Goal: Task Accomplishment & Management: Manage account settings

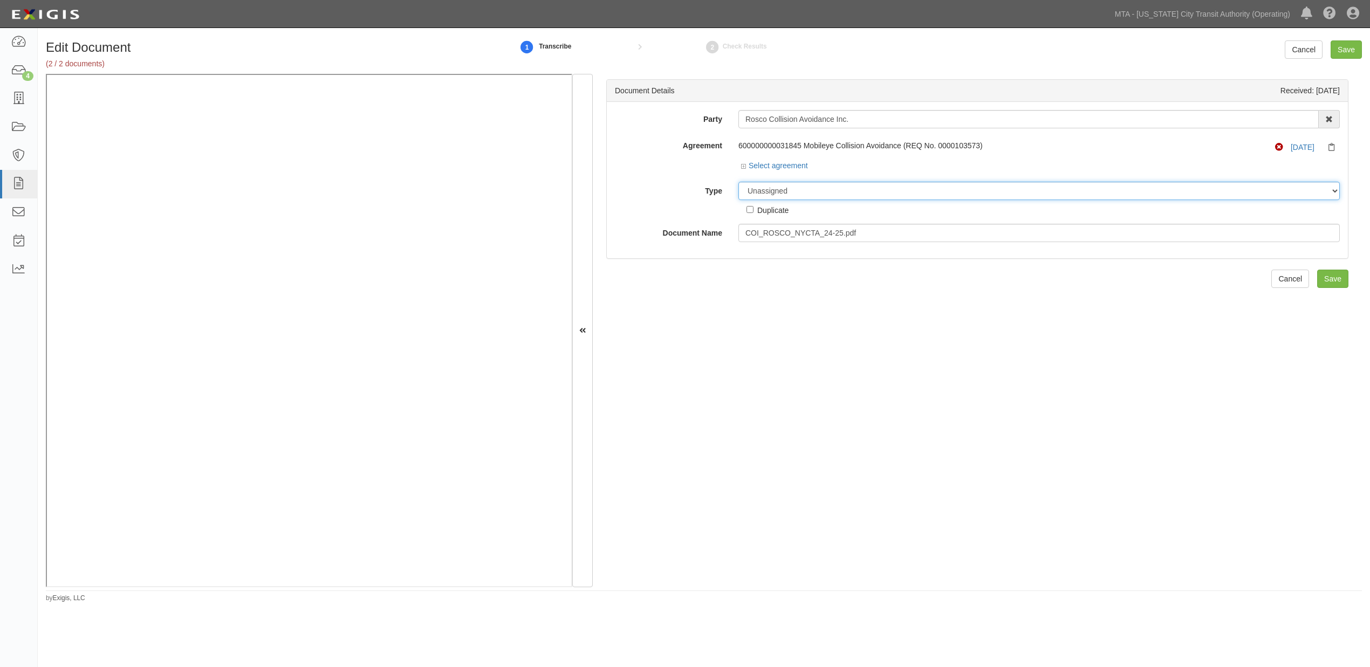
click at [788, 189] on select "Unassigned Binder Cancellation Notice Certificate Contract Endorsement Insuranc…" at bounding box center [1038, 191] width 601 height 18
select select "OtherDetail"
click at [738, 182] on select "Unassigned Binder Cancellation Notice Certificate Contract Endorsement Insuranc…" at bounding box center [1038, 191] width 601 height 18
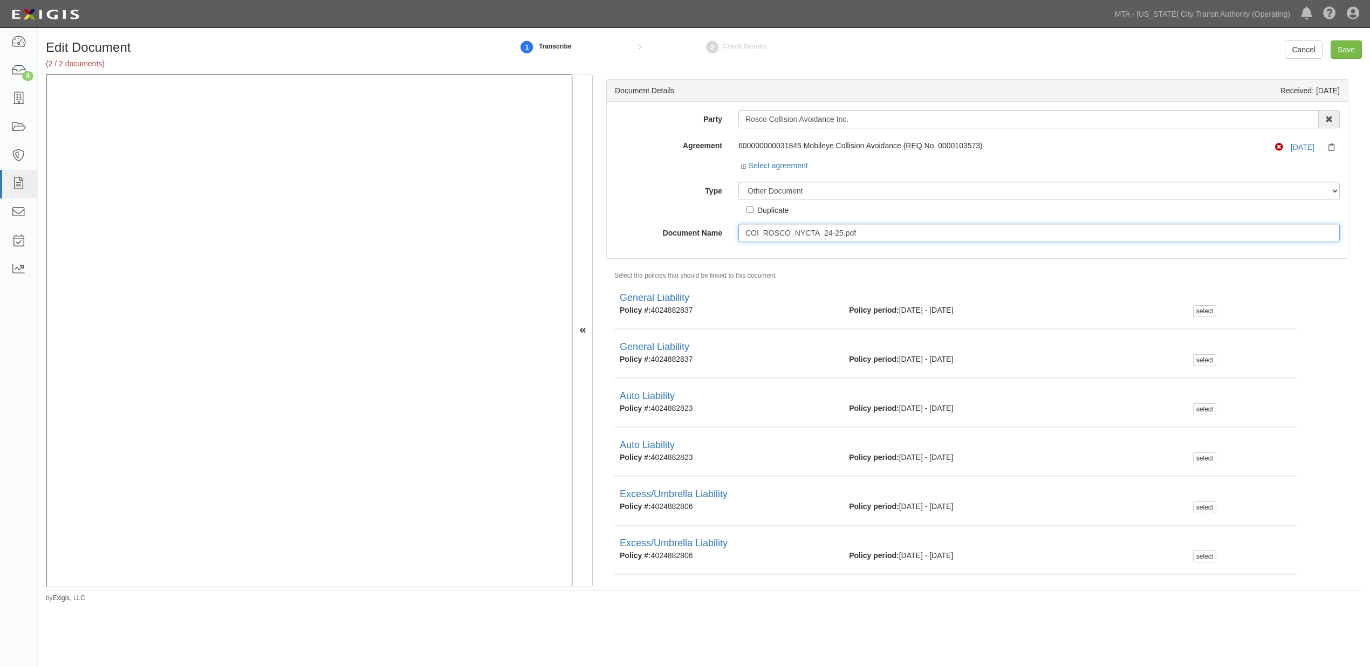
drag, startPoint x: 882, startPoint y: 234, endPoint x: 599, endPoint y: 218, distance: 284.1
click at [602, 219] on div "Document Details Received: 10/03/2025 Party Rosco Collision Avoidance Inc. 10-2…" at bounding box center [977, 330] width 769 height 513
type input "2025"
click at [1350, 46] on input "Save" at bounding box center [1345, 49] width 31 height 18
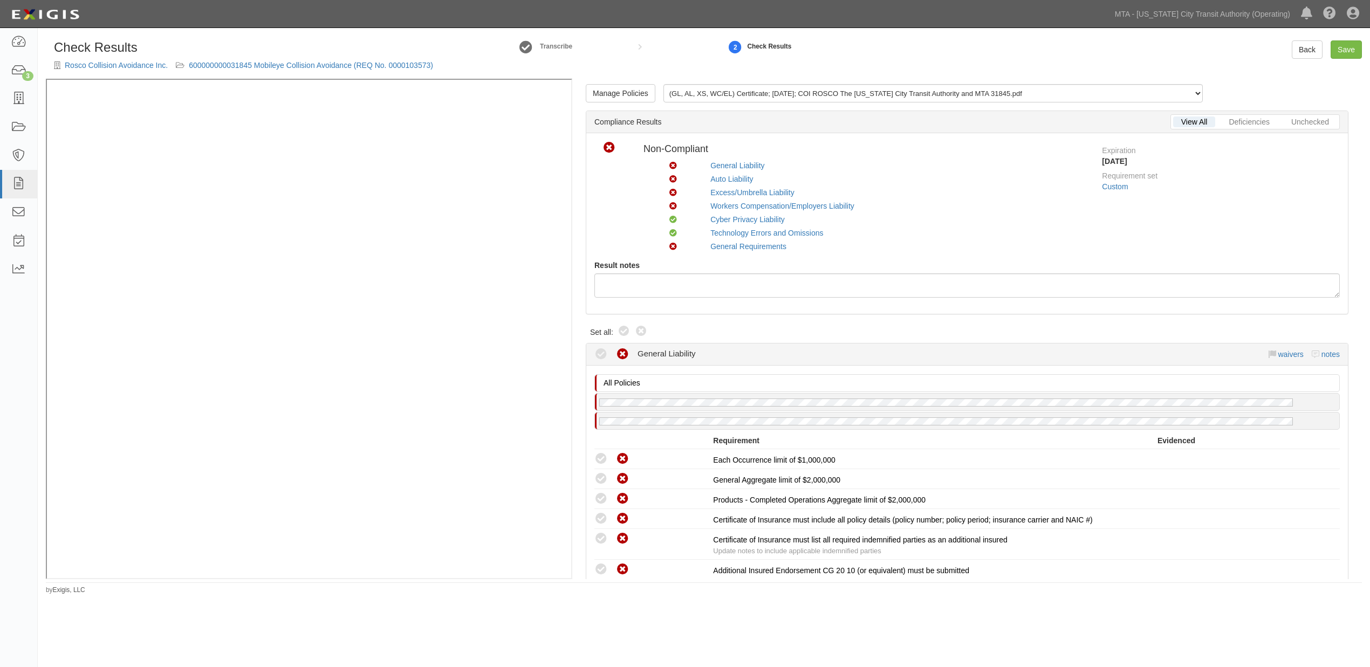
click at [335, 71] on div "Rosco Collision Avoidance Inc. 600000000031845 Mobileye Collision Avoidance (RE…" at bounding box center [243, 65] width 379 height 11
click at [335, 65] on link "600000000031845 Mobileye Collision Avoidance (REQ No. 0000103573)" at bounding box center [311, 65] width 244 height 9
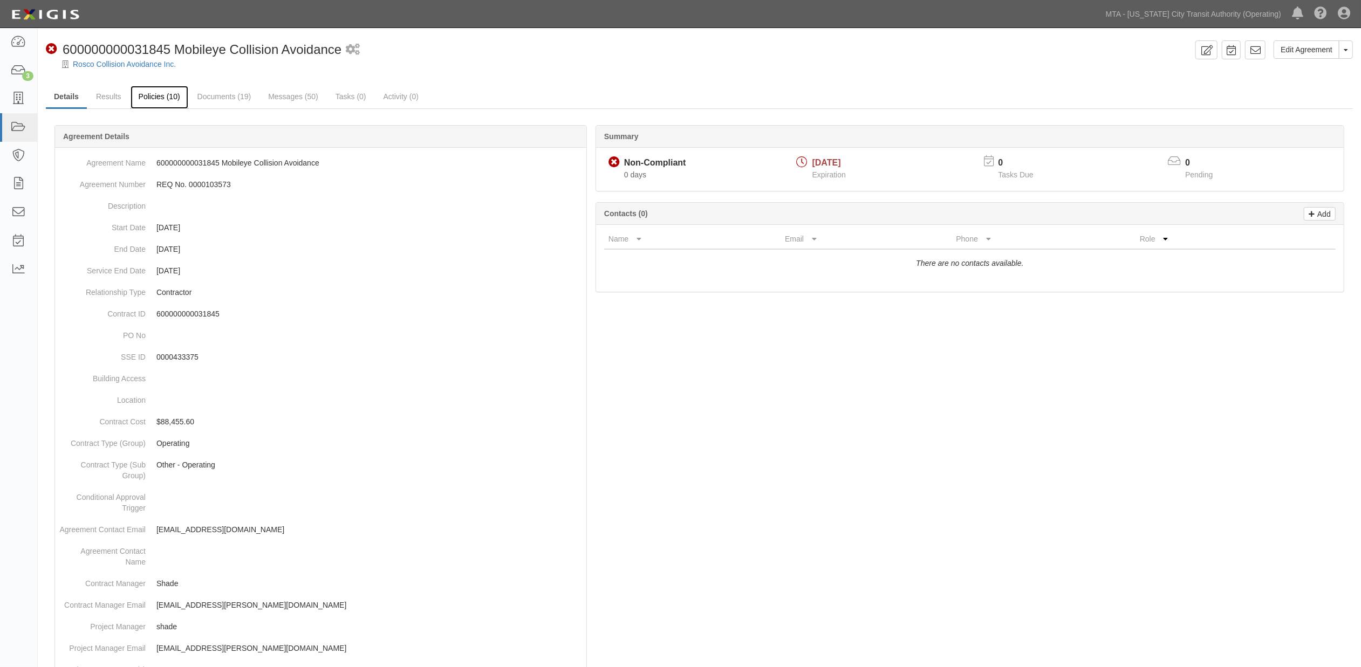
click at [168, 101] on link "Policies (10)" at bounding box center [160, 97] width 58 height 23
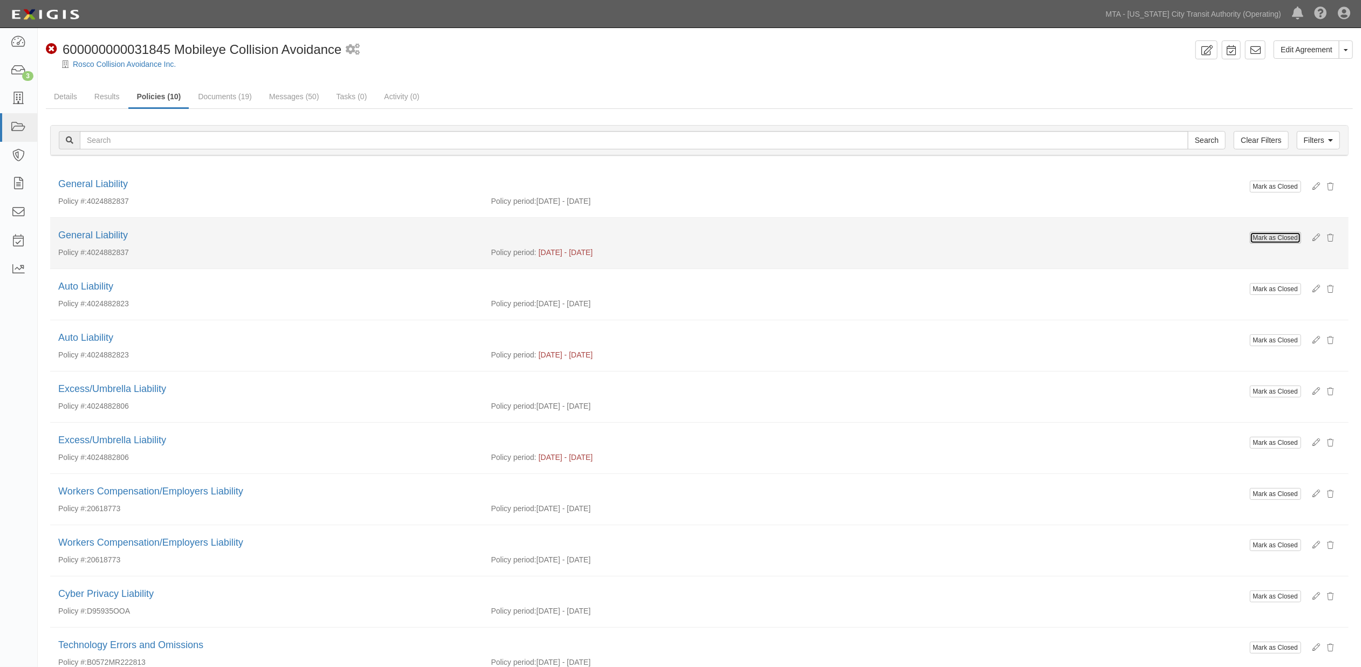
click at [1268, 235] on button "Mark as Closed" at bounding box center [1275, 238] width 51 height 12
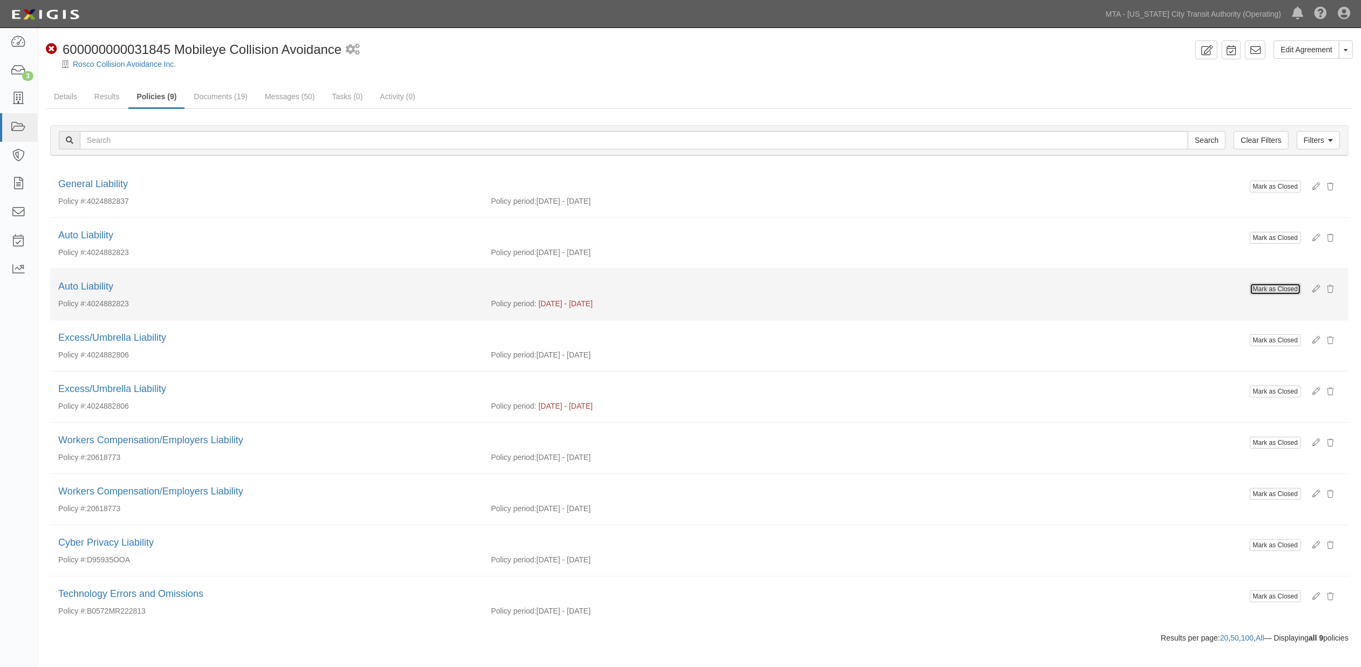
click at [1262, 290] on button "Mark as Closed" at bounding box center [1275, 289] width 51 height 12
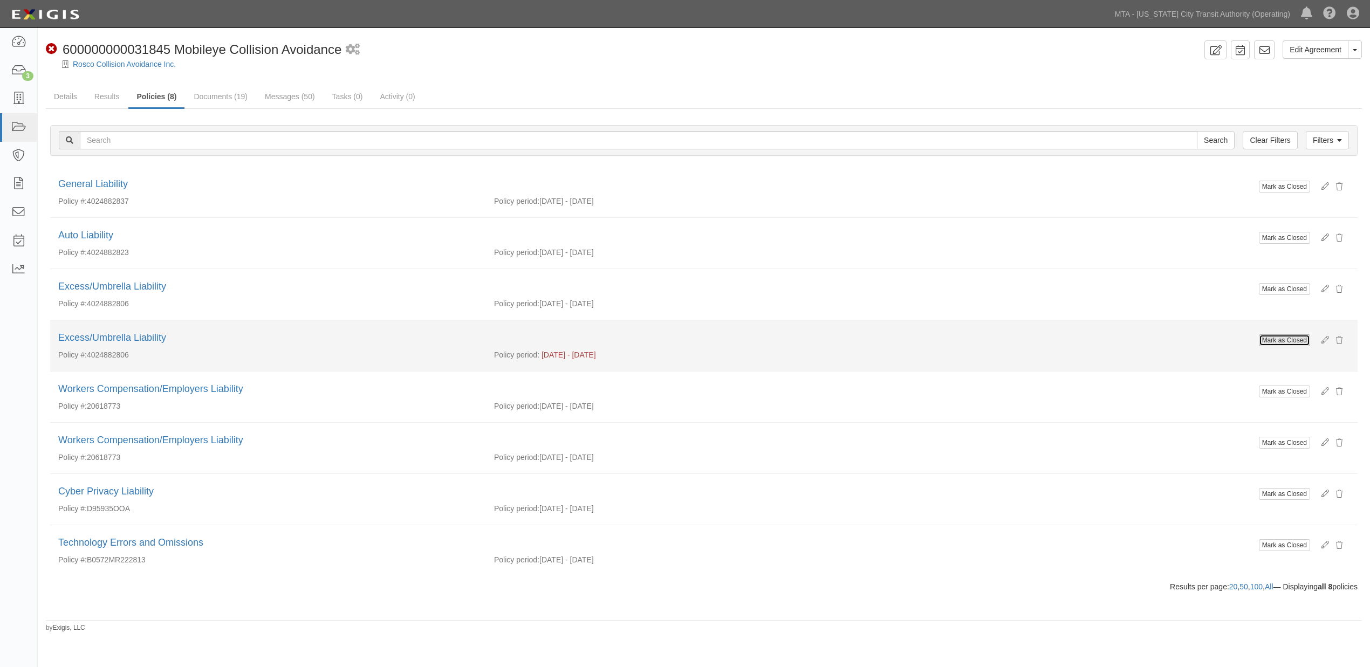
click at [1285, 340] on button "Mark as Closed" at bounding box center [1284, 340] width 51 height 12
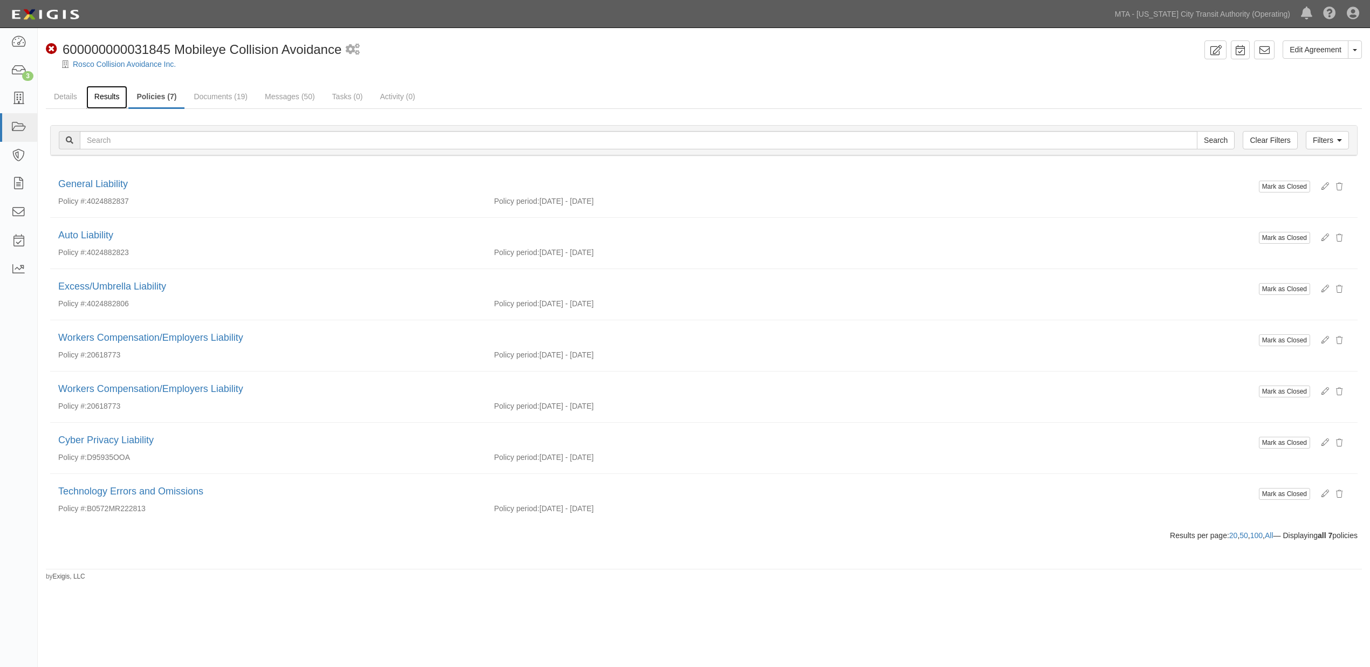
click at [102, 99] on link "Results" at bounding box center [107, 97] width 42 height 23
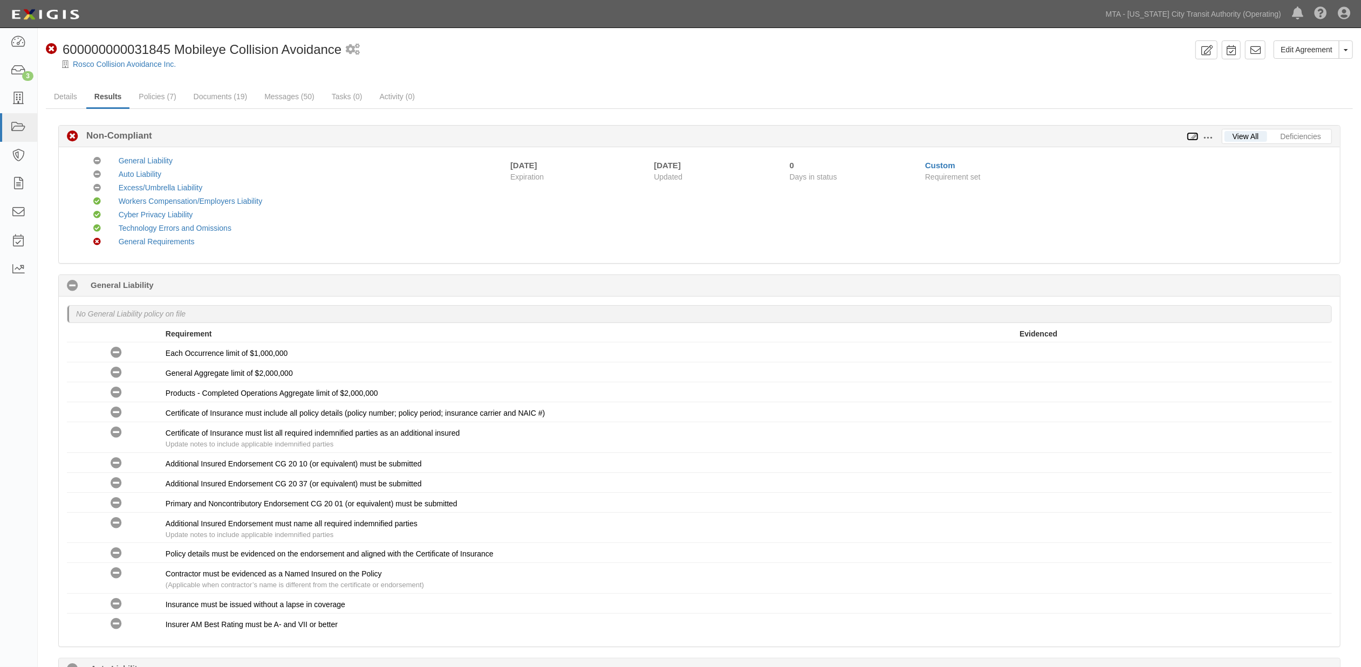
click at [1190, 135] on icon at bounding box center [1192, 137] width 12 height 8
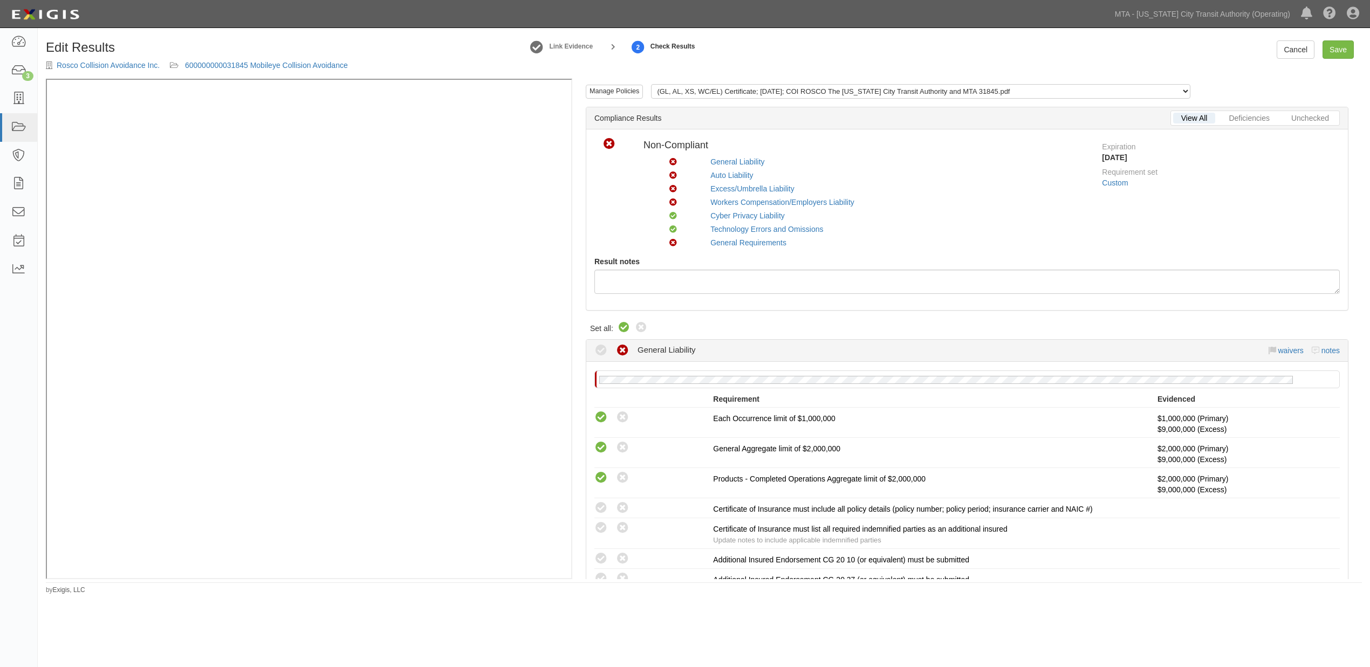
click at [621, 325] on icon at bounding box center [623, 327] width 13 height 13
radio input "true"
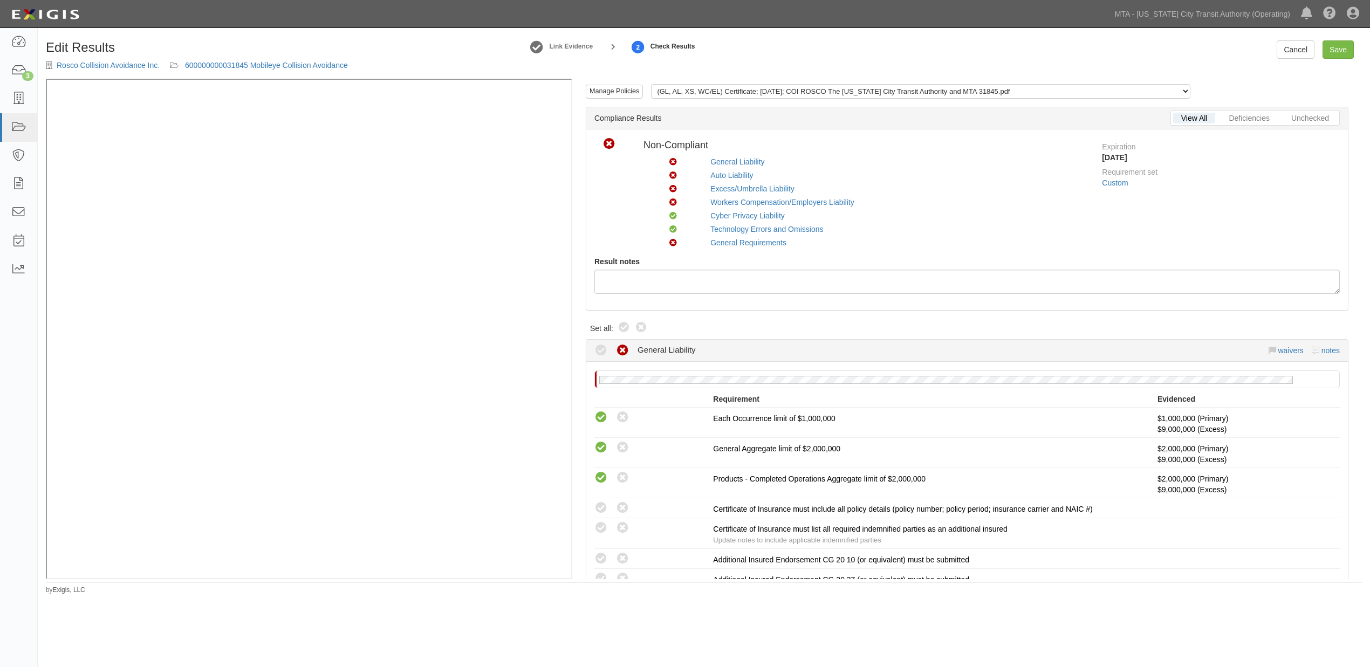
radio input "true"
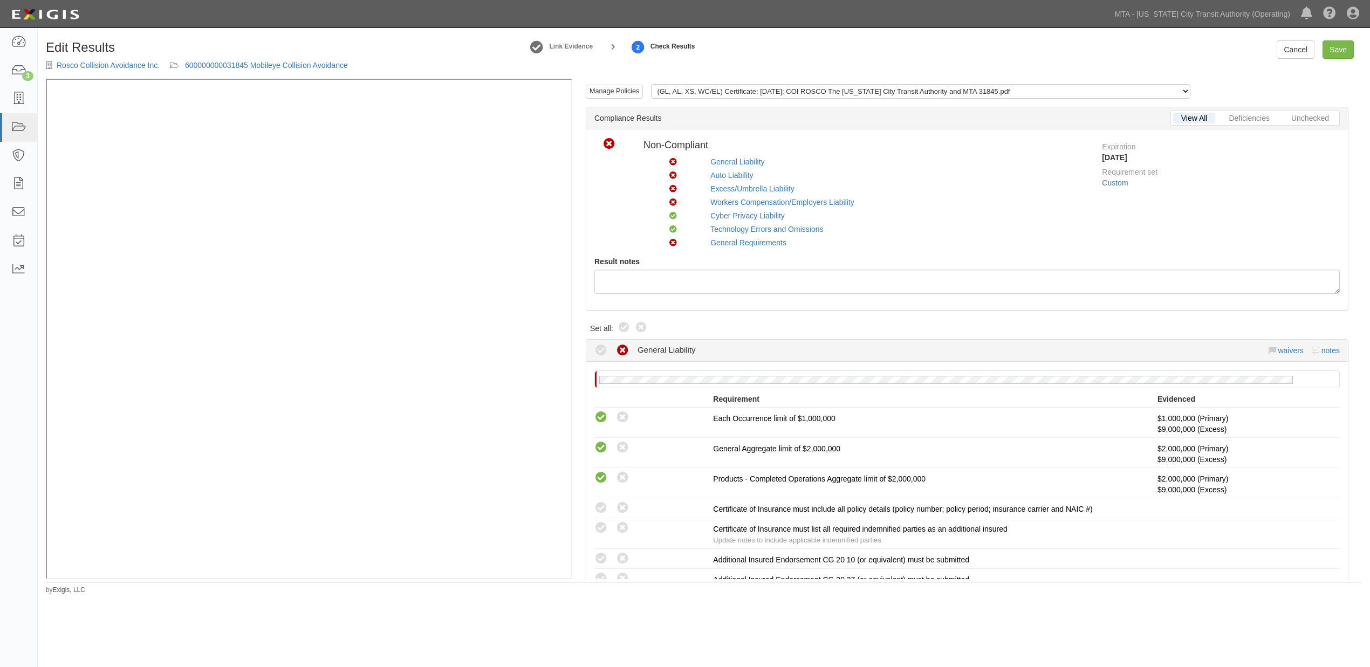
radio input "true"
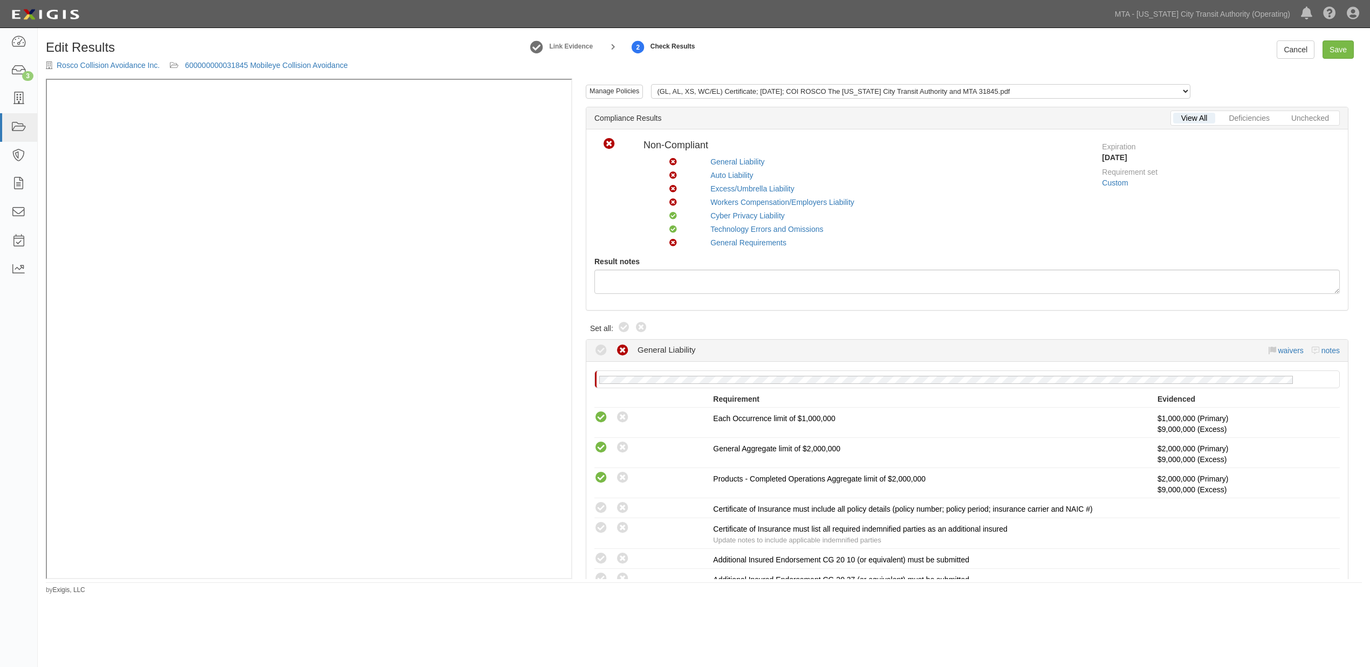
radio input "true"
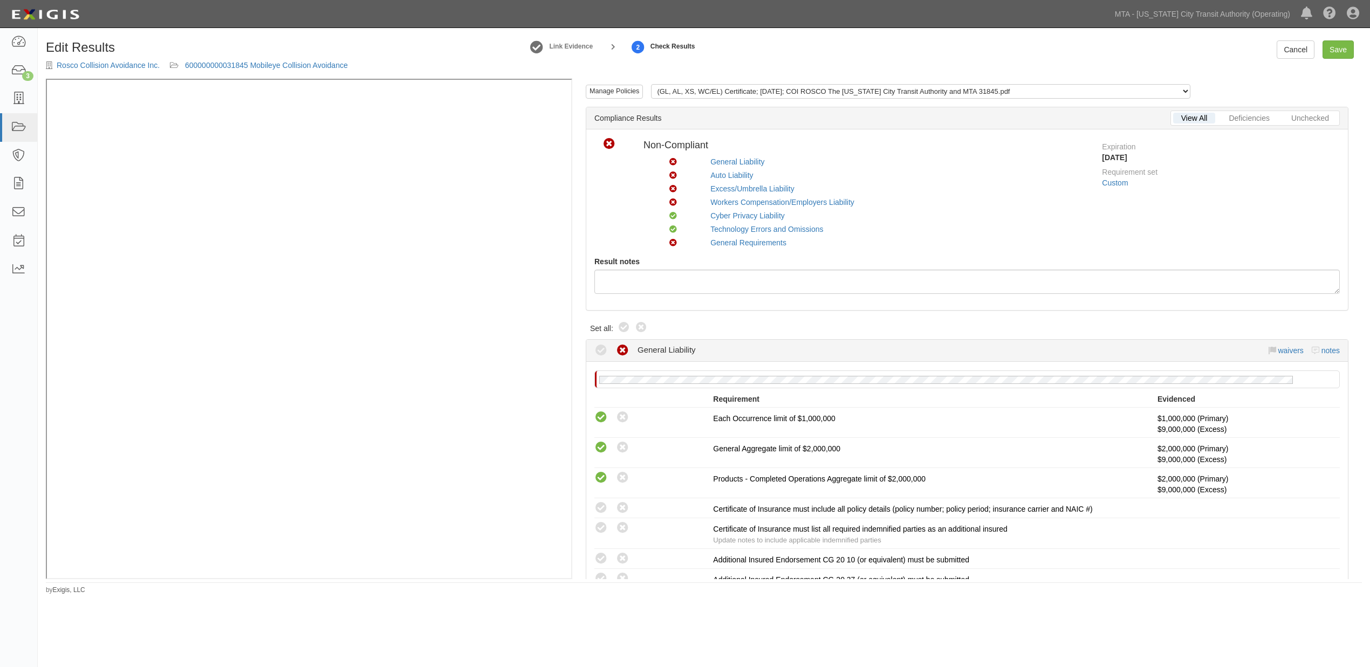
radio input "true"
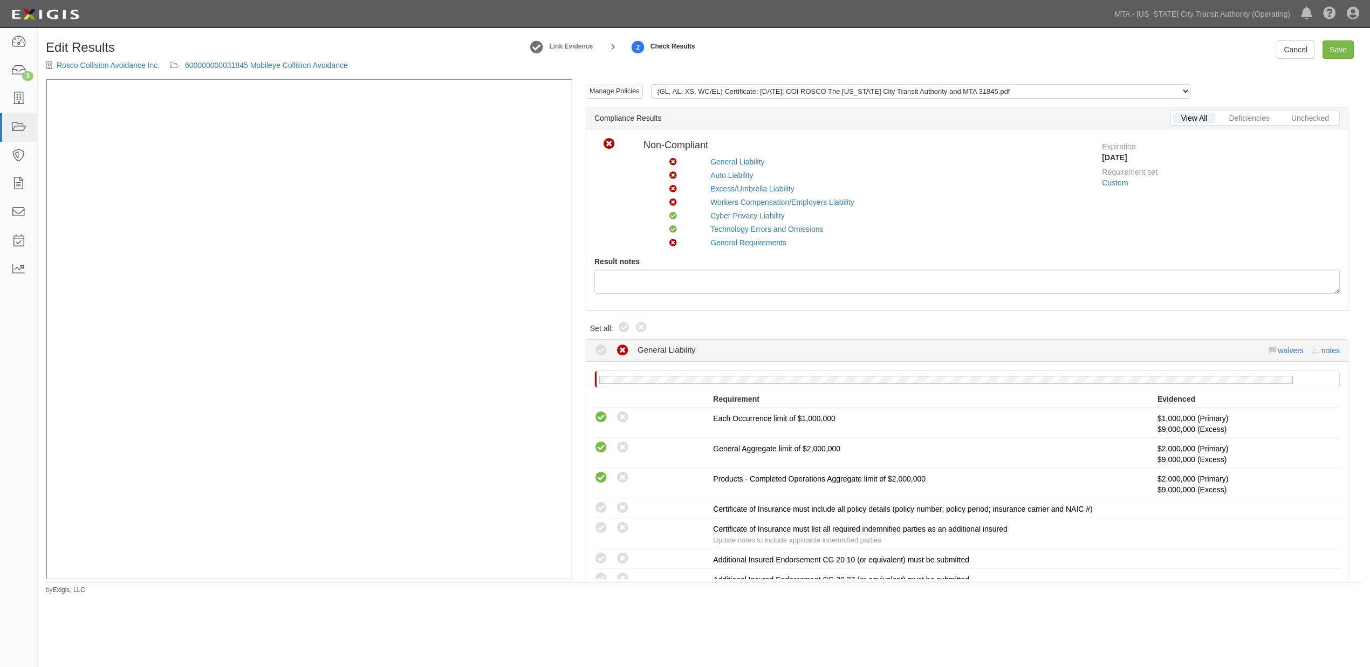
radio input "true"
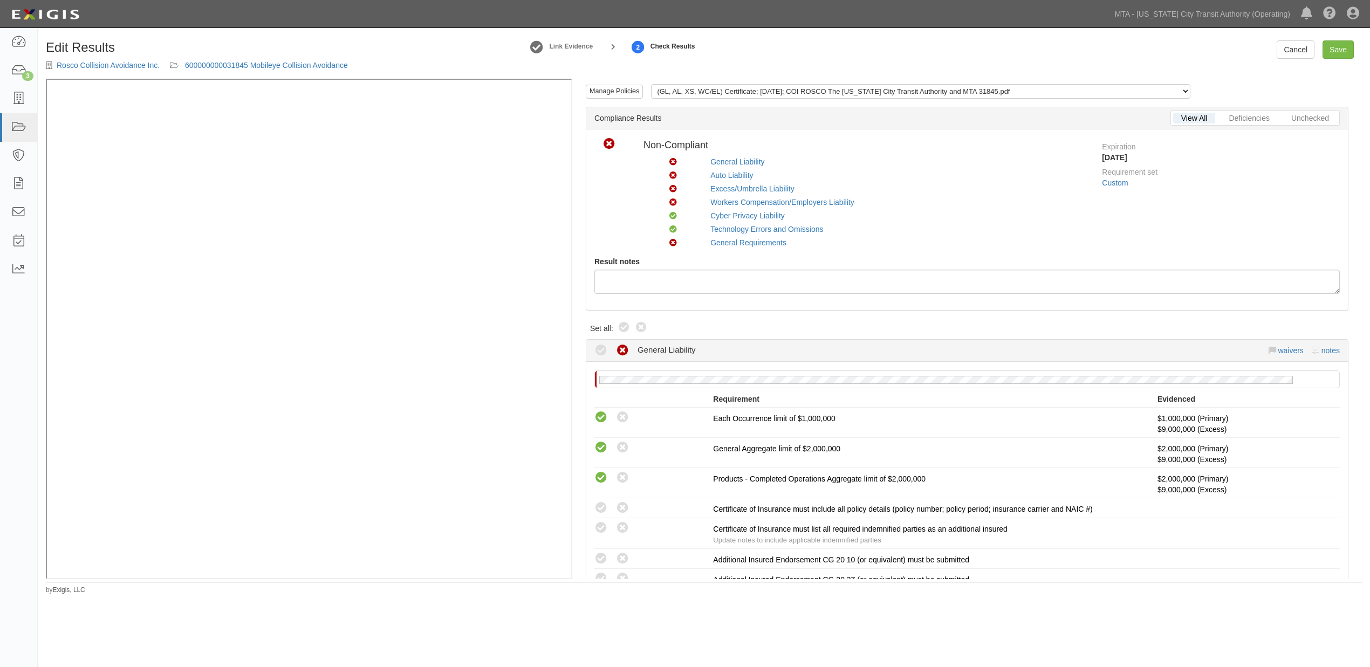
radio input "true"
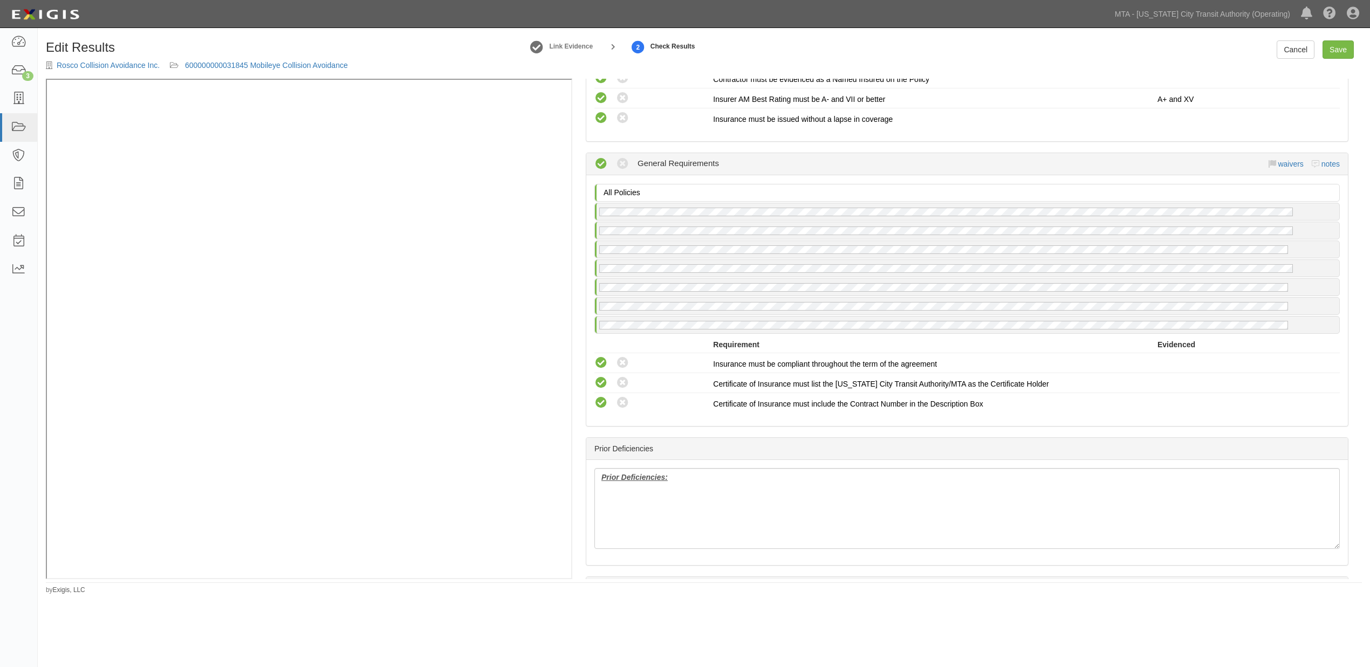
scroll to position [2097, 0]
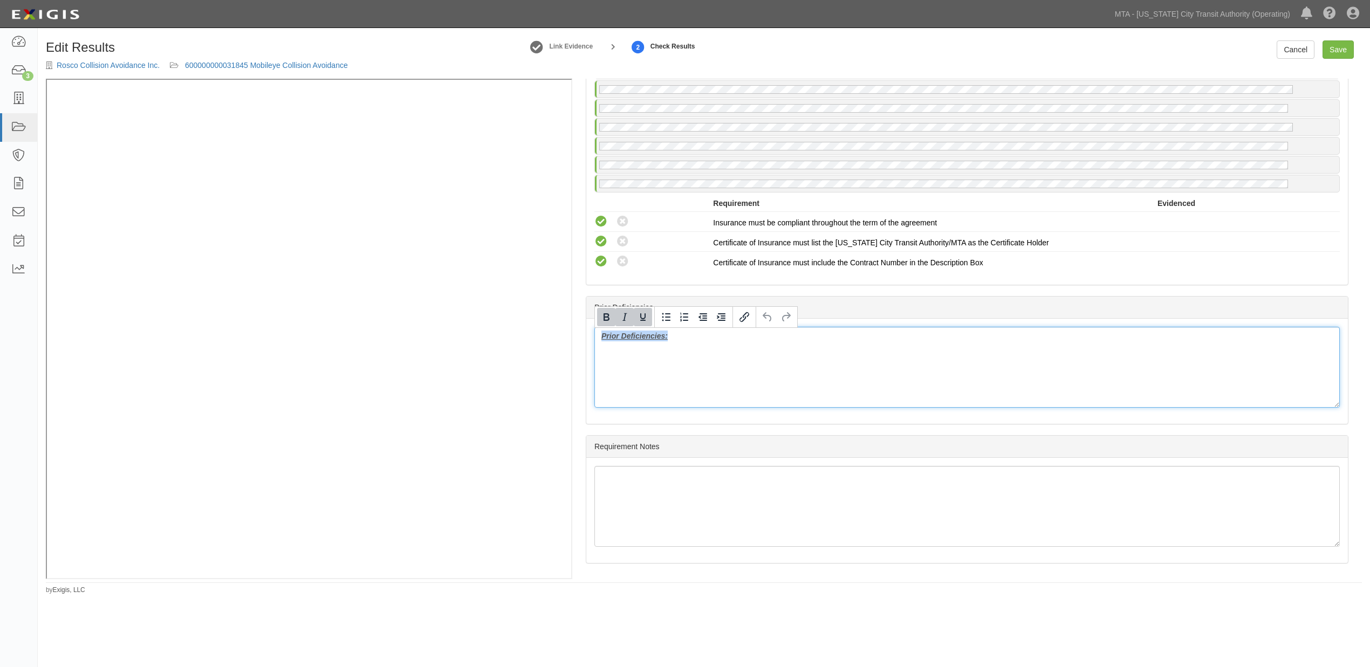
drag, startPoint x: 694, startPoint y: 339, endPoint x: 560, endPoint y: 340, distance: 133.7
click at [477, 227] on div "Manage Policies (GL, AL, XS, WC/EL) Certificate; 10/3/2025; COI ROSCO The New Y…" at bounding box center [704, 329] width 1316 height 500
click at [1333, 58] on link "Save" at bounding box center [1337, 49] width 31 height 18
radio input "true"
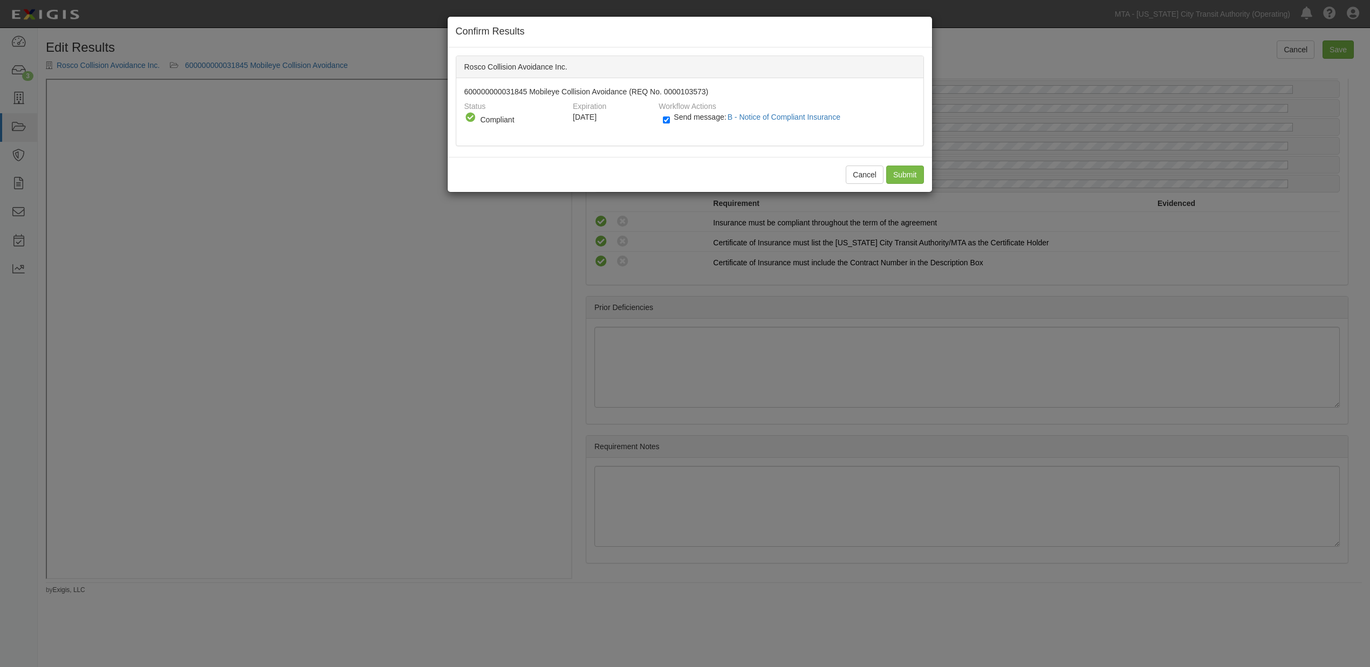
click at [675, 121] on label "Send message: B - Notice of Compliant Insurance" at bounding box center [754, 122] width 182 height 14
click at [670, 121] on input "Send message: B - Notice of Compliant Insurance" at bounding box center [666, 120] width 7 height 12
checkbox input "false"
click at [898, 171] on input "Submit" at bounding box center [905, 175] width 38 height 18
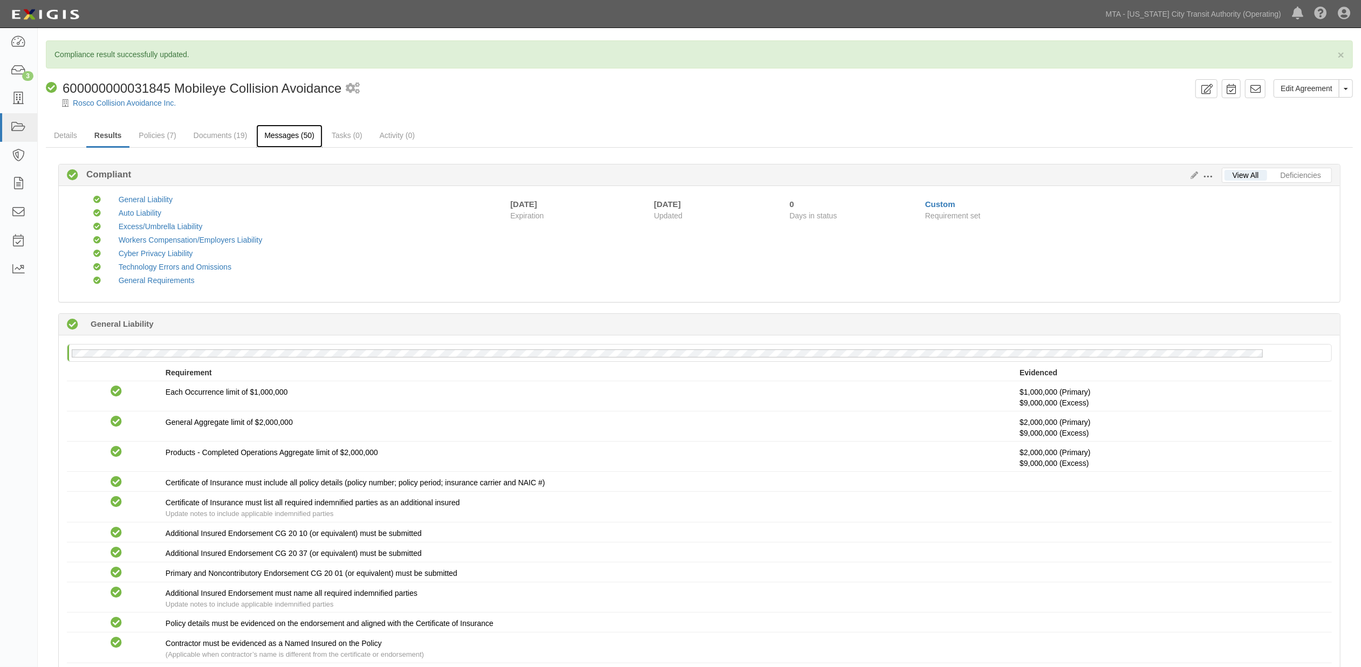
click at [282, 138] on link "Messages (50)" at bounding box center [289, 136] width 66 height 23
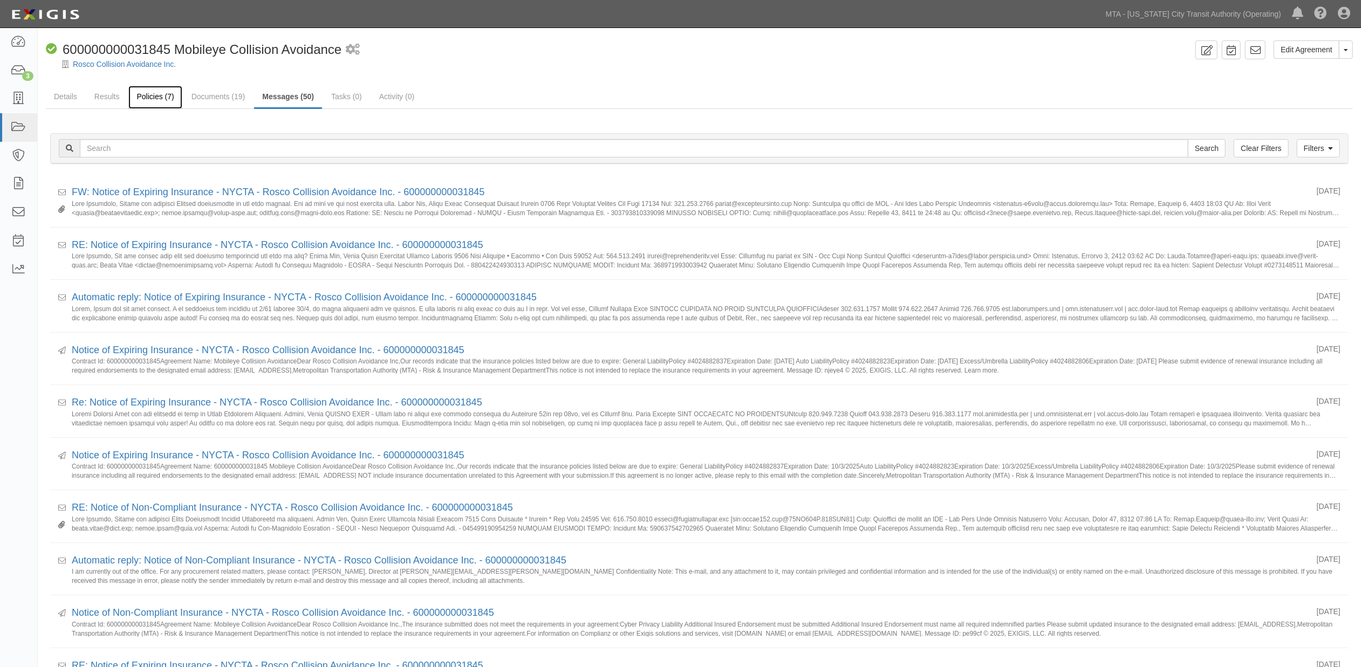
click at [139, 98] on link "Policies (7)" at bounding box center [154, 97] width 53 height 23
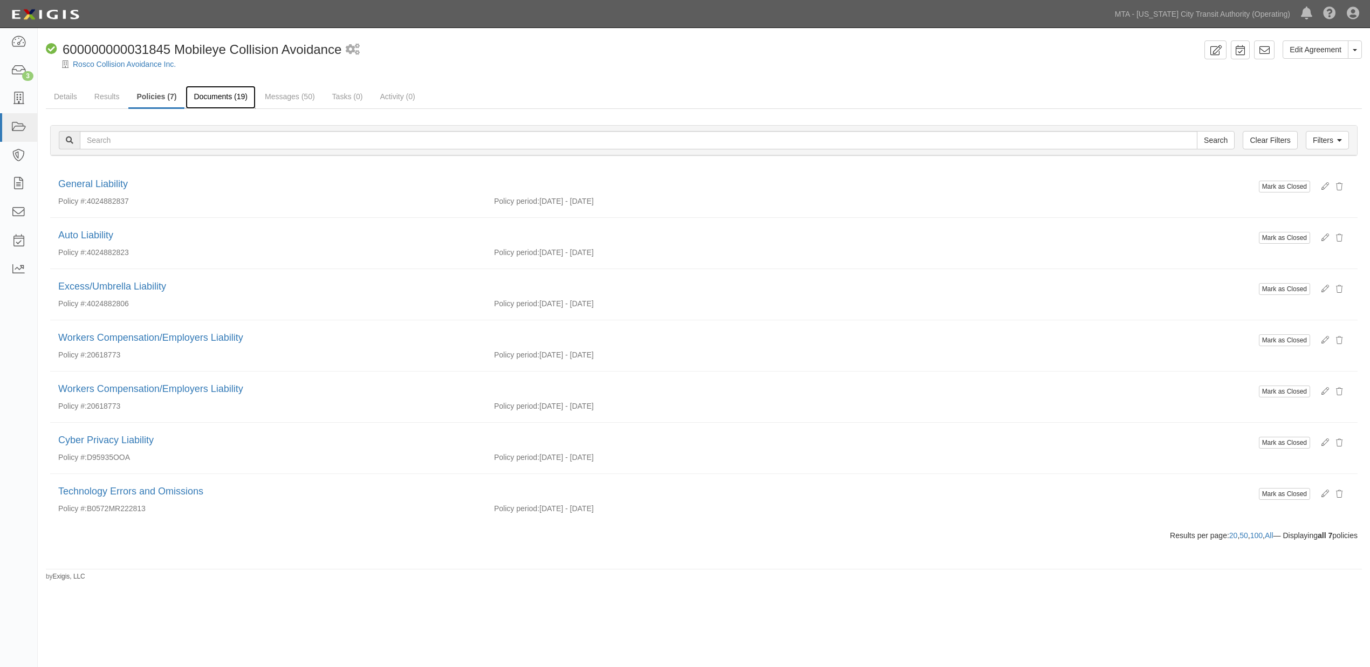
click at [228, 97] on link "Documents (19)" at bounding box center [221, 97] width 70 height 23
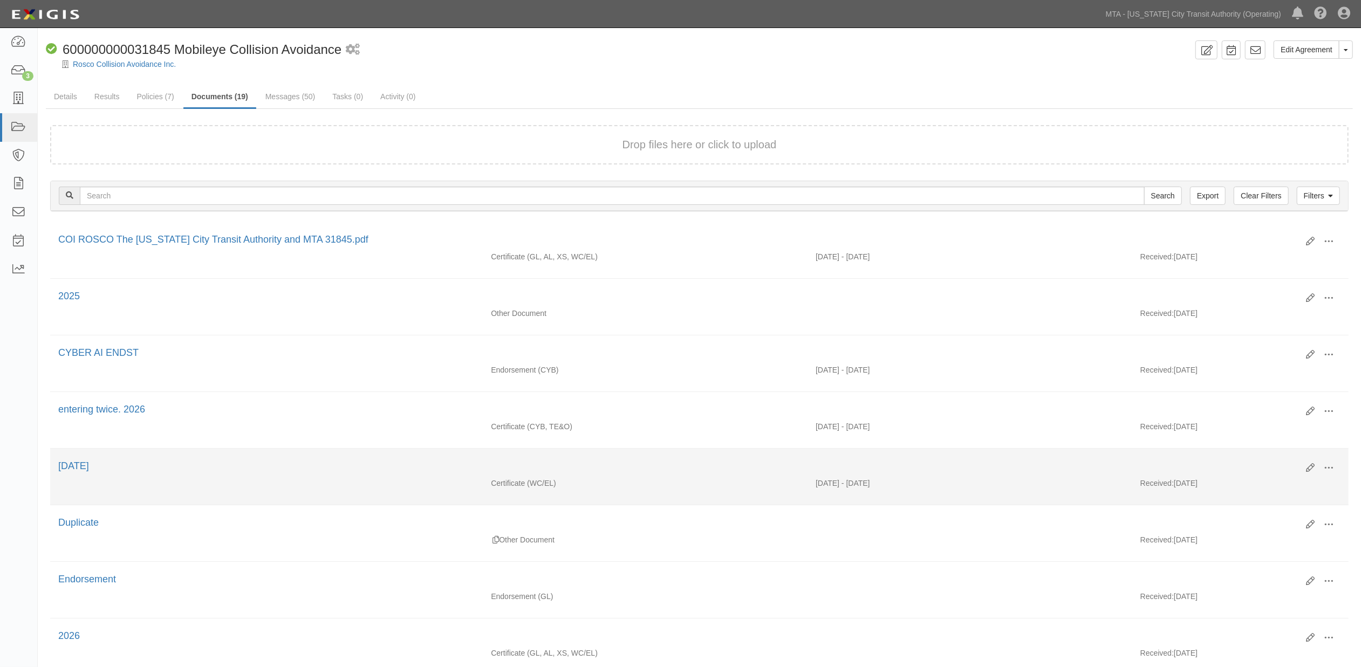
scroll to position [60, 0]
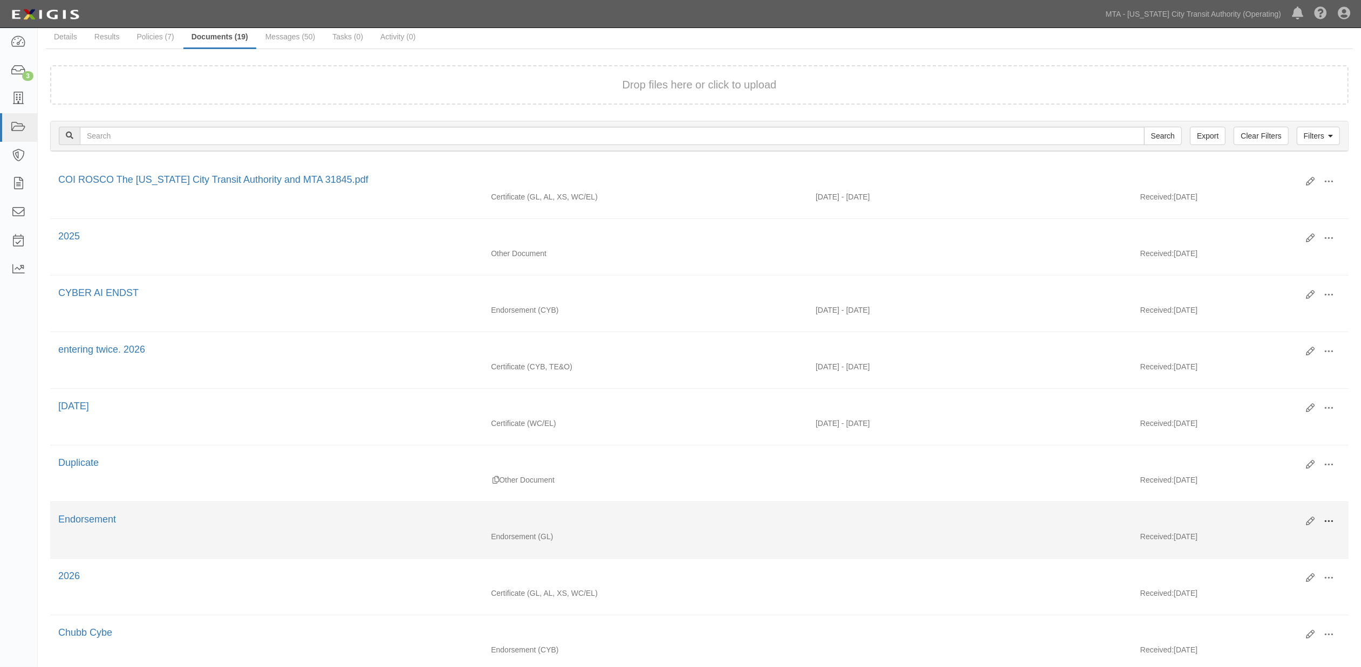
click at [1337, 529] on button at bounding box center [1328, 522] width 24 height 18
click at [1262, 540] on link "View" at bounding box center [1275, 536] width 85 height 19
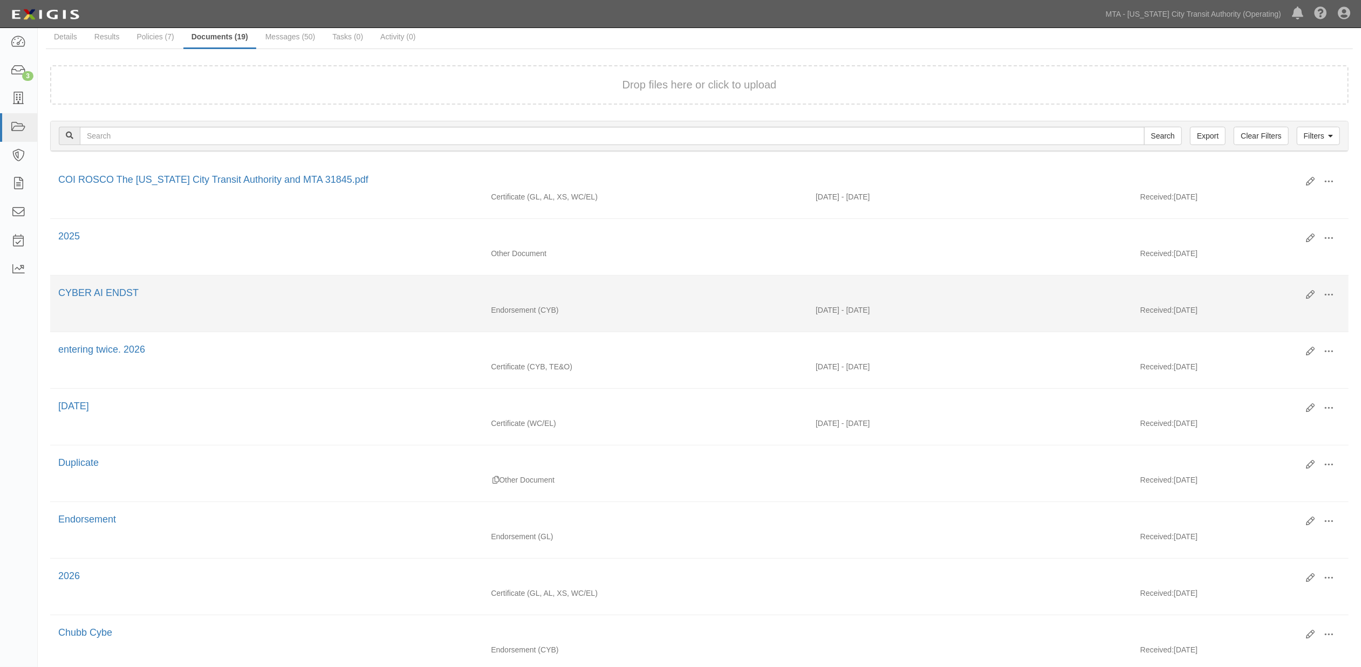
scroll to position [0, 0]
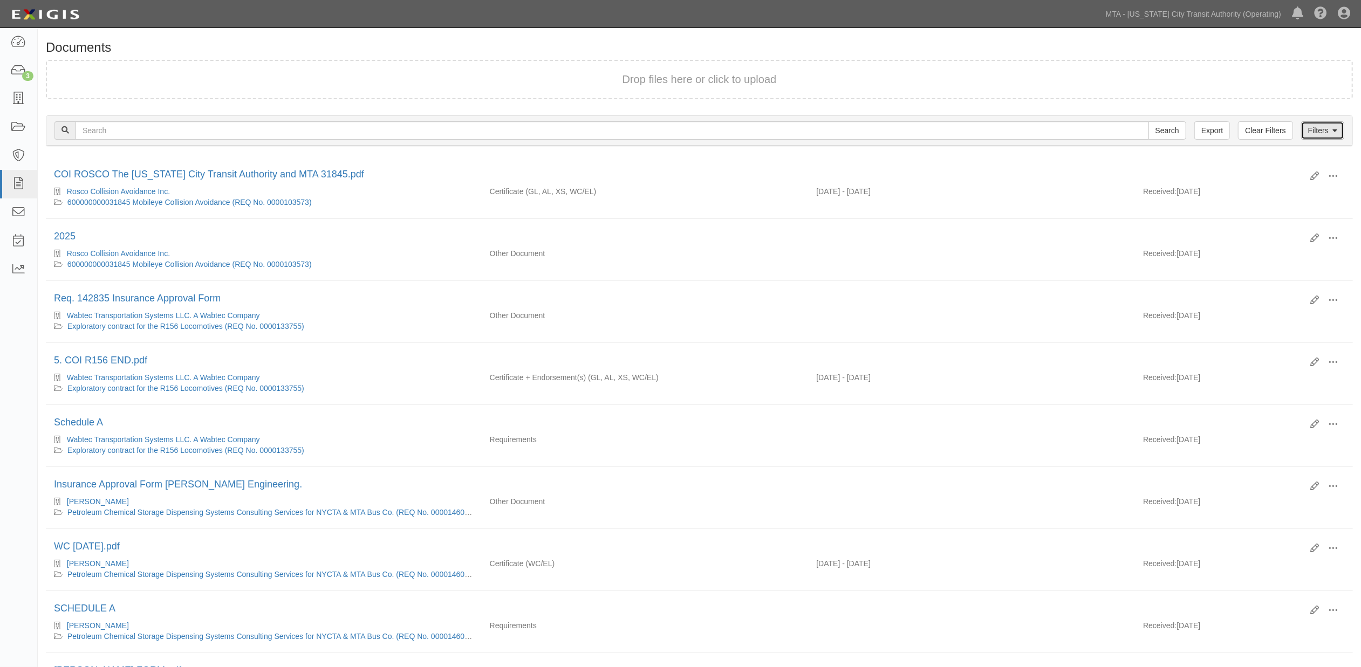
click at [1329, 126] on link "Filters" at bounding box center [1322, 130] width 43 height 18
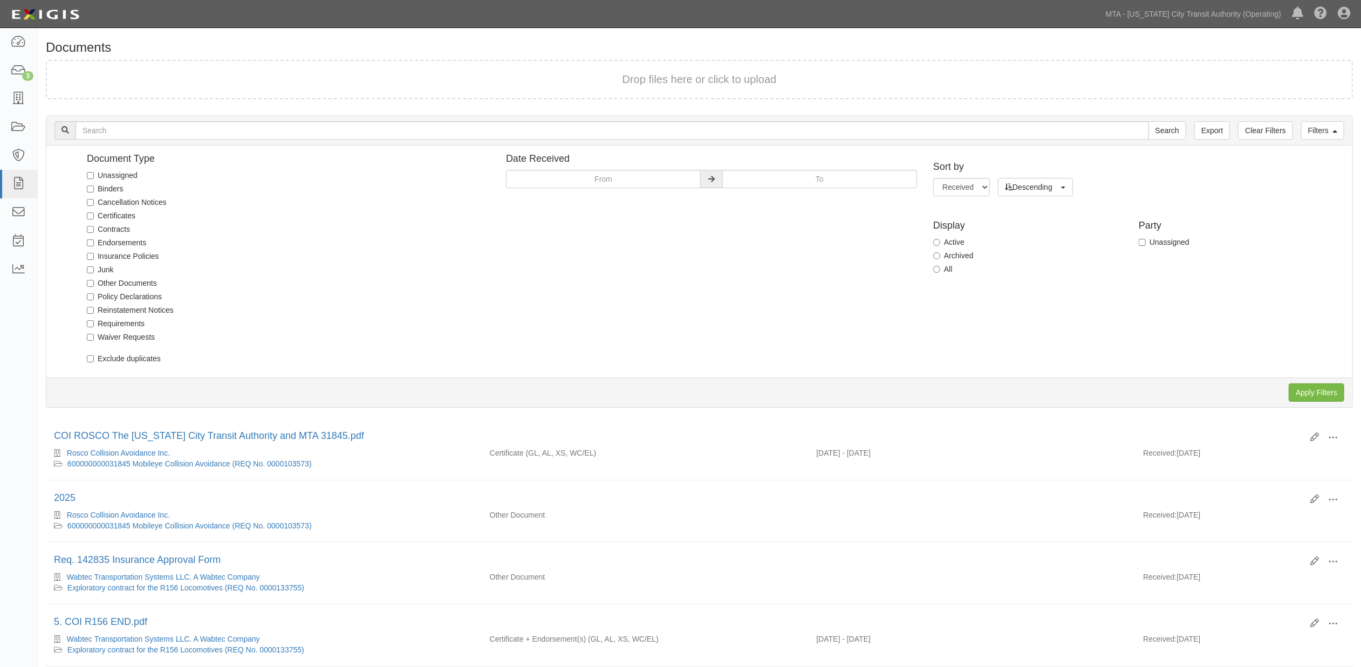
click at [114, 174] on label "Unassigned" at bounding box center [112, 175] width 51 height 11
click at [94, 174] on input "Unassigned" at bounding box center [90, 175] width 7 height 7
checkbox input "true"
drag, startPoint x: 1324, startPoint y: 396, endPoint x: 1069, endPoint y: 397, distance: 254.5
click at [1324, 397] on input "Apply Filters" at bounding box center [1316, 392] width 56 height 18
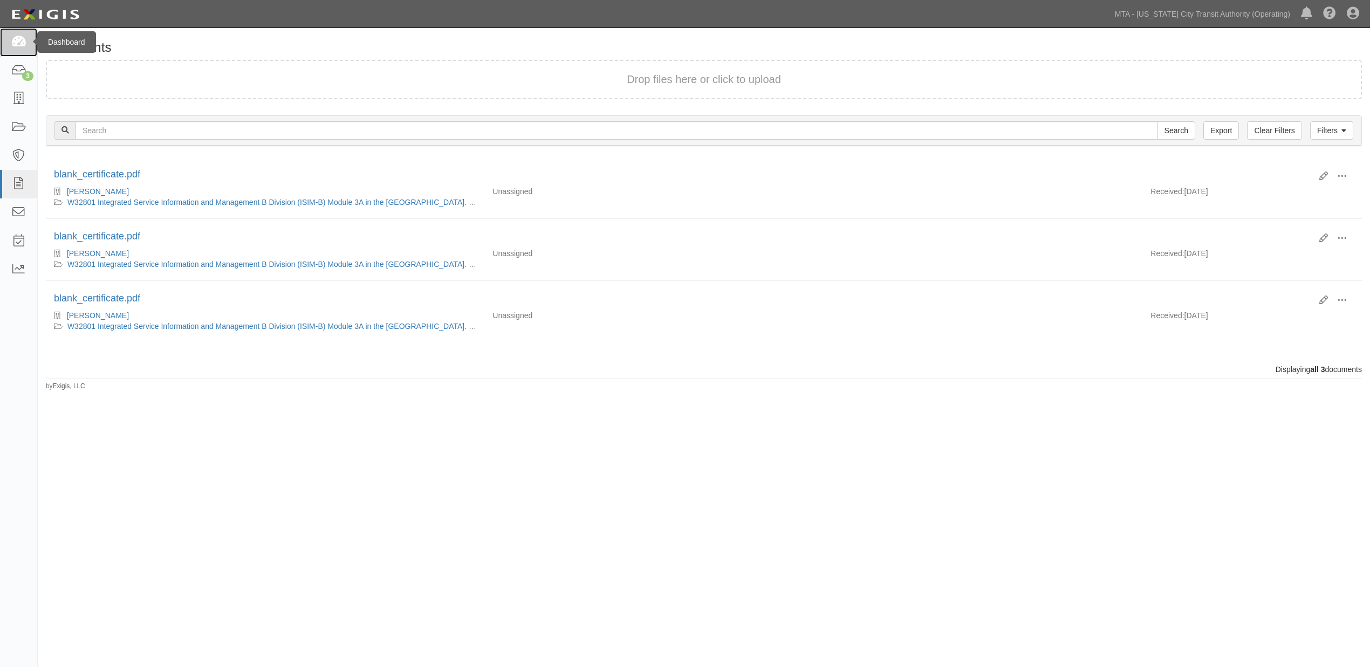
click at [26, 41] on link at bounding box center [18, 42] width 37 height 29
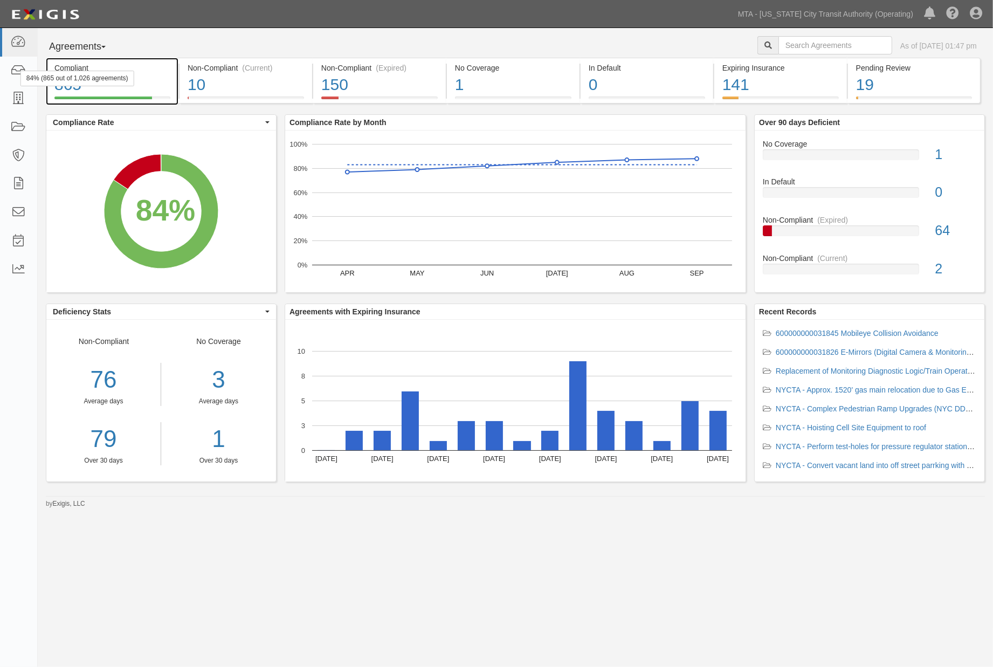
click at [171, 89] on div "Compliant 865 84% (865 out of 1,026 agreements)" at bounding box center [112, 81] width 133 height 46
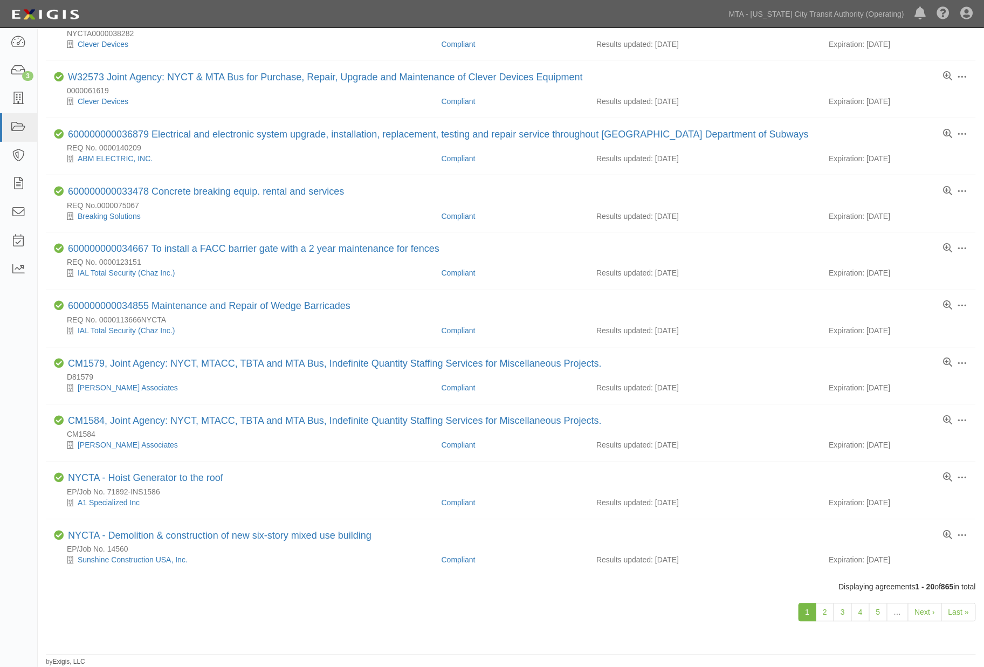
scroll to position [669, 0]
click at [823, 616] on link "2" at bounding box center [825, 612] width 18 height 18
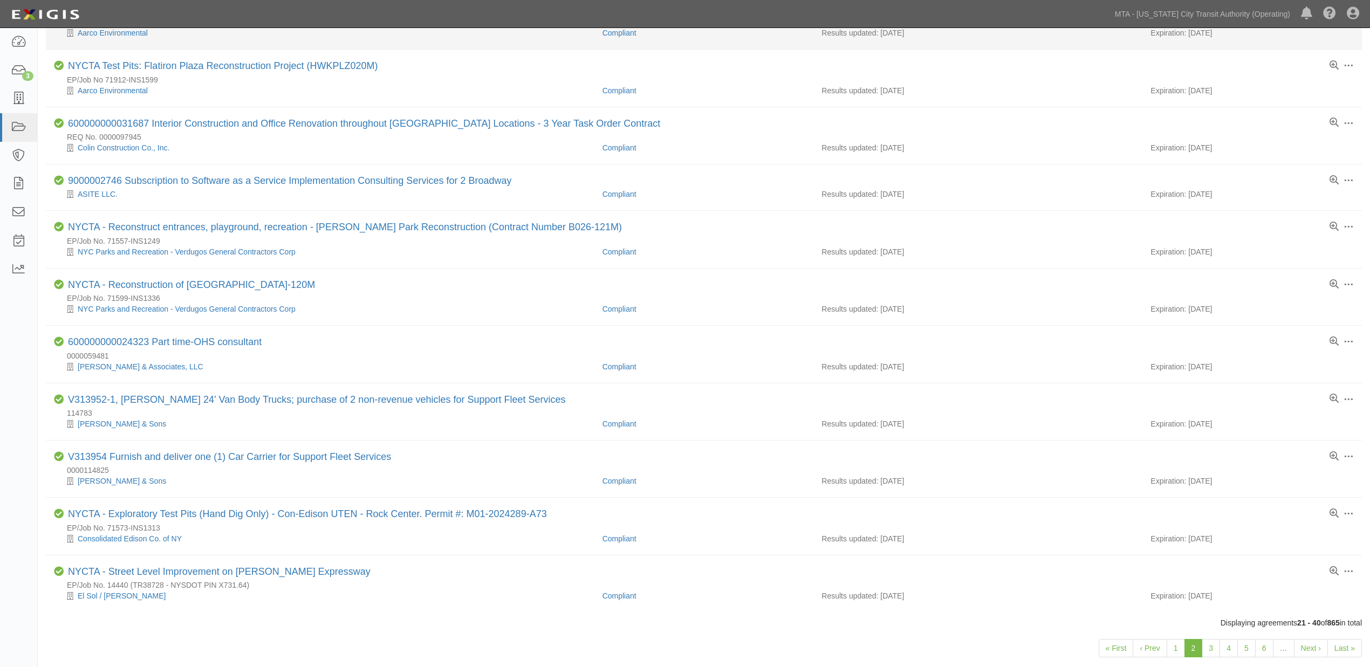
scroll to position [669, 0]
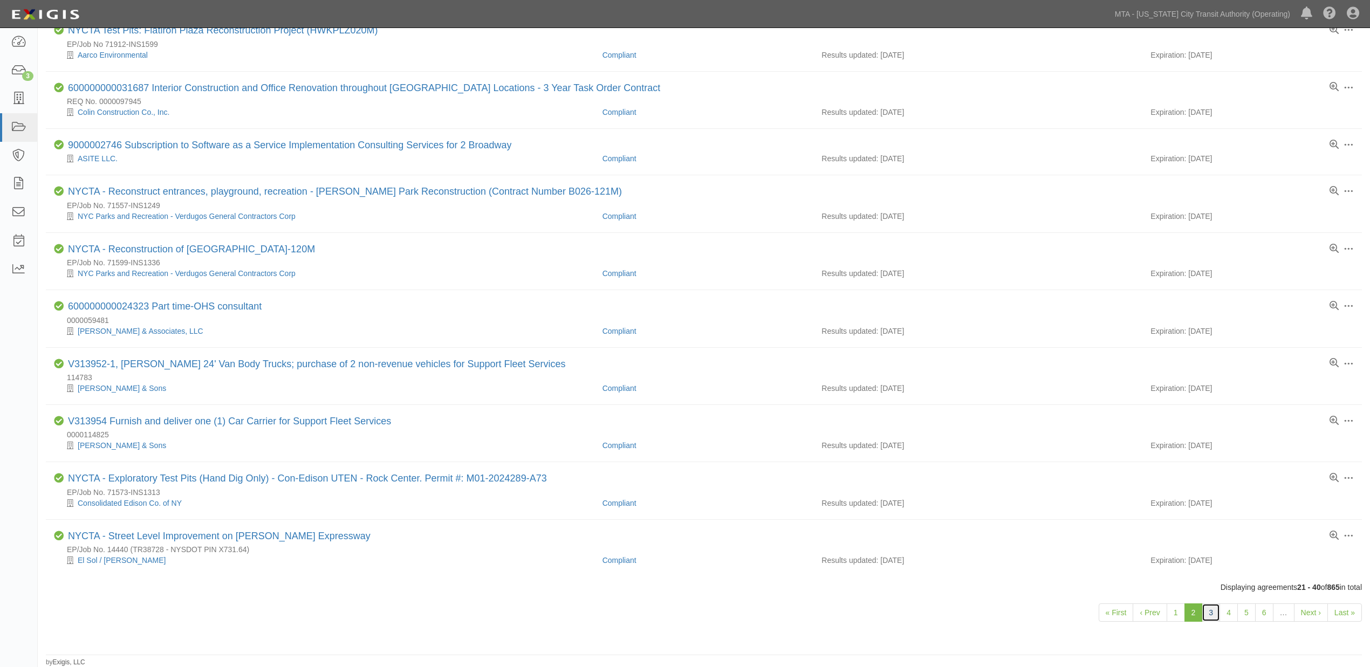
click at [984, 610] on link "3" at bounding box center [1211, 612] width 18 height 18
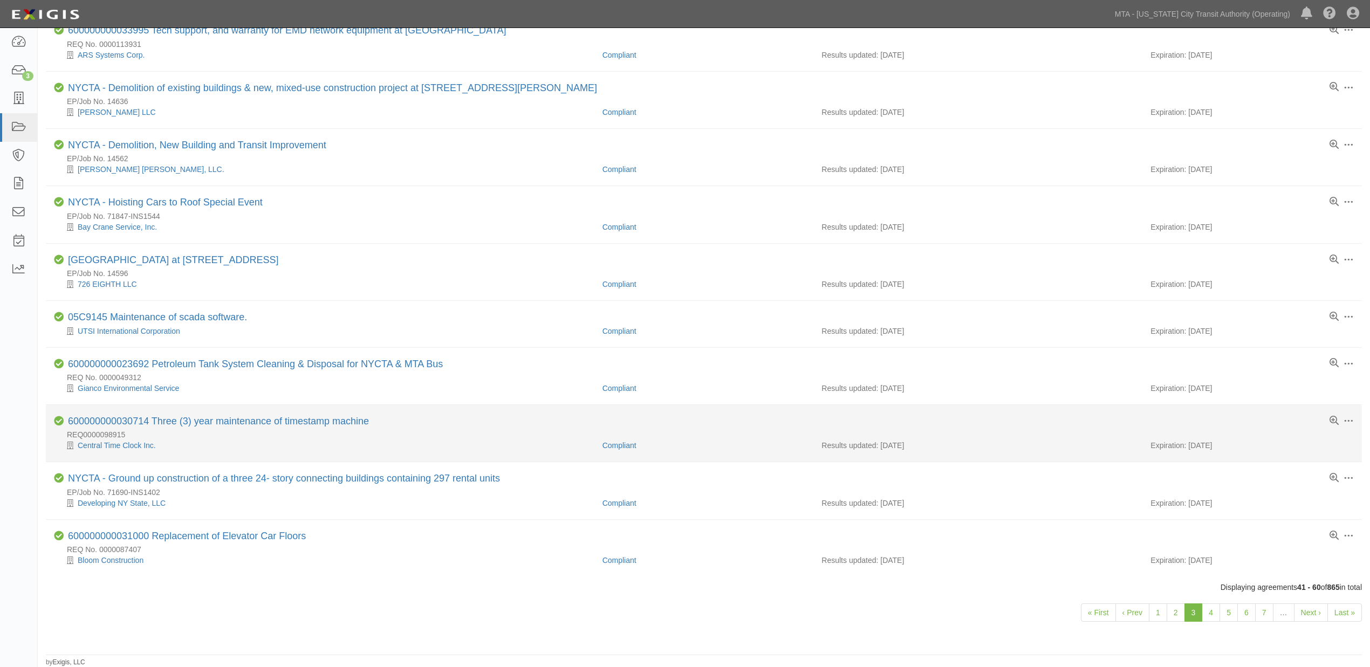
scroll to position [669, 0]
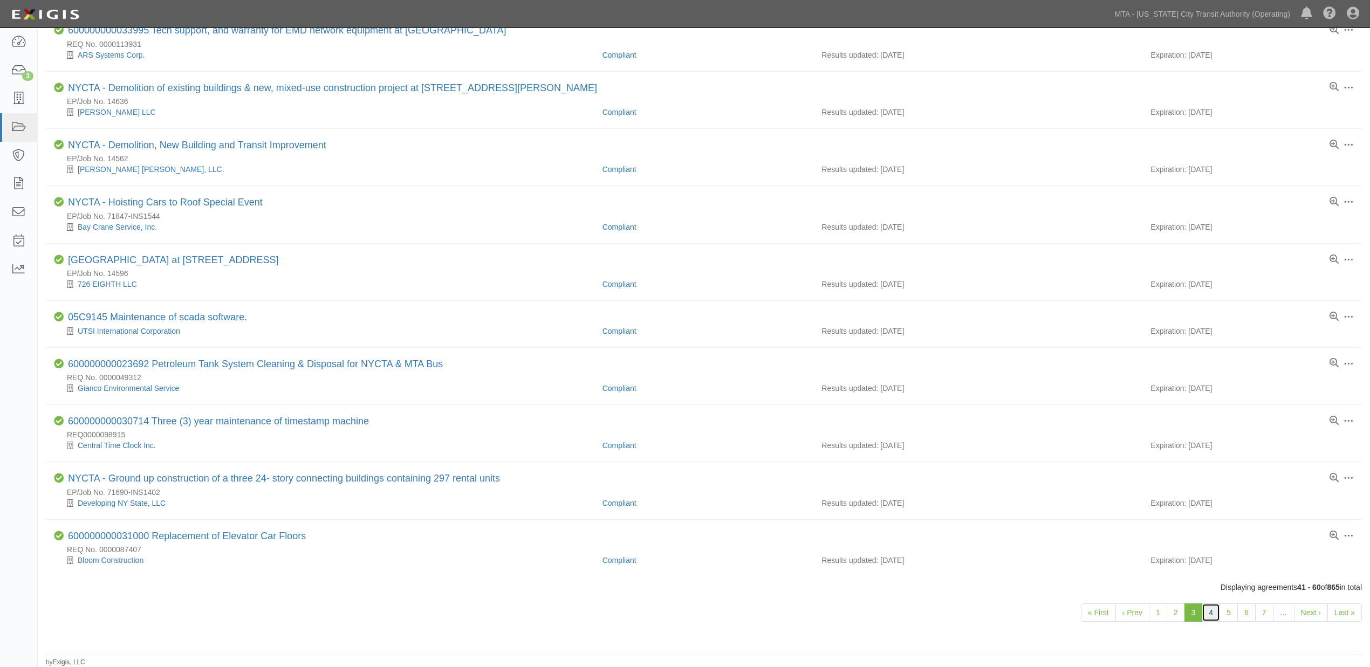
click at [1211, 616] on link "4" at bounding box center [1211, 612] width 18 height 18
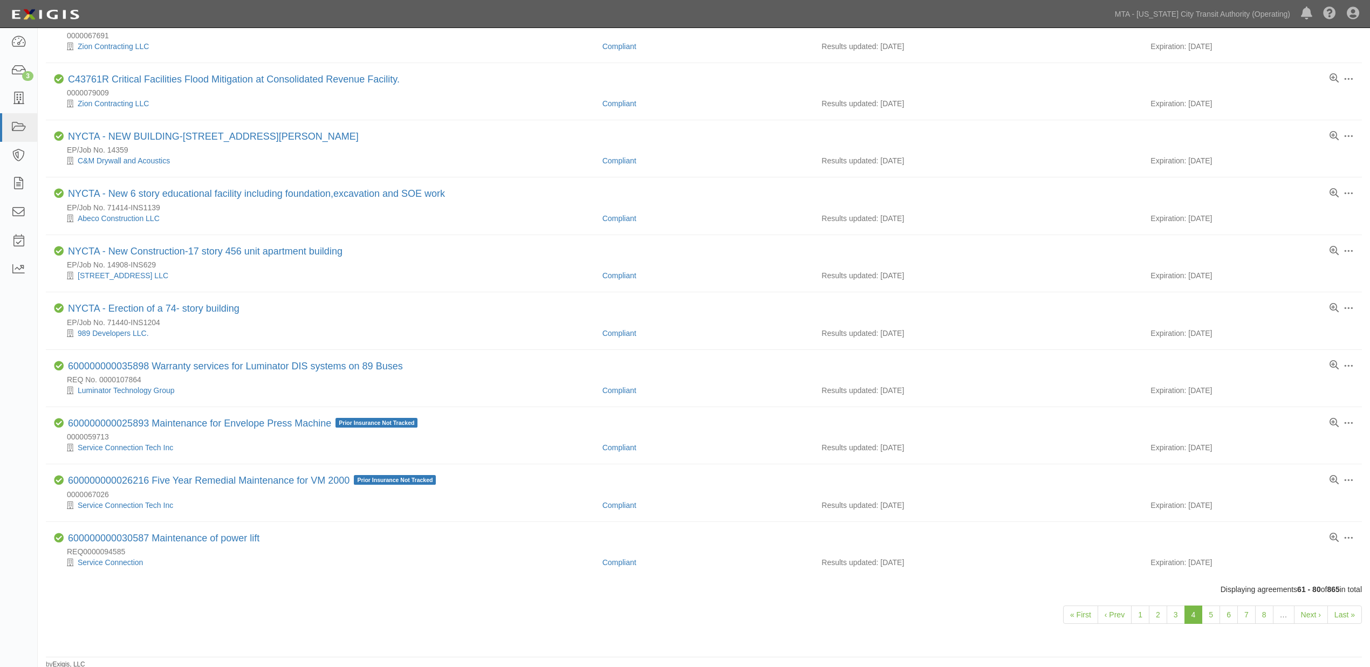
scroll to position [680, 0]
click at [1211, 612] on link "5" at bounding box center [1211, 612] width 18 height 18
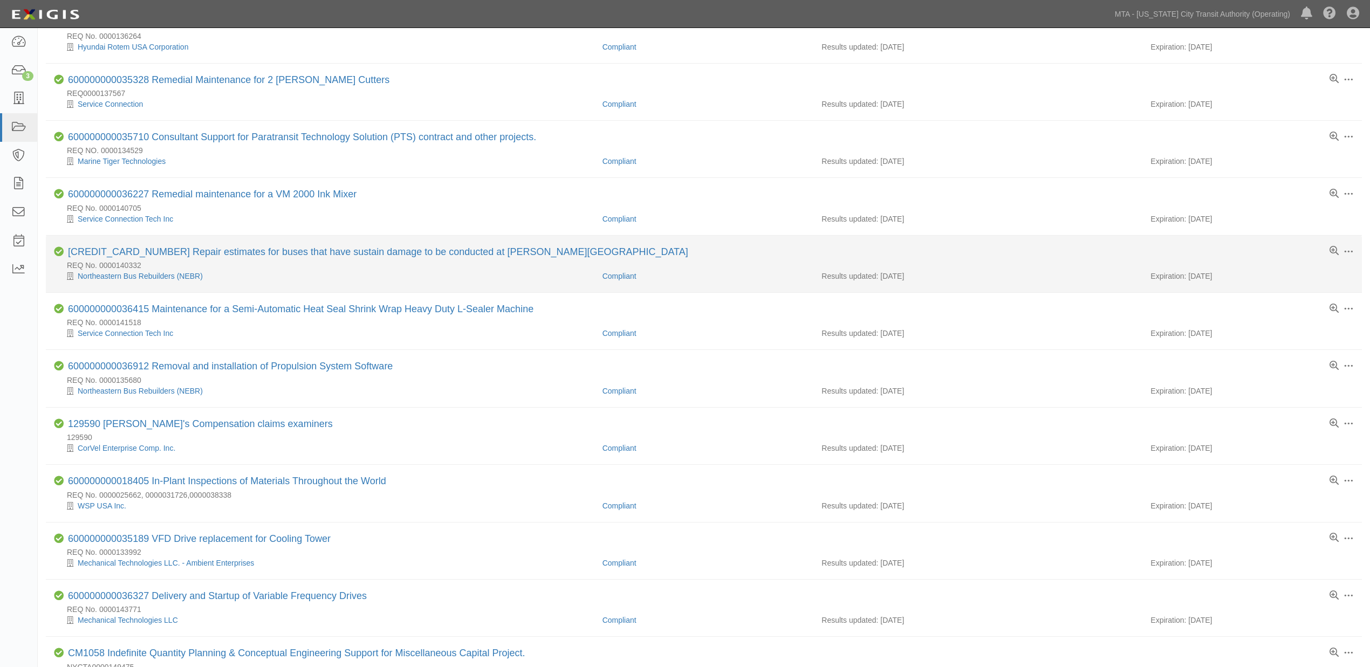
scroll to position [690, 0]
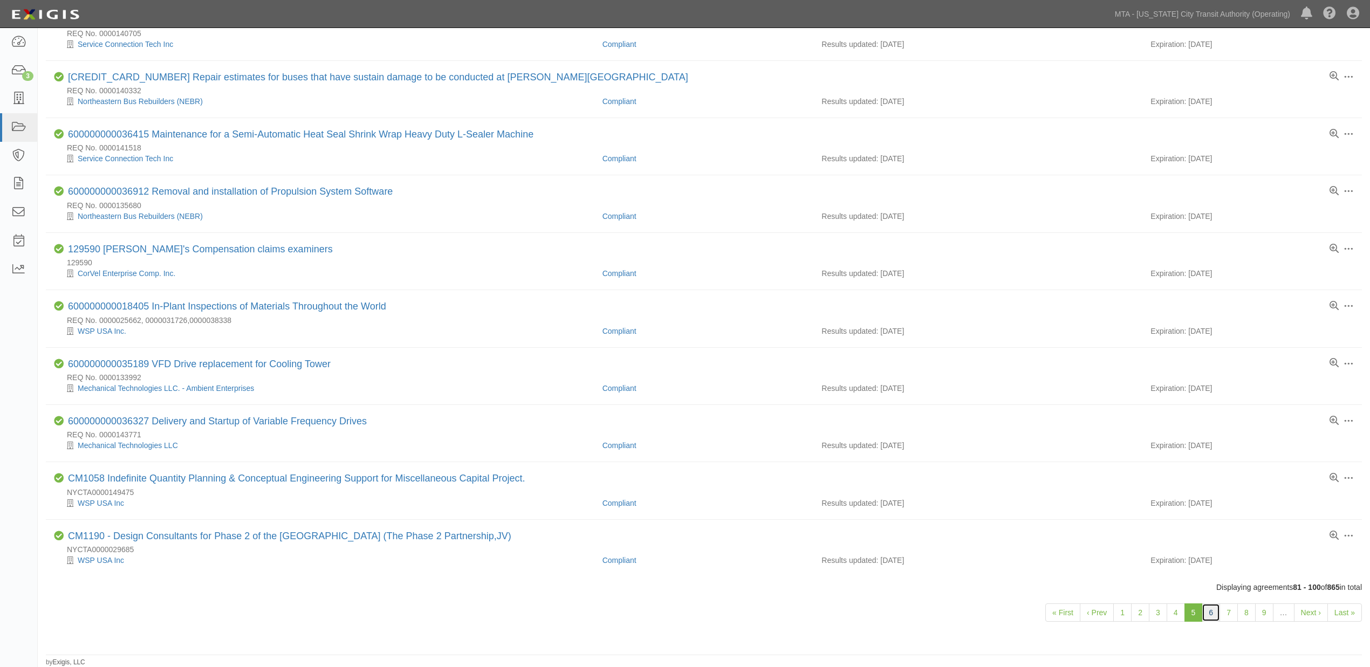
click at [1212, 616] on link "6" at bounding box center [1211, 612] width 18 height 18
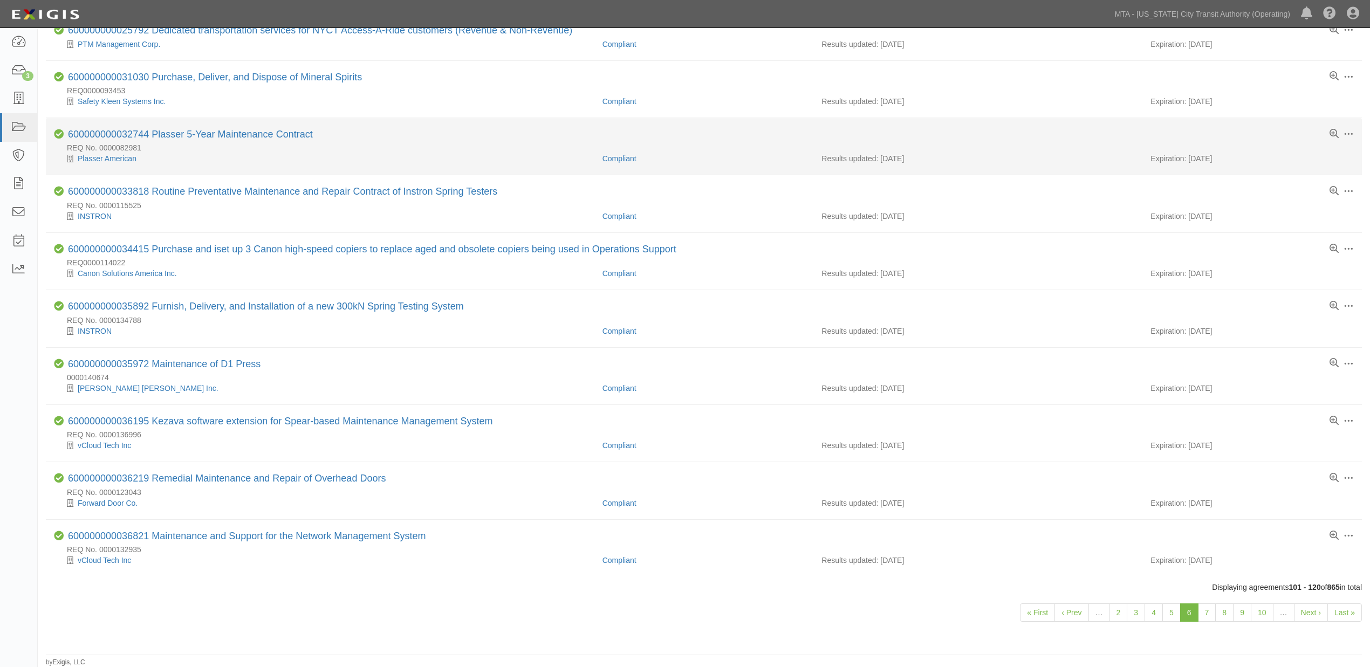
scroll to position [680, 0]
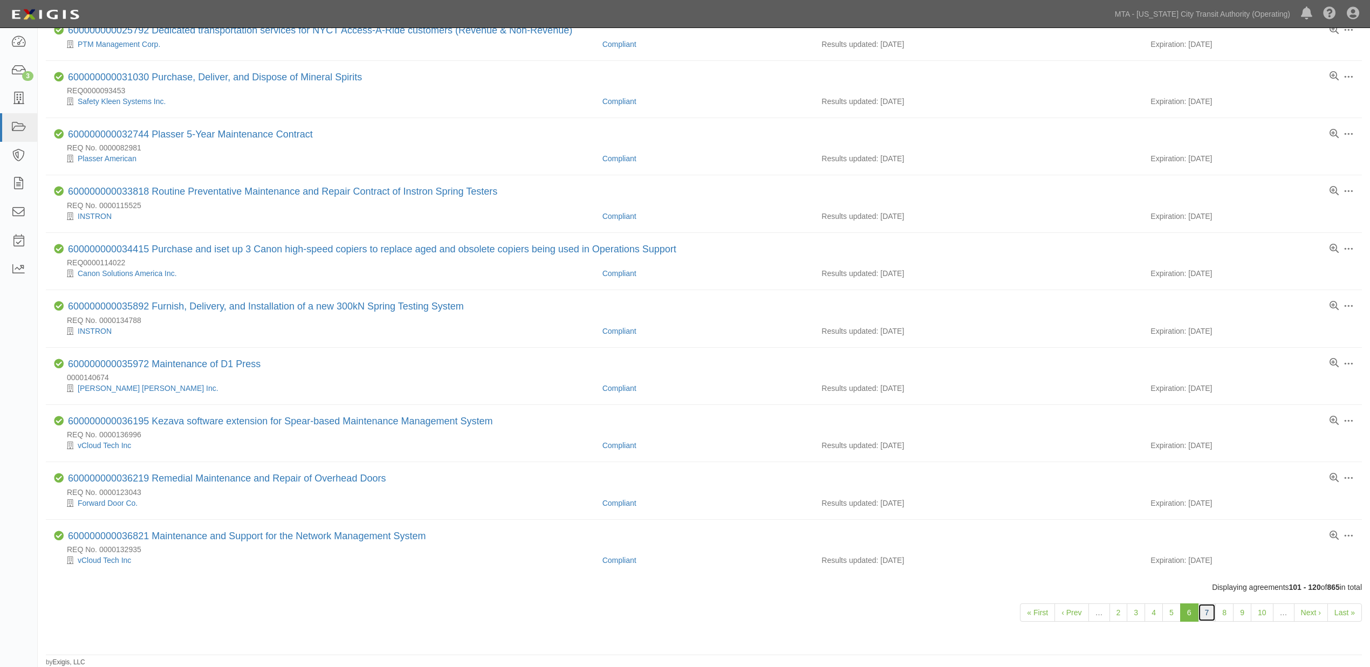
click at [1204, 613] on link "7" at bounding box center [1207, 612] width 18 height 18
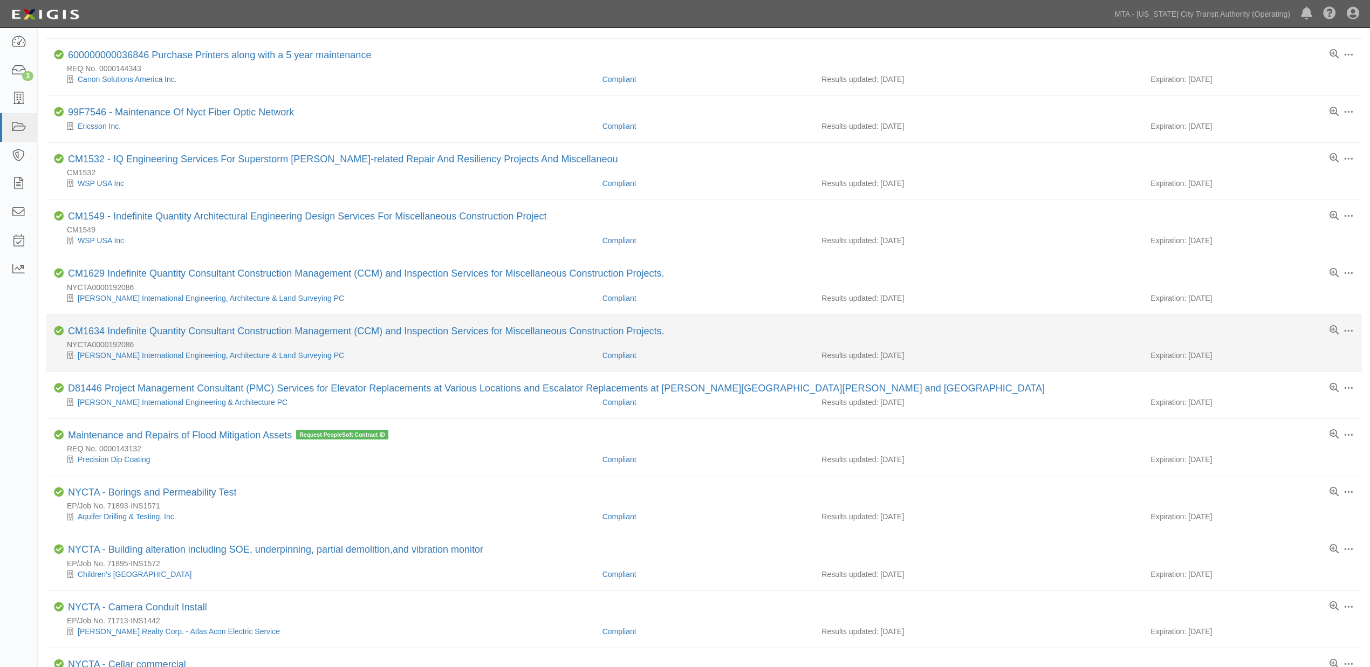
scroll to position [120, 0]
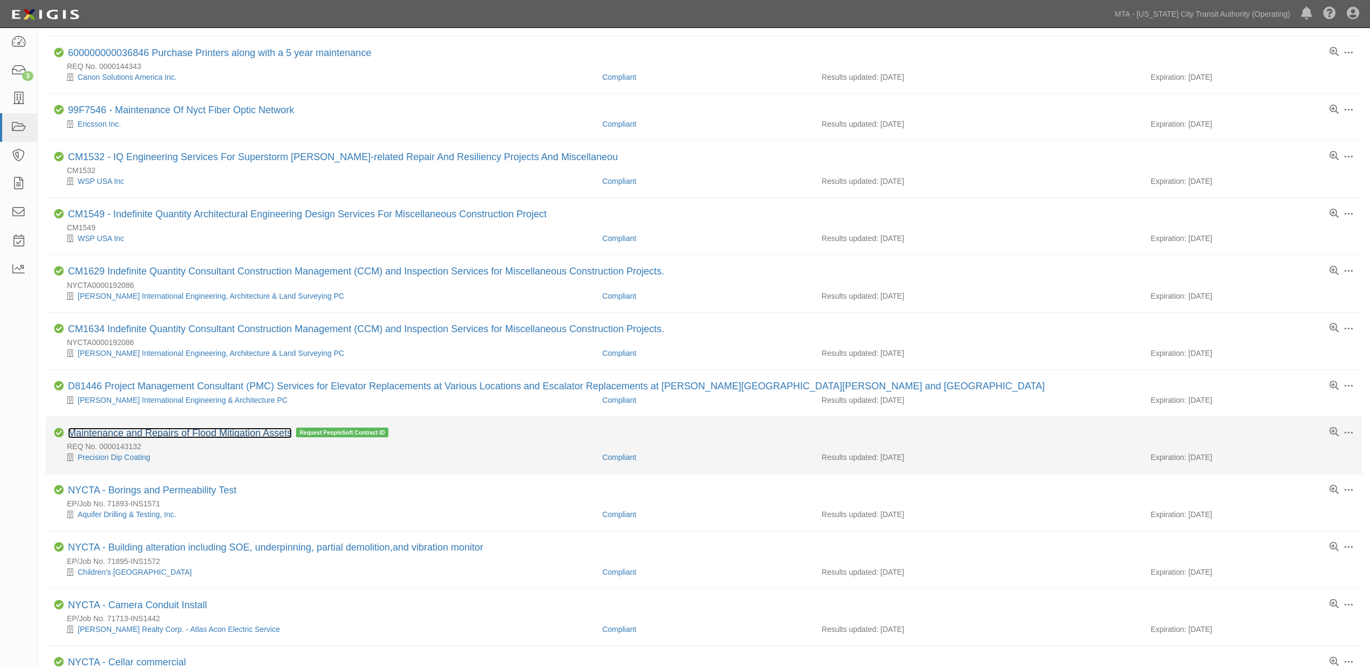
click at [276, 437] on link "Maintenance and Repairs of Flood Mitigation Assets" at bounding box center [180, 433] width 224 height 11
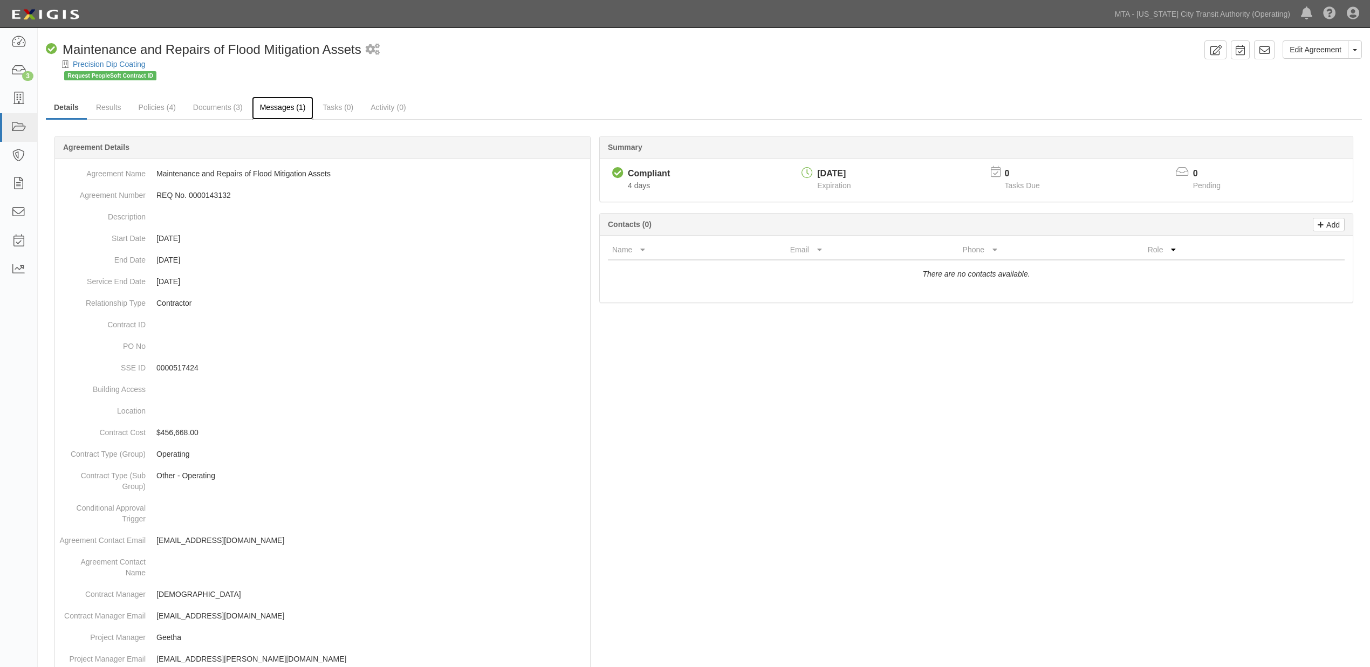
click at [277, 110] on link "Messages (1)" at bounding box center [283, 108] width 62 height 23
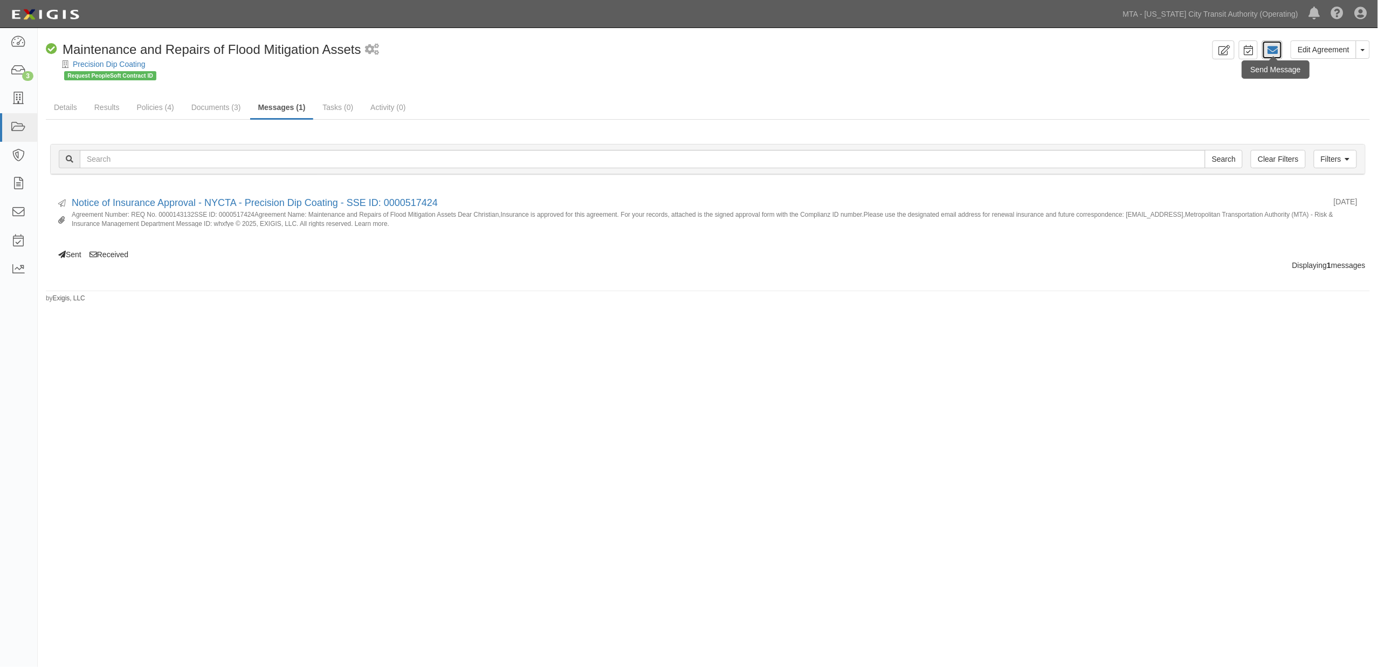
click at [1274, 50] on icon at bounding box center [1272, 50] width 11 height 11
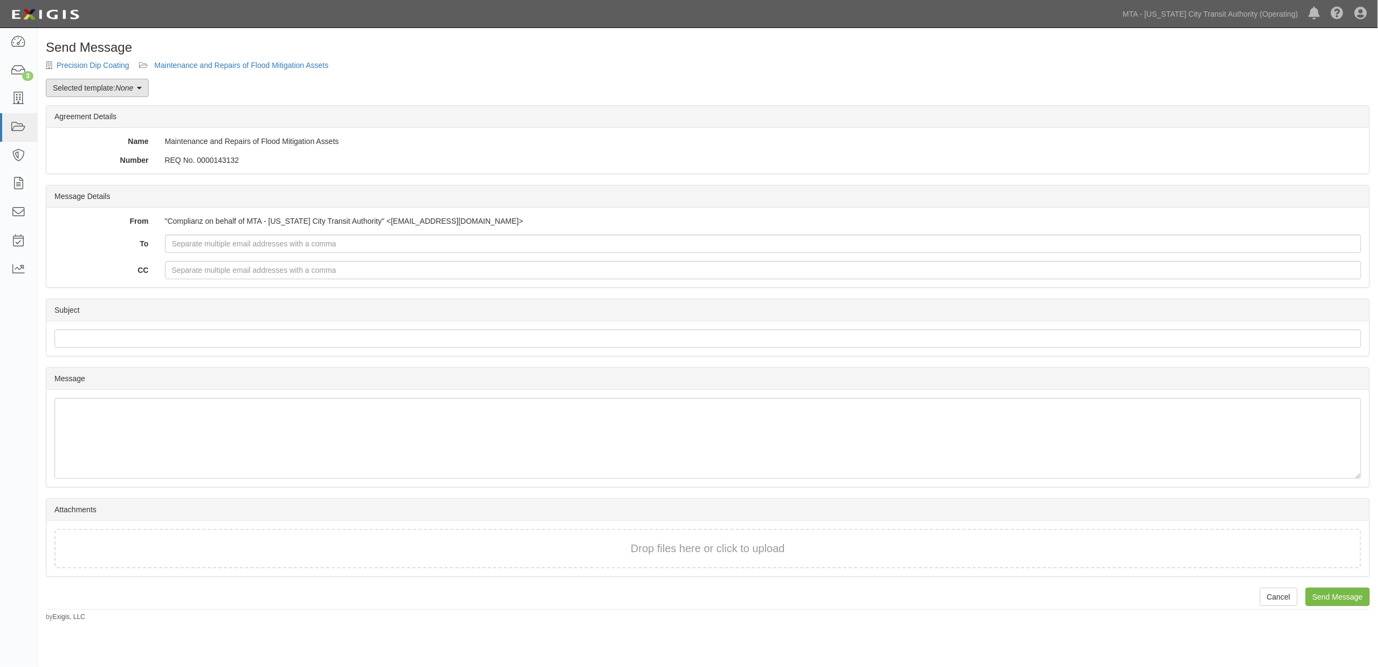
click at [148, 92] on link "Selected template: None" at bounding box center [97, 88] width 103 height 18
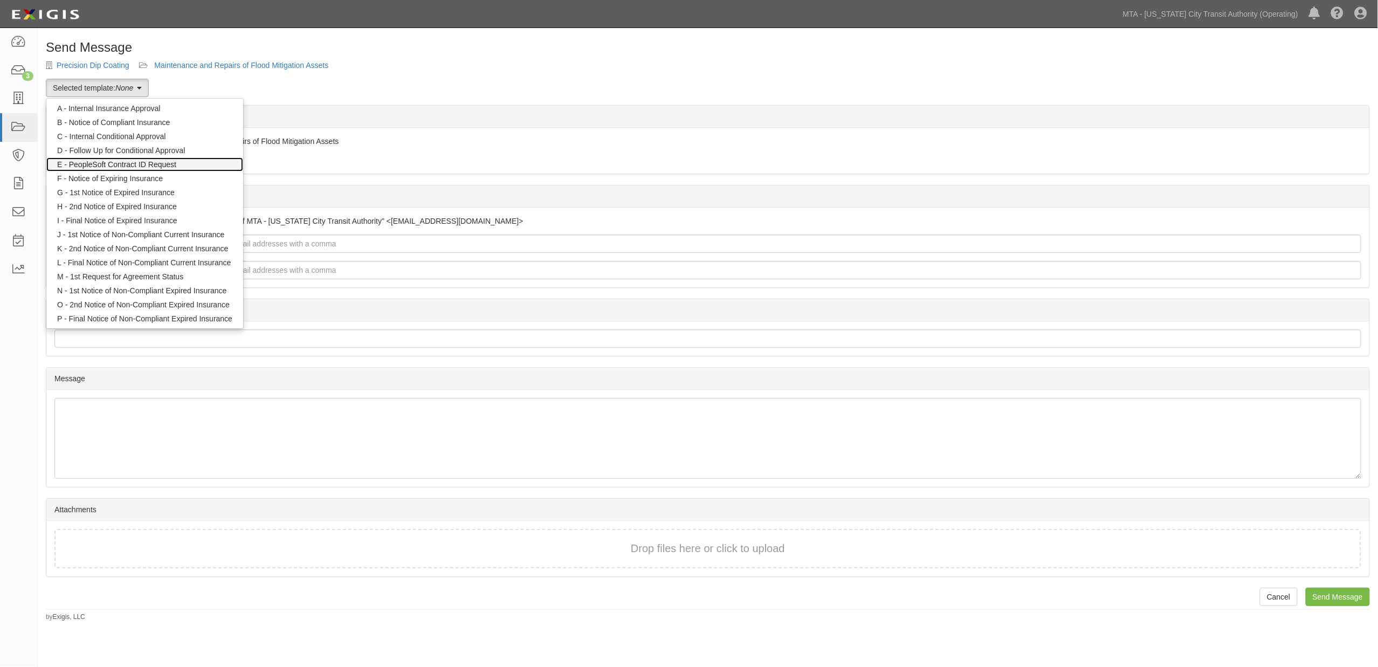
click at [130, 167] on link "E - PeopleSoft Contract ID Request" at bounding box center [144, 164] width 197 height 14
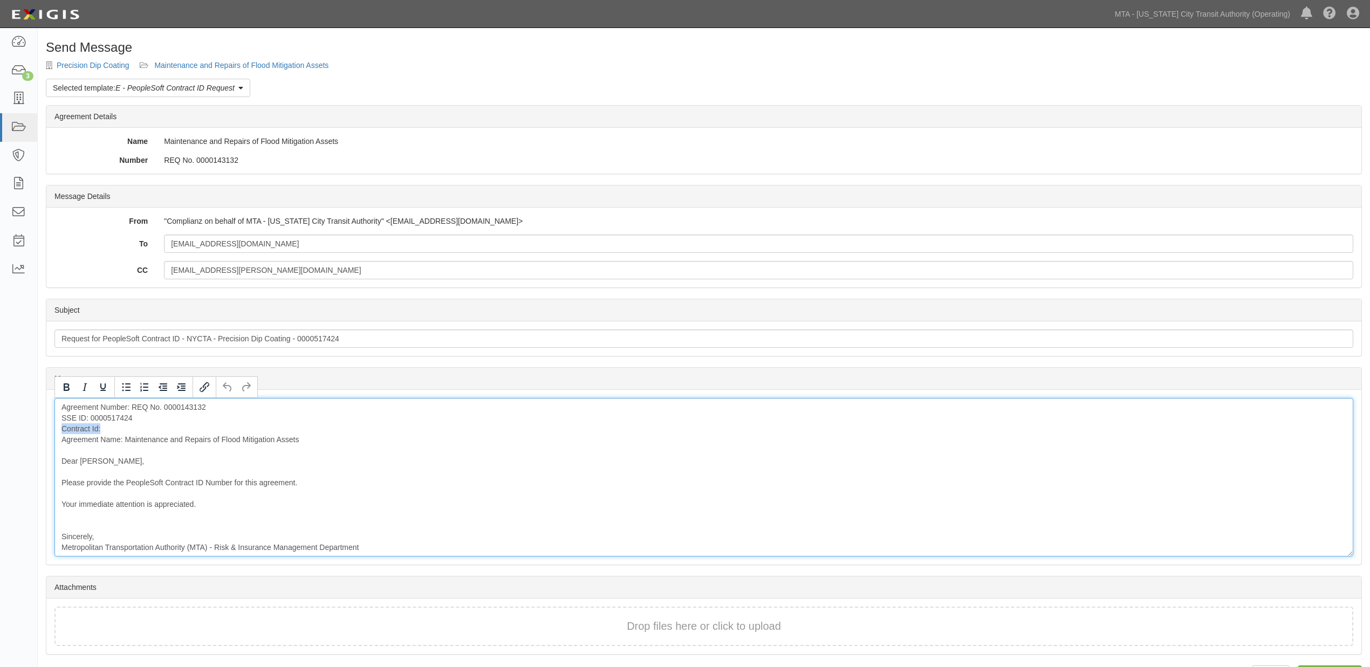
drag, startPoint x: 111, startPoint y: 434, endPoint x: 30, endPoint y: 433, distance: 80.9
click at [30, 433] on body "Toggle navigation Dashboard 3 Inbox Parties Agreements Coverages Documents Mess…" at bounding box center [685, 349] width 1370 height 699
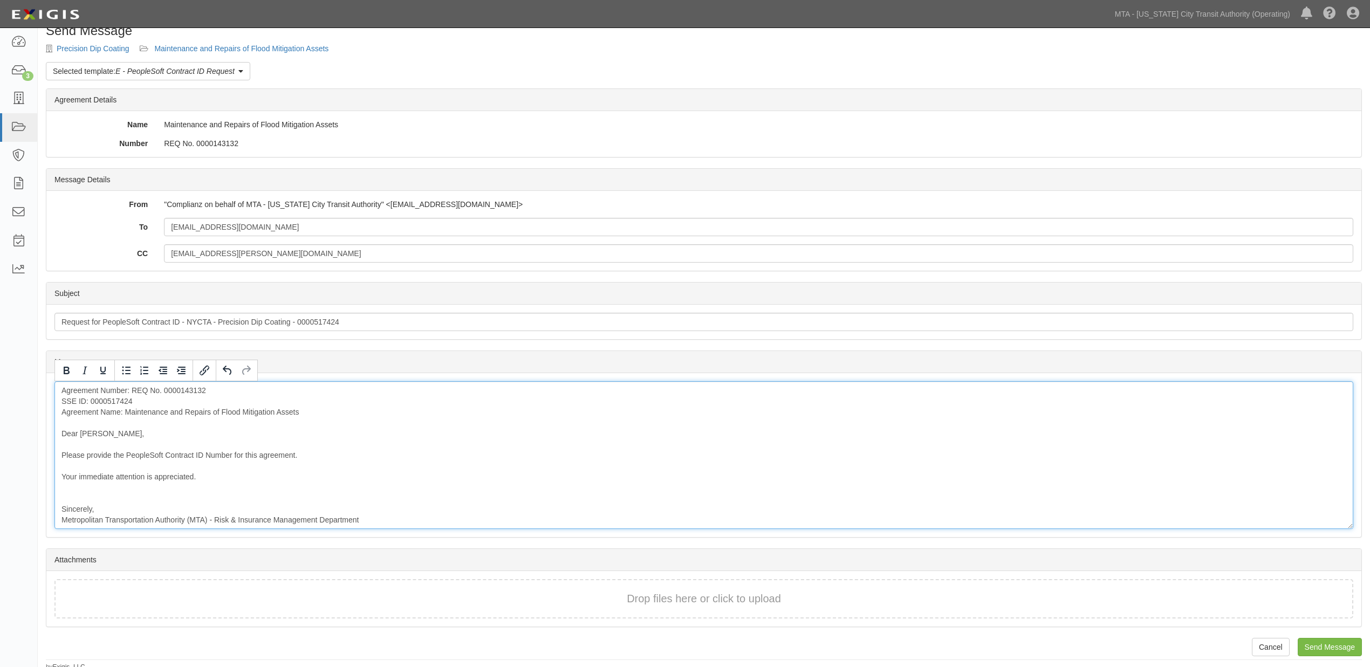
scroll to position [22, 0]
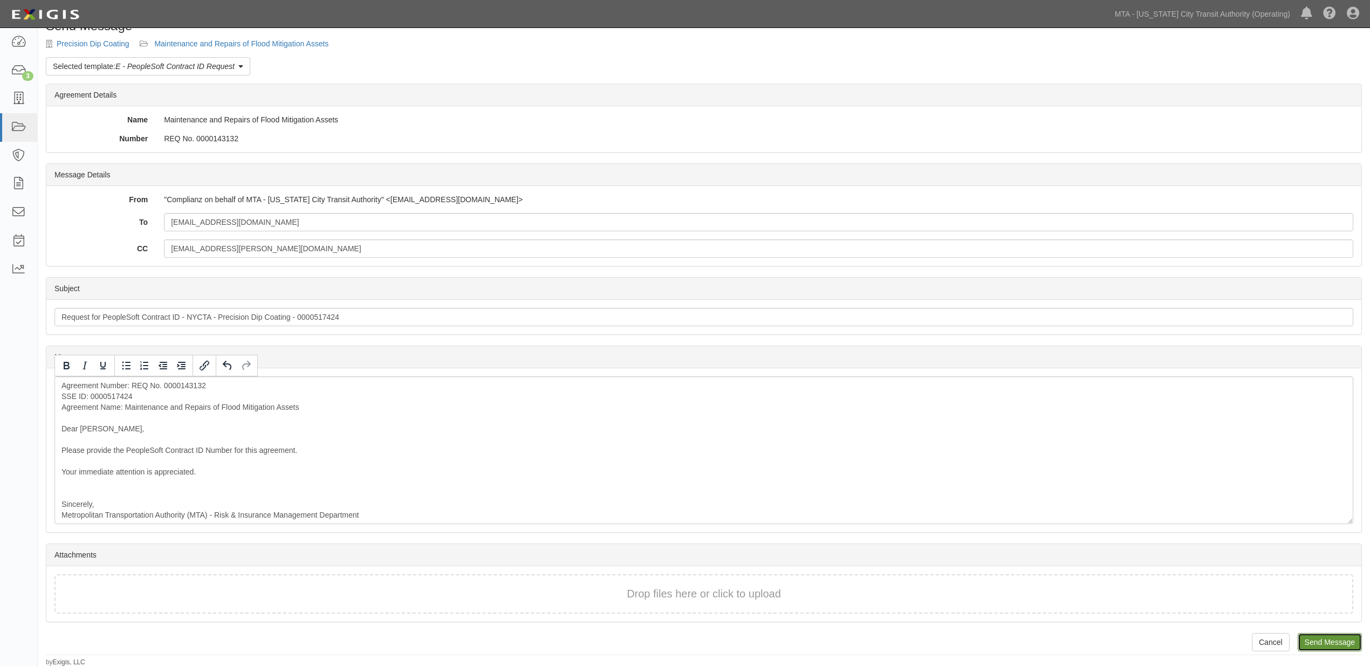
click at [1319, 646] on input "Send Message" at bounding box center [1330, 642] width 64 height 18
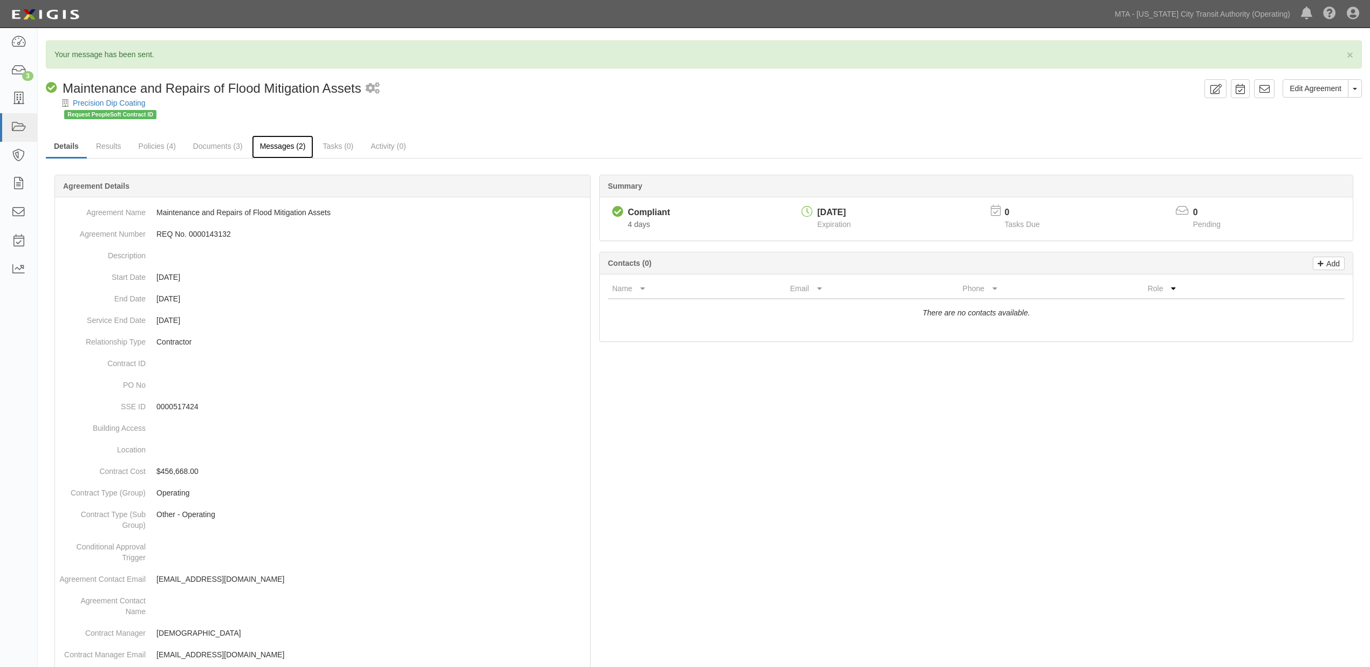
click at [278, 148] on link "Messages (2)" at bounding box center [283, 146] width 62 height 23
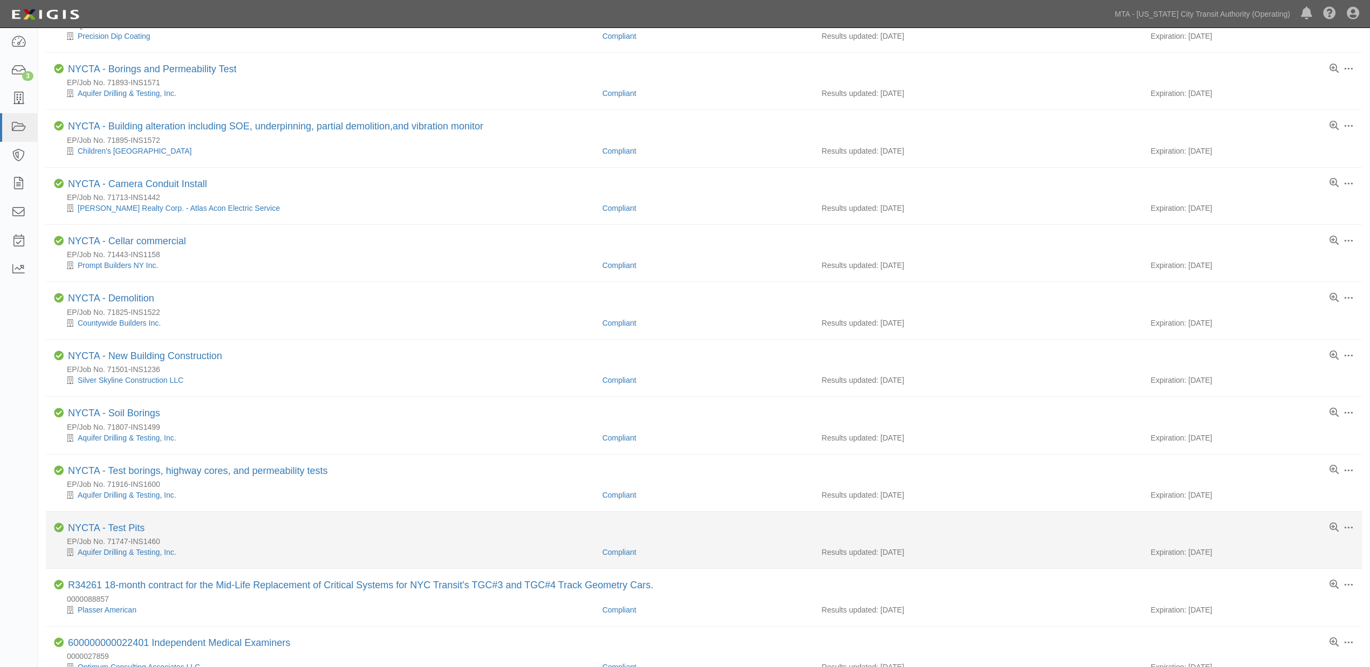
scroll to position [658, 0]
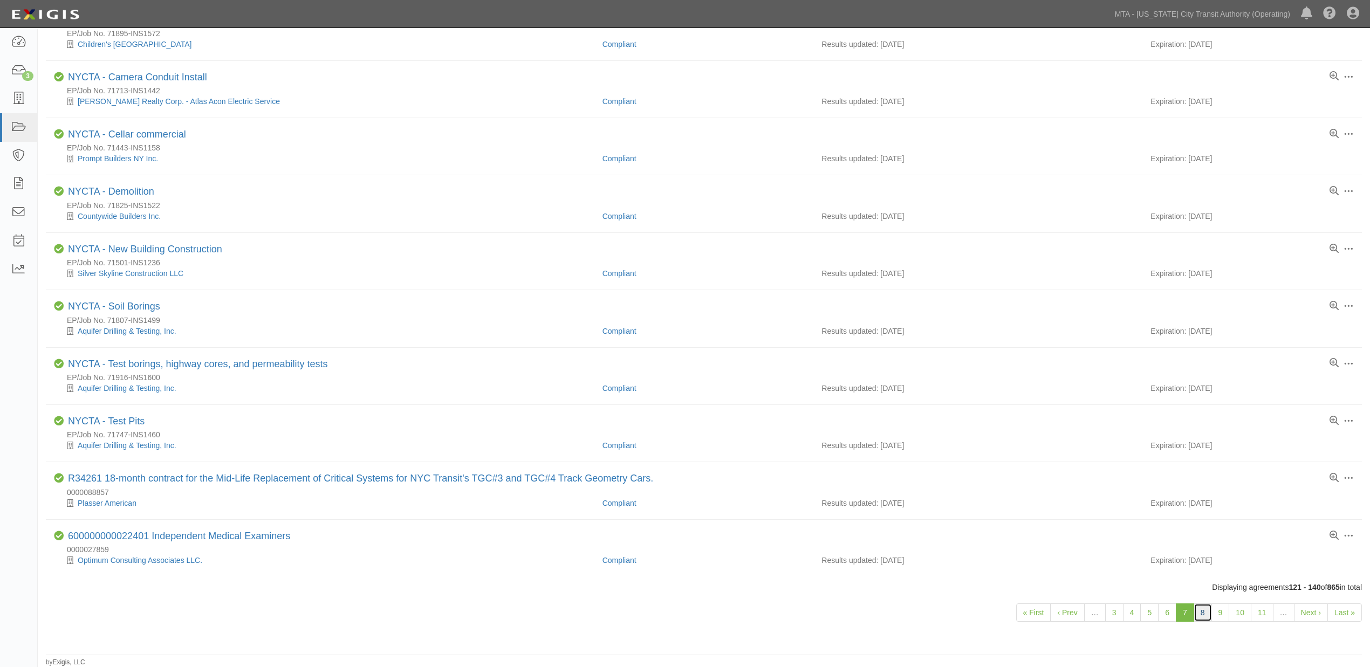
click at [1203, 608] on link "8" at bounding box center [1202, 612] width 18 height 18
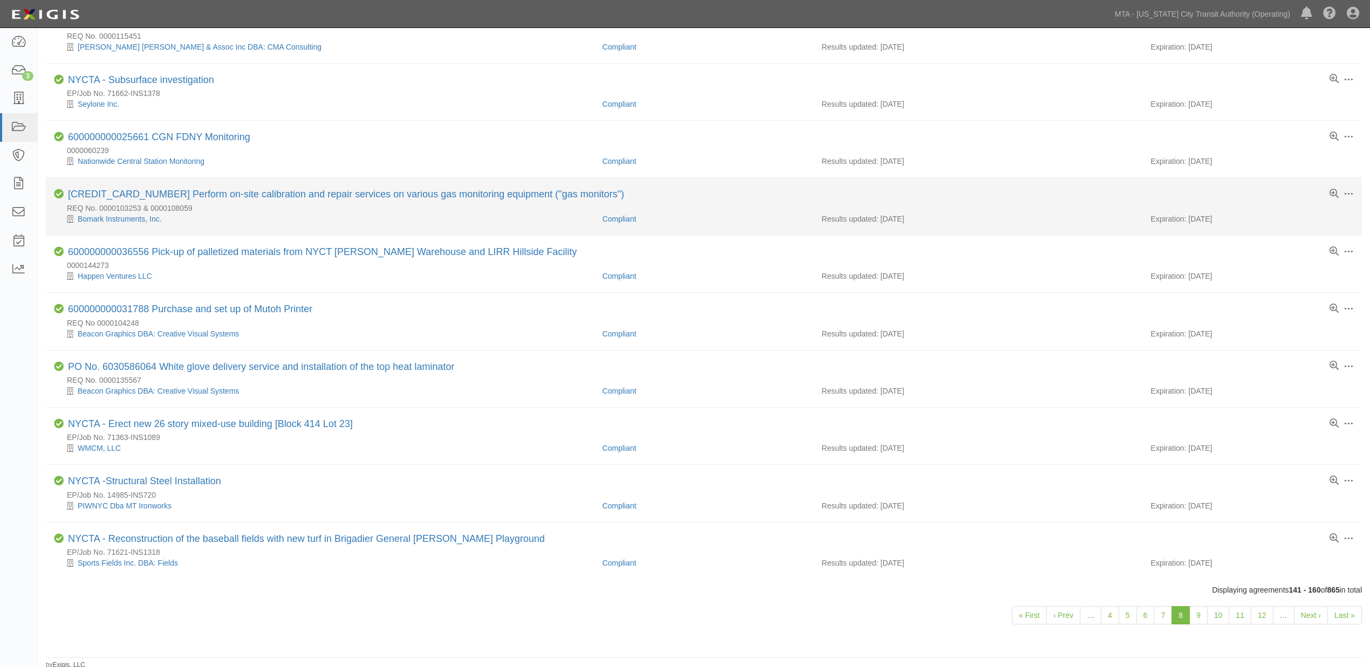
scroll to position [680, 0]
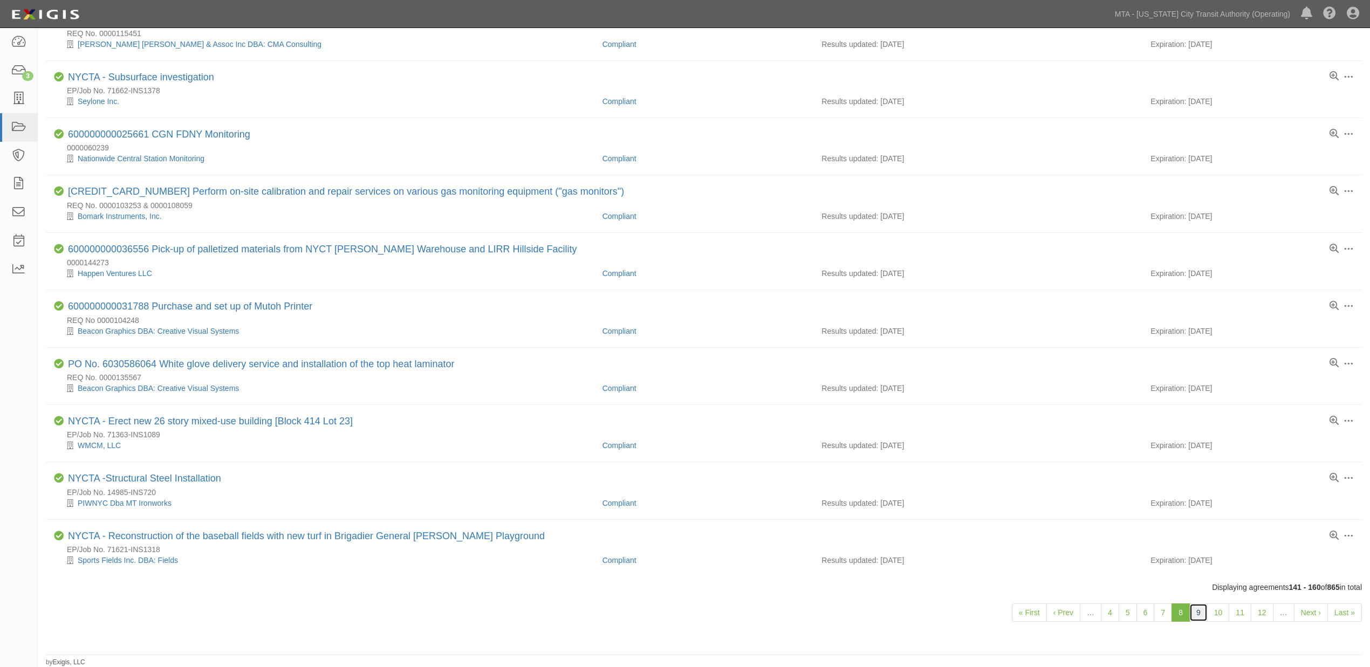
click at [1200, 612] on link "9" at bounding box center [1198, 612] width 18 height 18
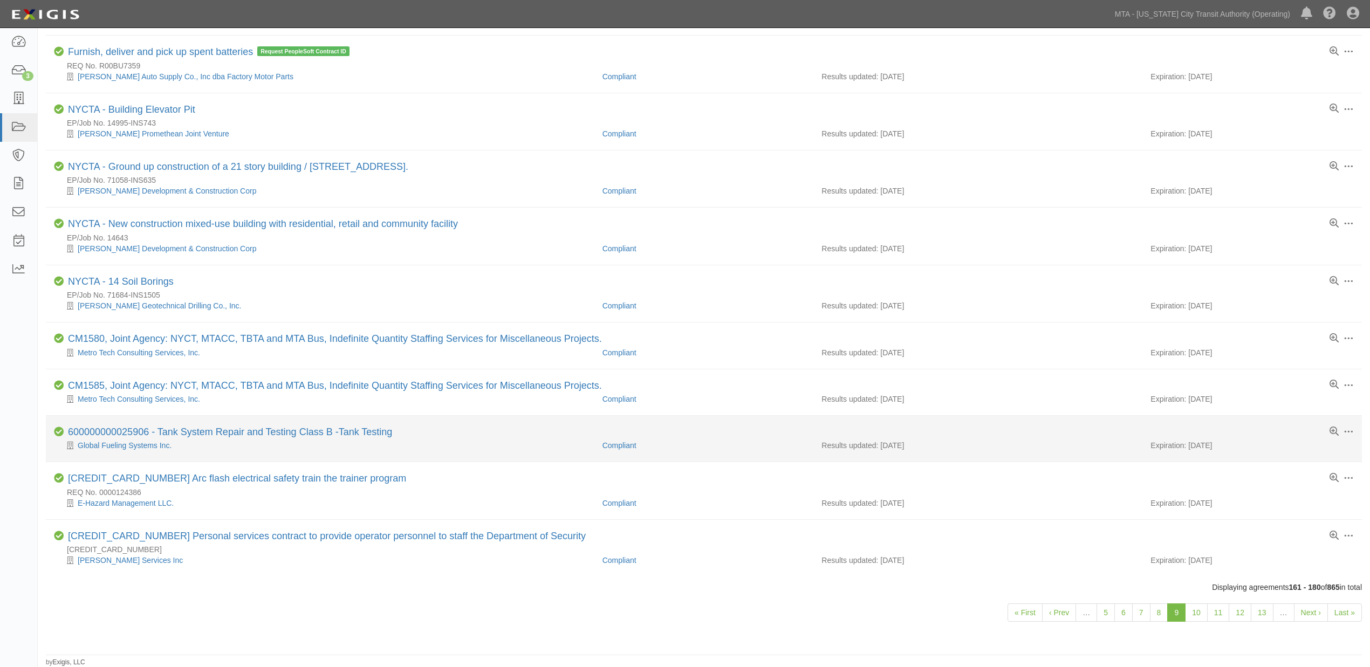
scroll to position [636, 0]
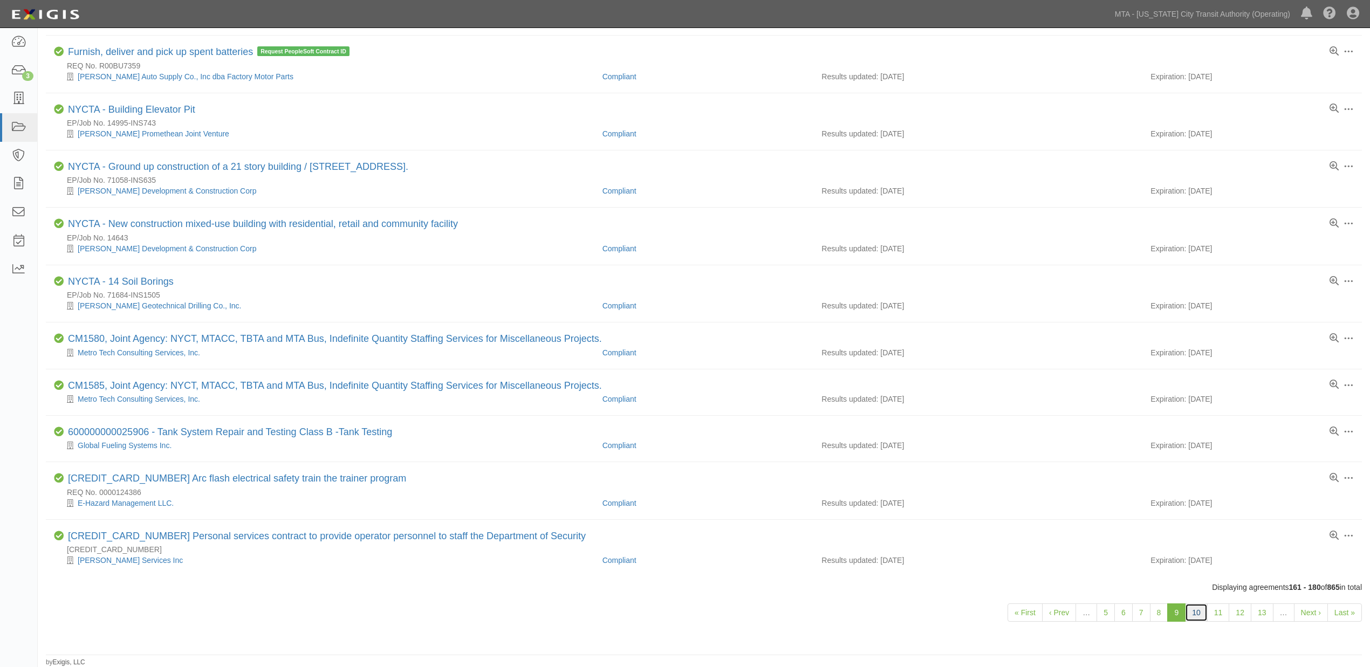
click at [1196, 609] on link "10" at bounding box center [1196, 612] width 23 height 18
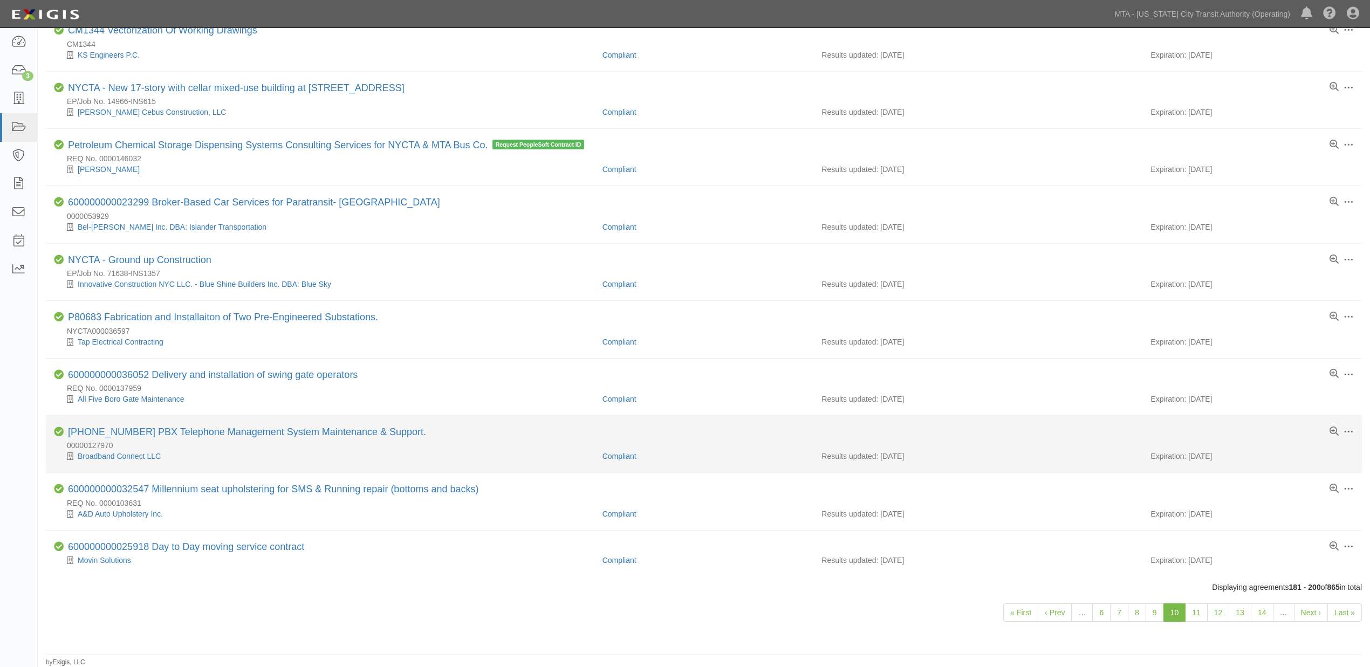
scroll to position [658, 0]
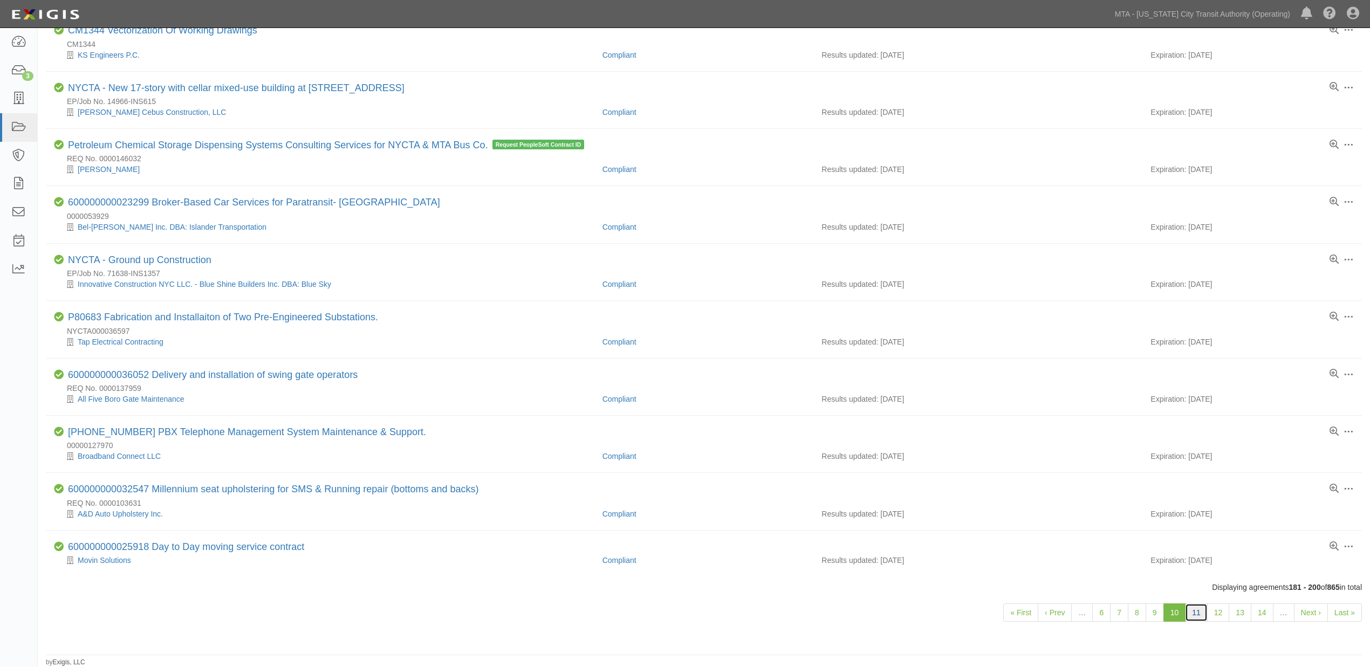
click at [1193, 610] on link "11" at bounding box center [1196, 612] width 23 height 18
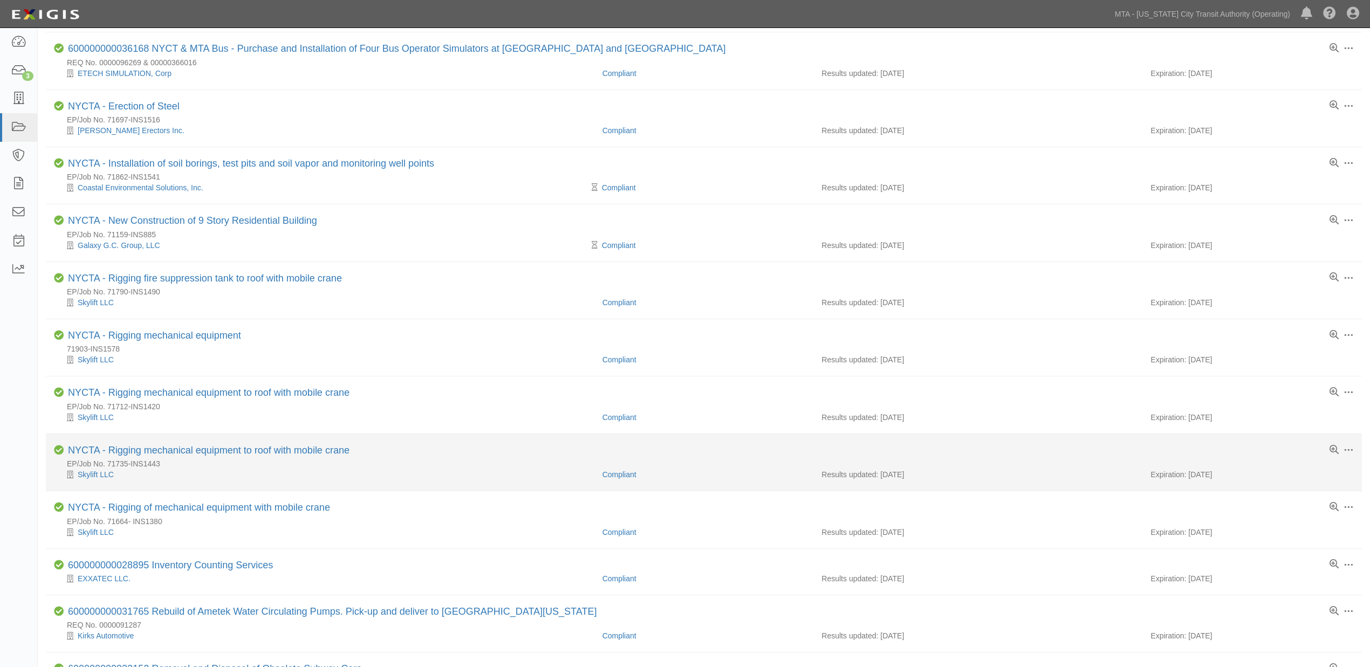
scroll to position [669, 0]
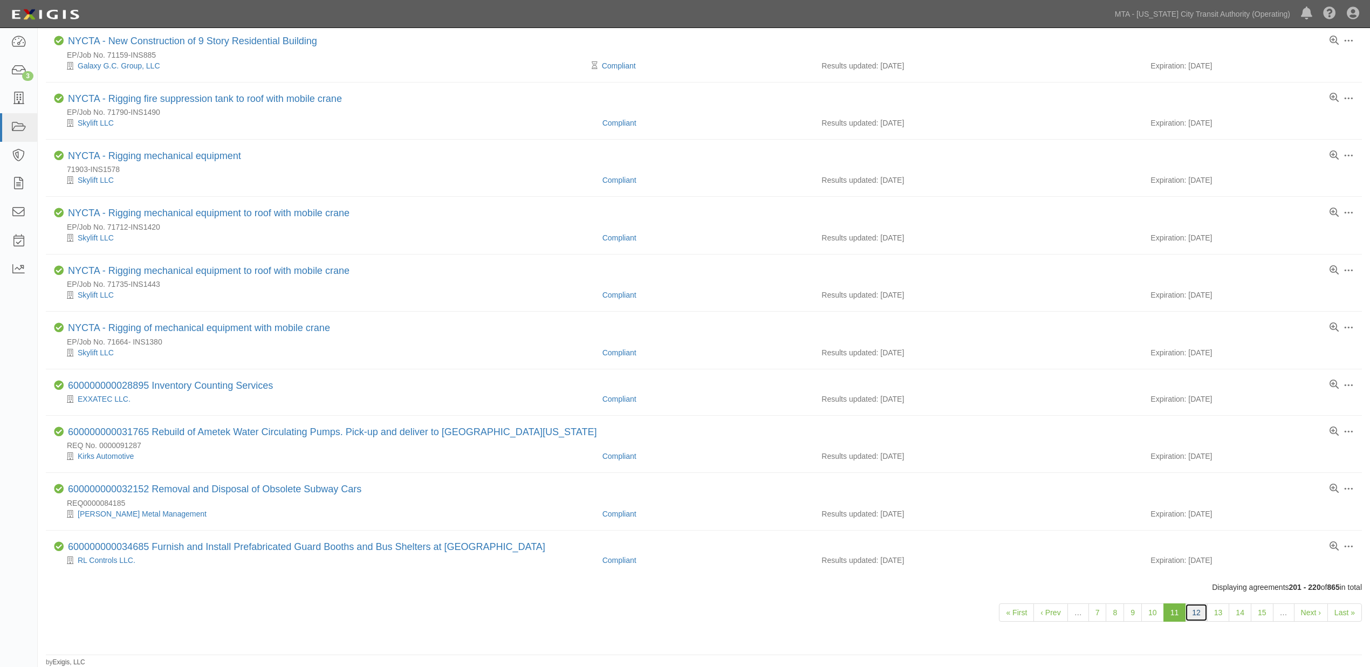
click at [1194, 615] on link "12" at bounding box center [1196, 612] width 23 height 18
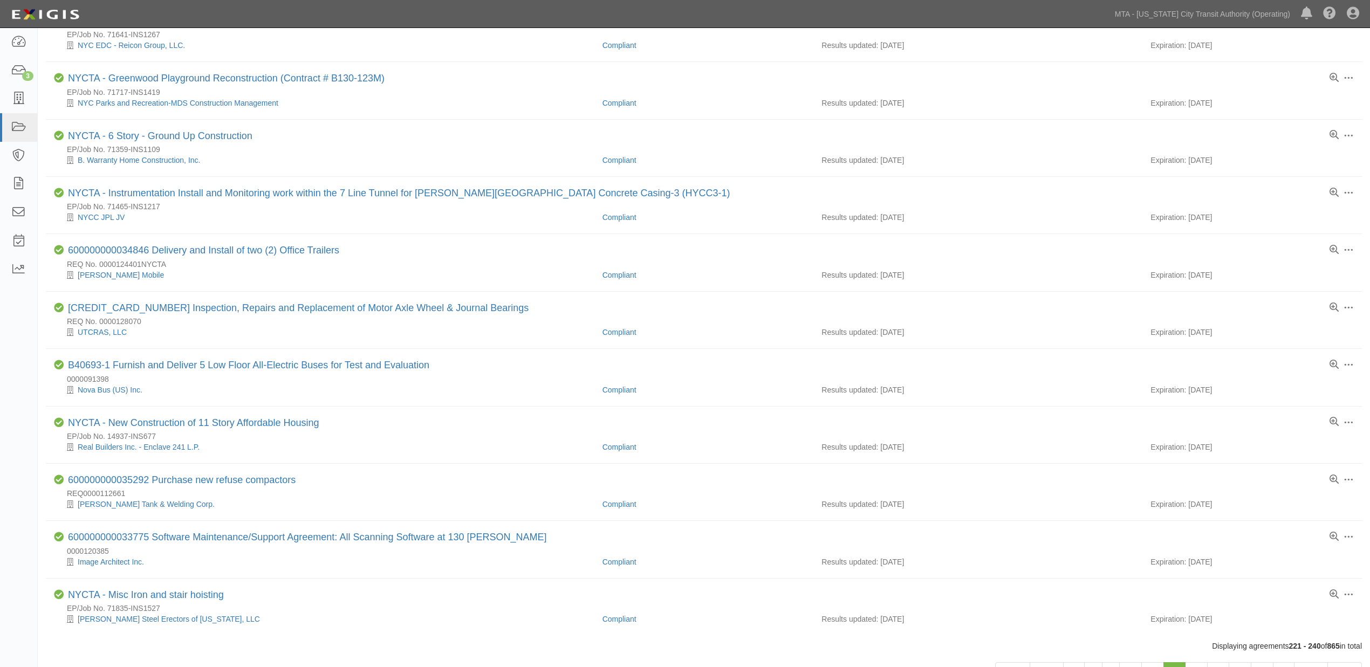
scroll to position [690, 0]
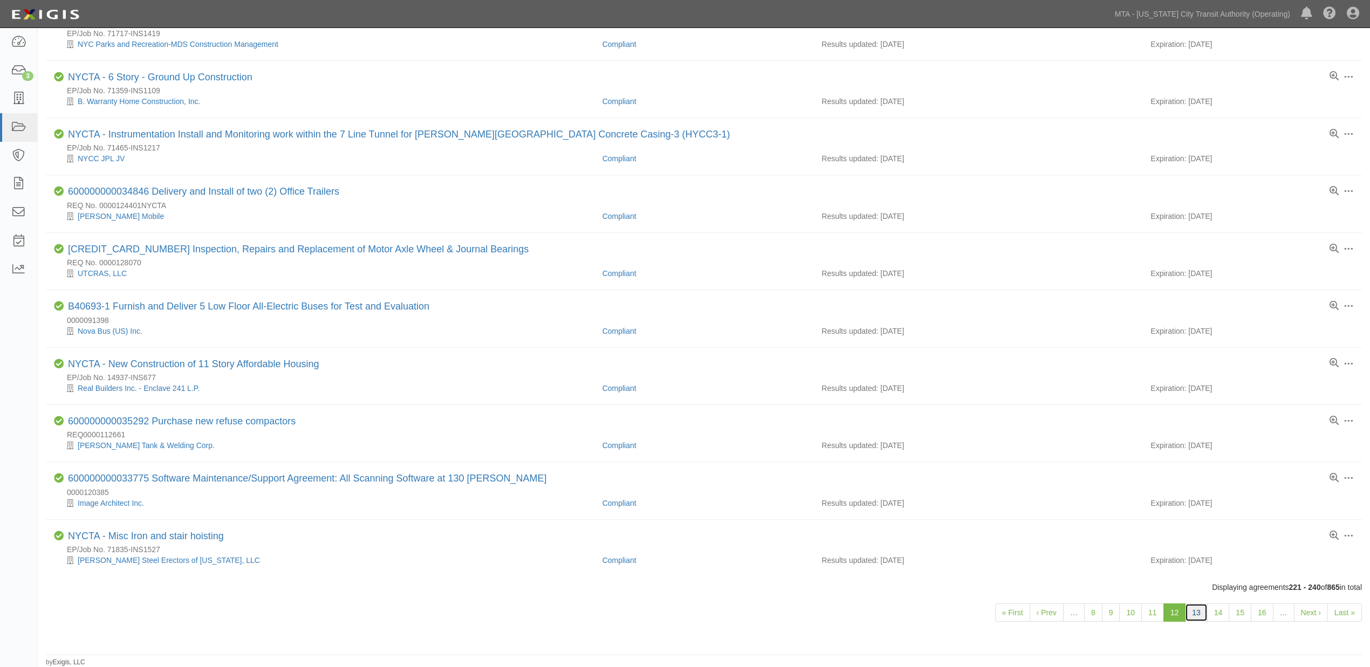
click at [1195, 617] on link "13" at bounding box center [1196, 612] width 23 height 18
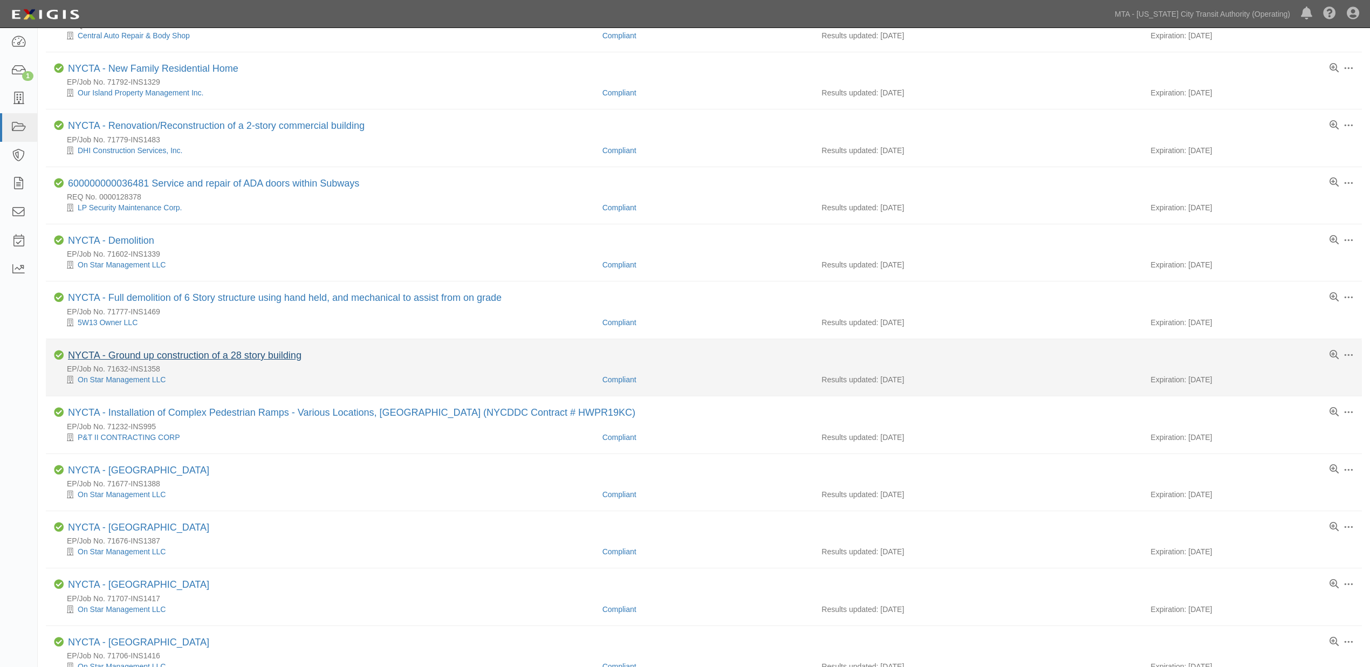
scroll to position [539, 0]
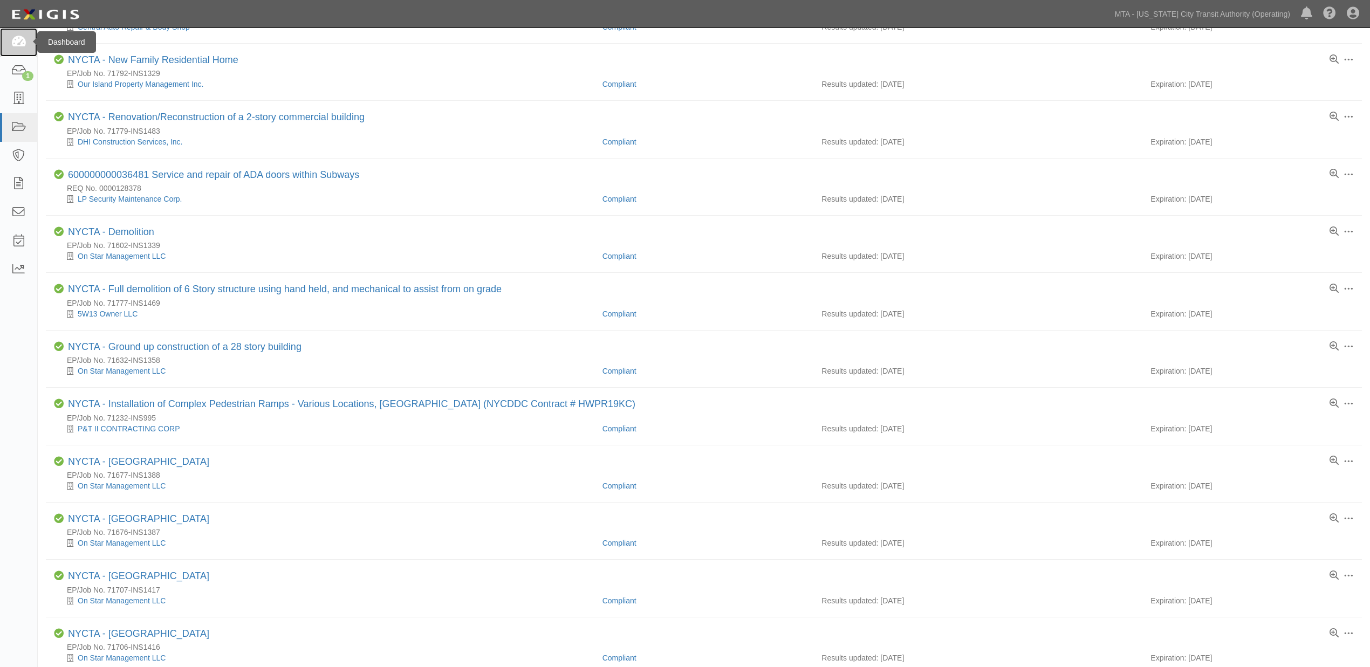
click at [12, 40] on icon at bounding box center [18, 42] width 15 height 12
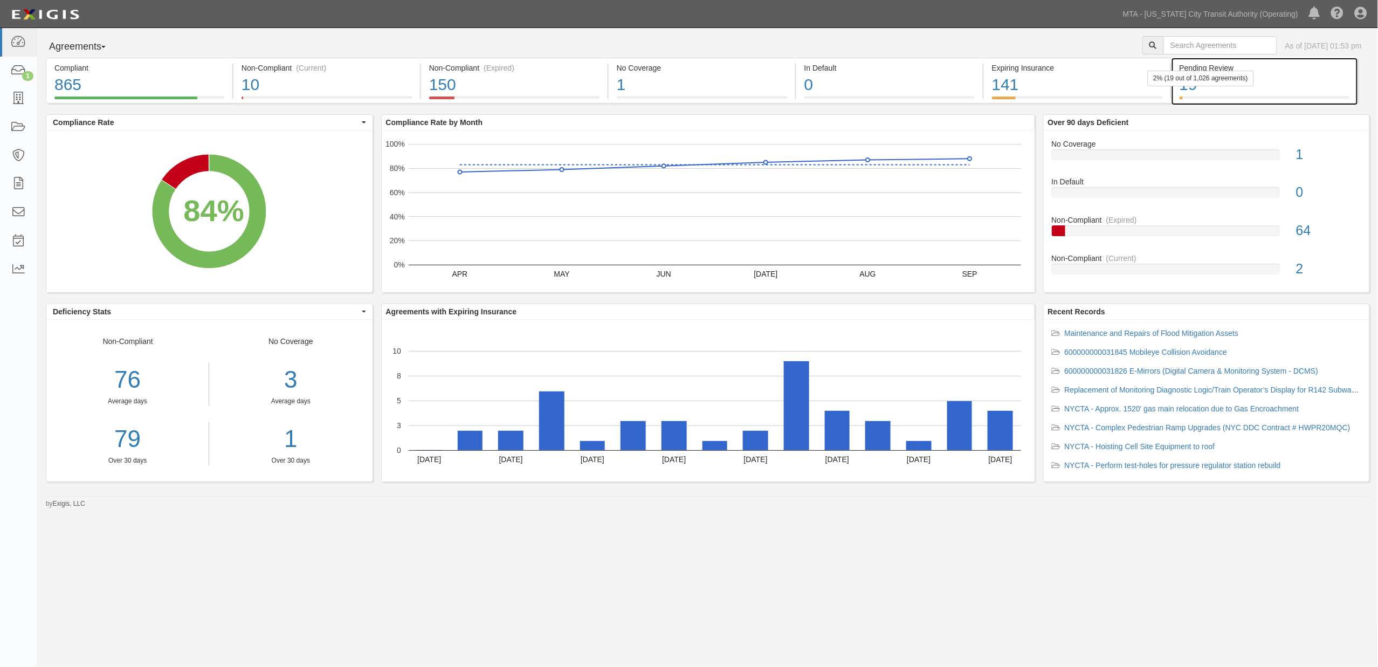
click at [1266, 81] on div "19" at bounding box center [1265, 84] width 170 height 23
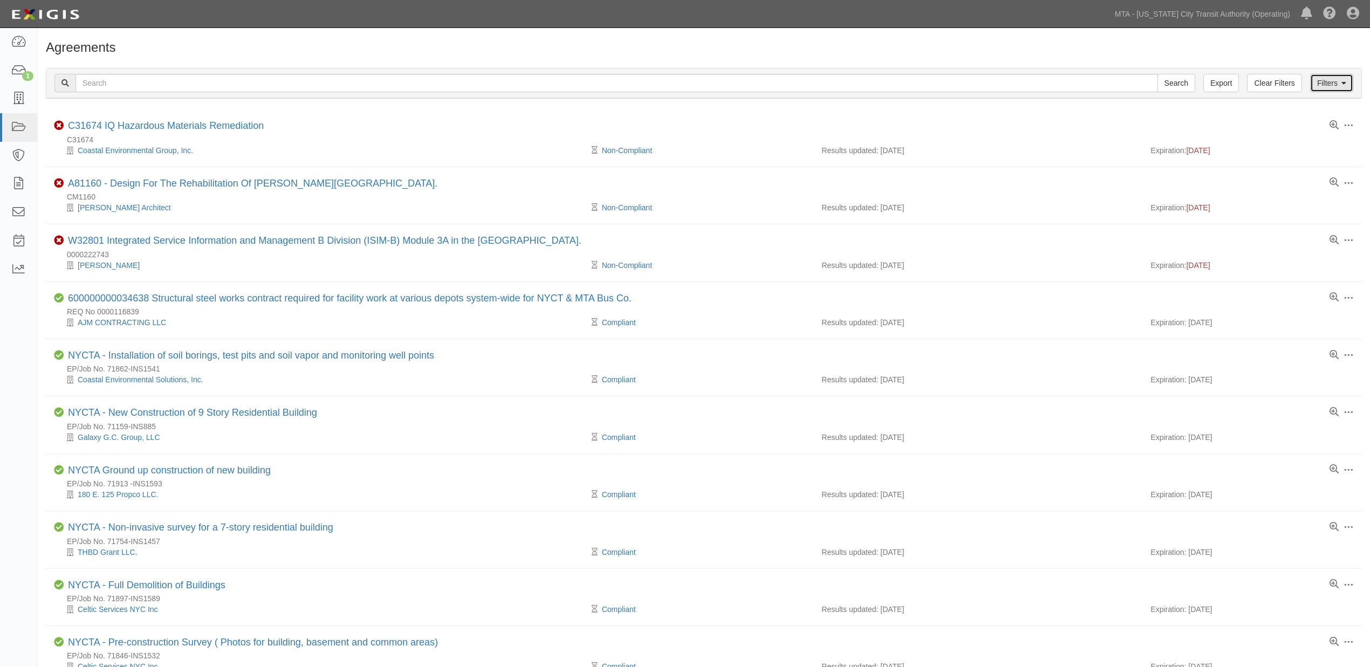
click at [1333, 90] on link "Filters" at bounding box center [1331, 83] width 43 height 18
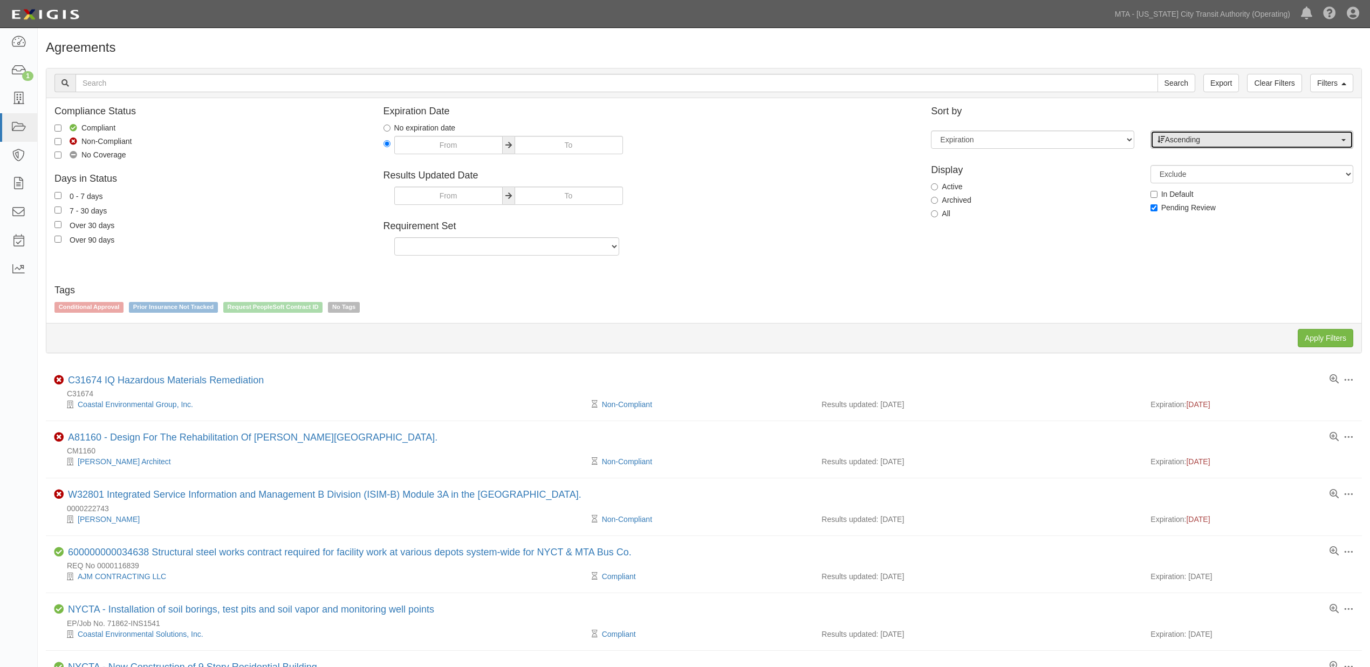
click at [1205, 138] on span "Ascending" at bounding box center [1248, 139] width 182 height 11
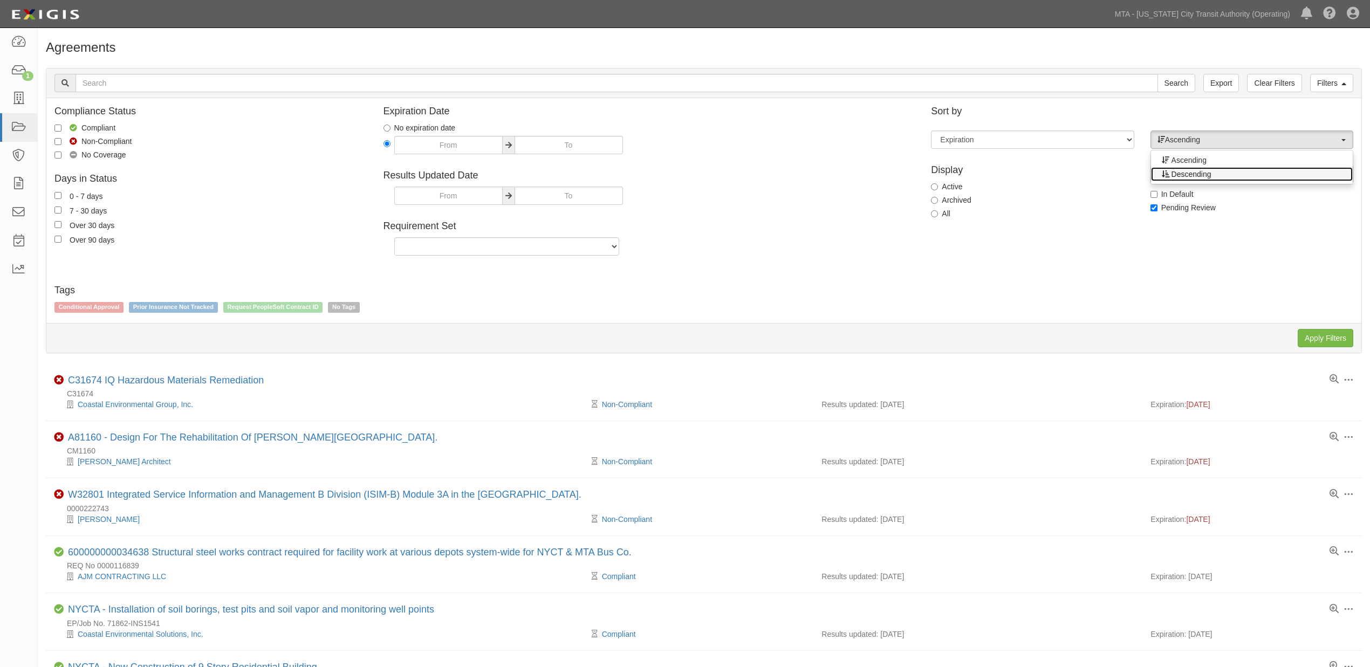
click at [1190, 173] on span "Descending" at bounding box center [1191, 174] width 40 height 11
select select "desc"
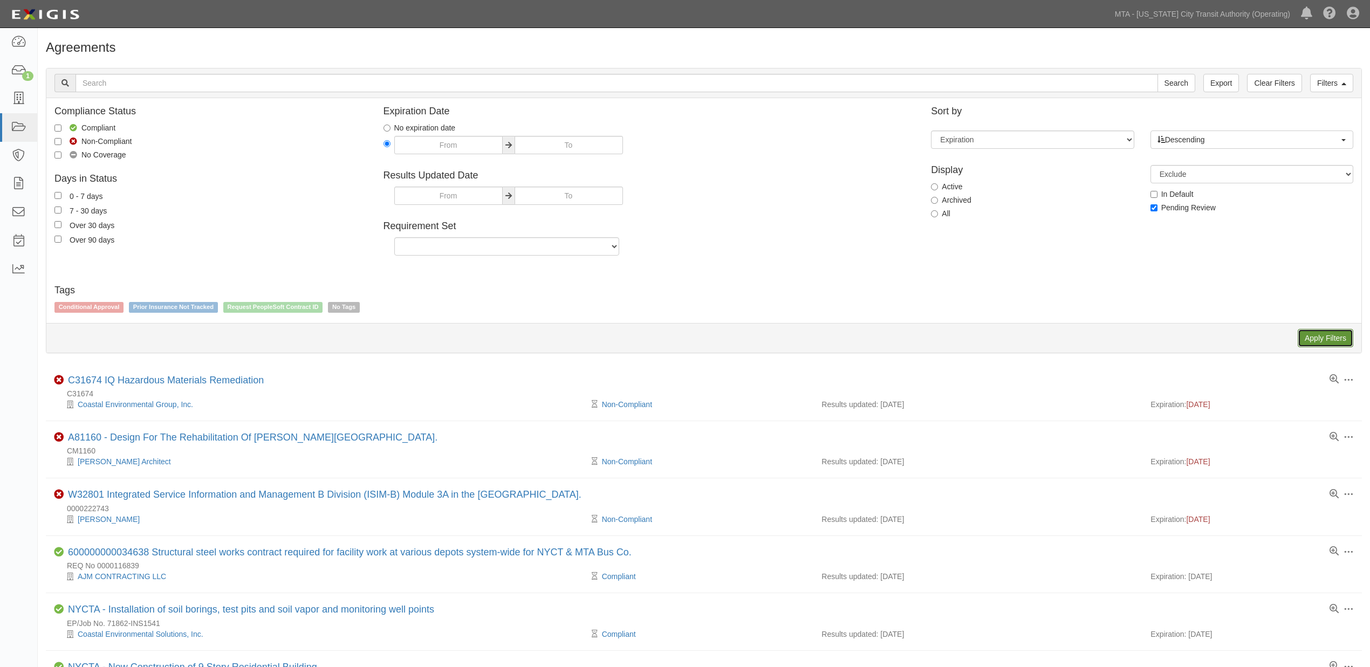
click at [1333, 340] on input "Apply Filters" at bounding box center [1326, 338] width 56 height 18
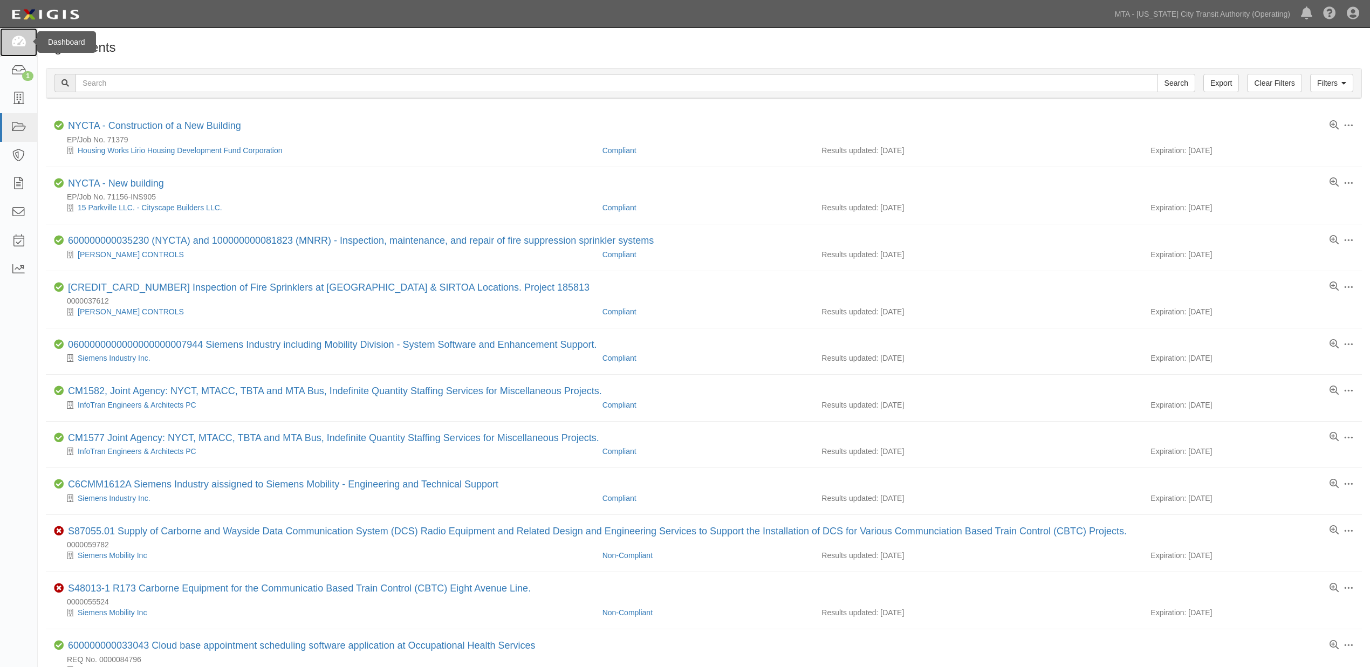
click at [17, 40] on icon at bounding box center [18, 42] width 15 height 12
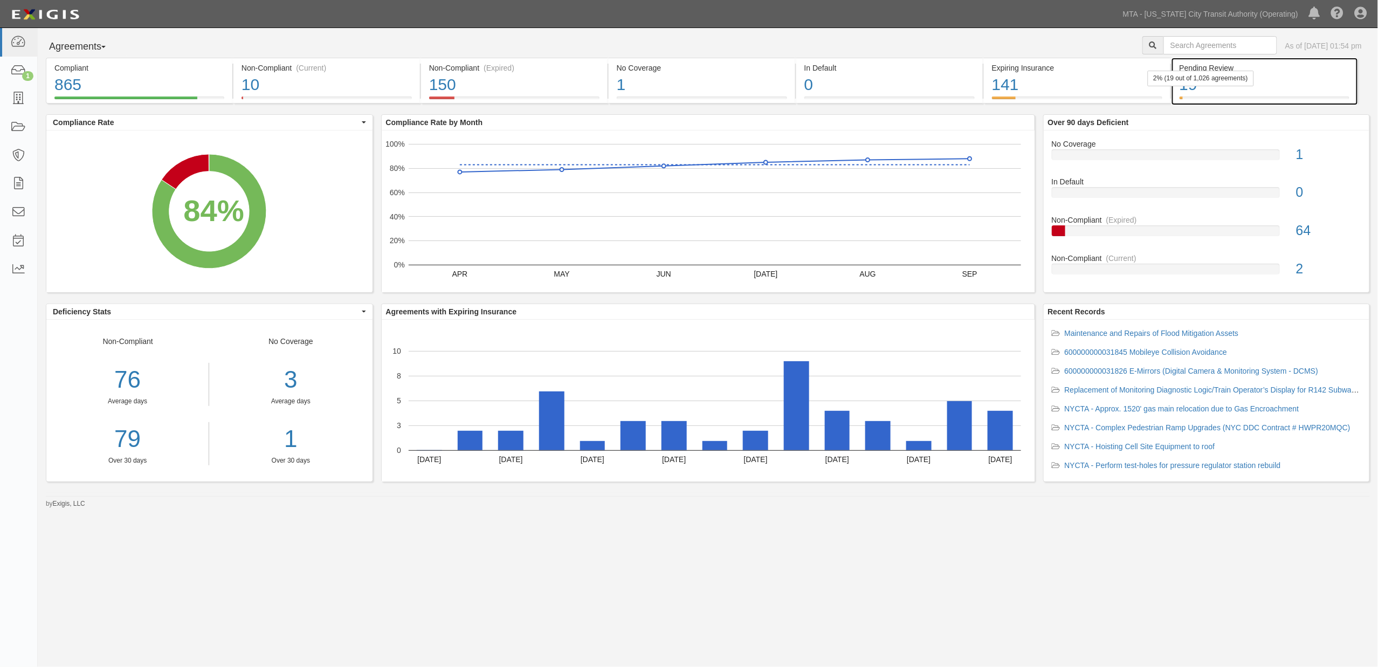
click at [1296, 81] on div "19" at bounding box center [1265, 84] width 170 height 23
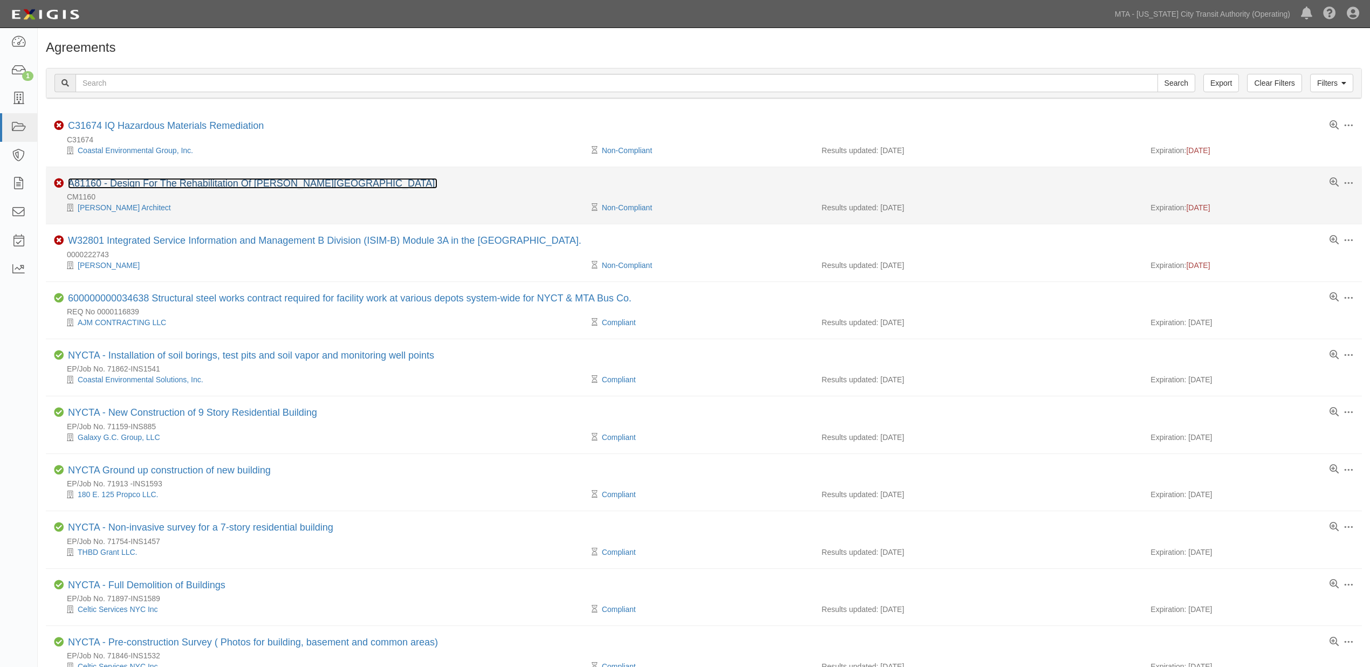
click at [253, 180] on link "A81160 - Design For The Rehabilitation Of [PERSON_NAME][GEOGRAPHIC_DATA]." at bounding box center [252, 183] width 369 height 11
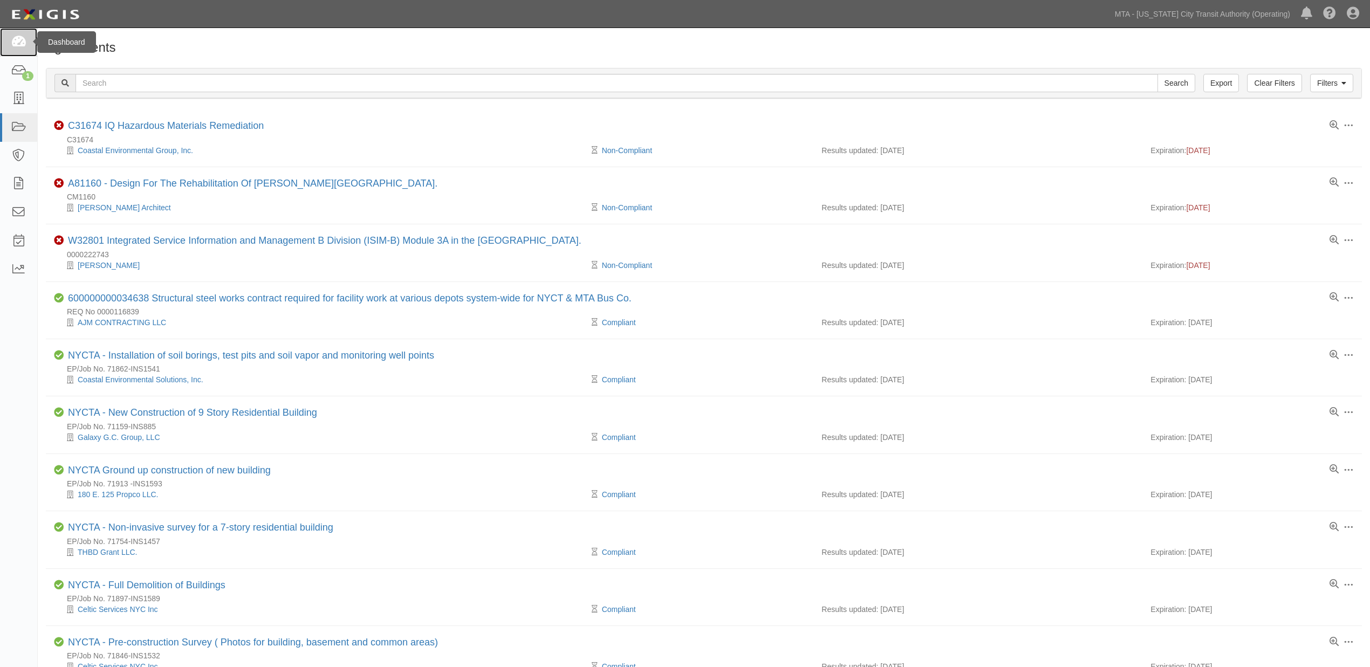
click at [16, 45] on icon at bounding box center [18, 42] width 15 height 12
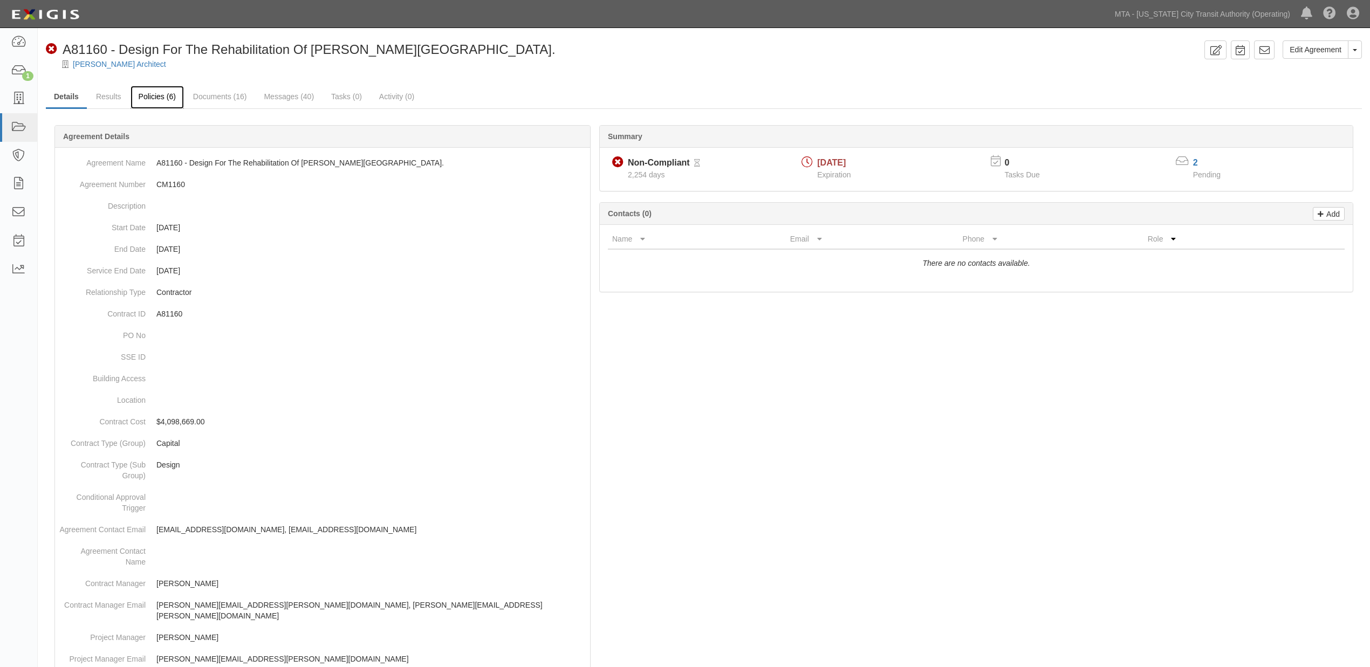
click at [153, 99] on link "Policies (6)" at bounding box center [157, 97] width 53 height 23
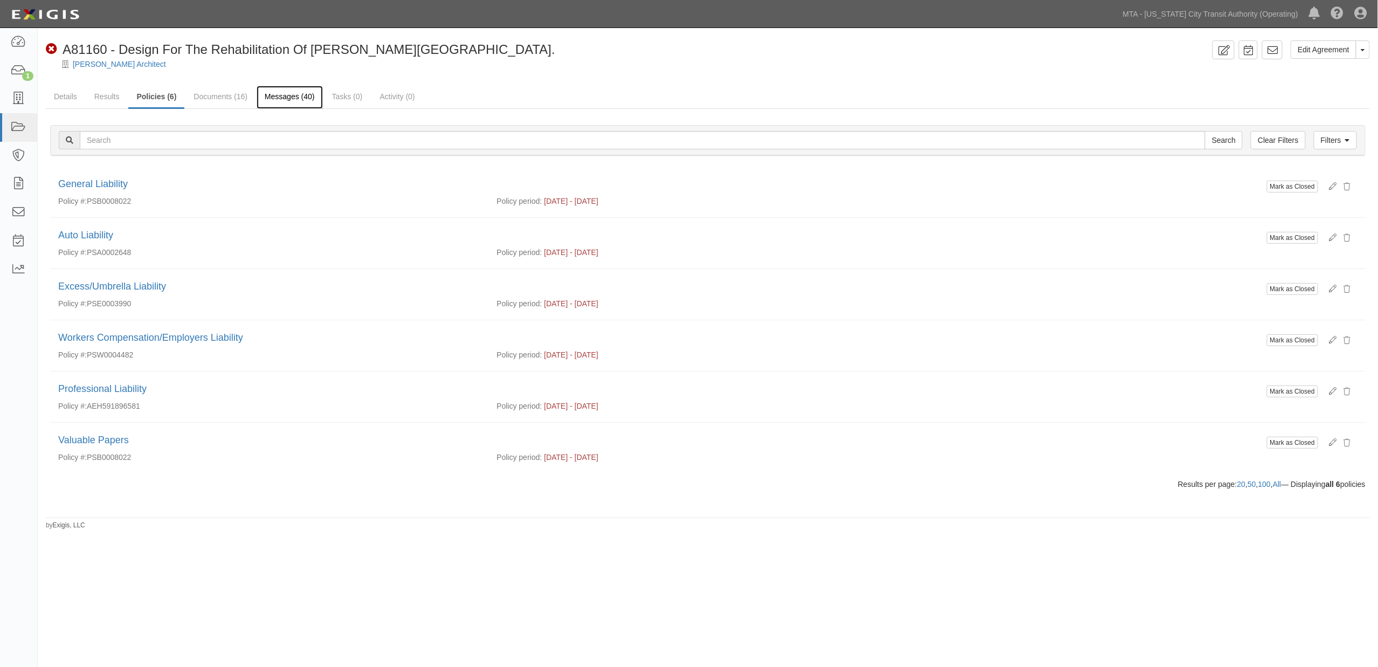
click at [284, 92] on link "Messages (40)" at bounding box center [290, 97] width 66 height 23
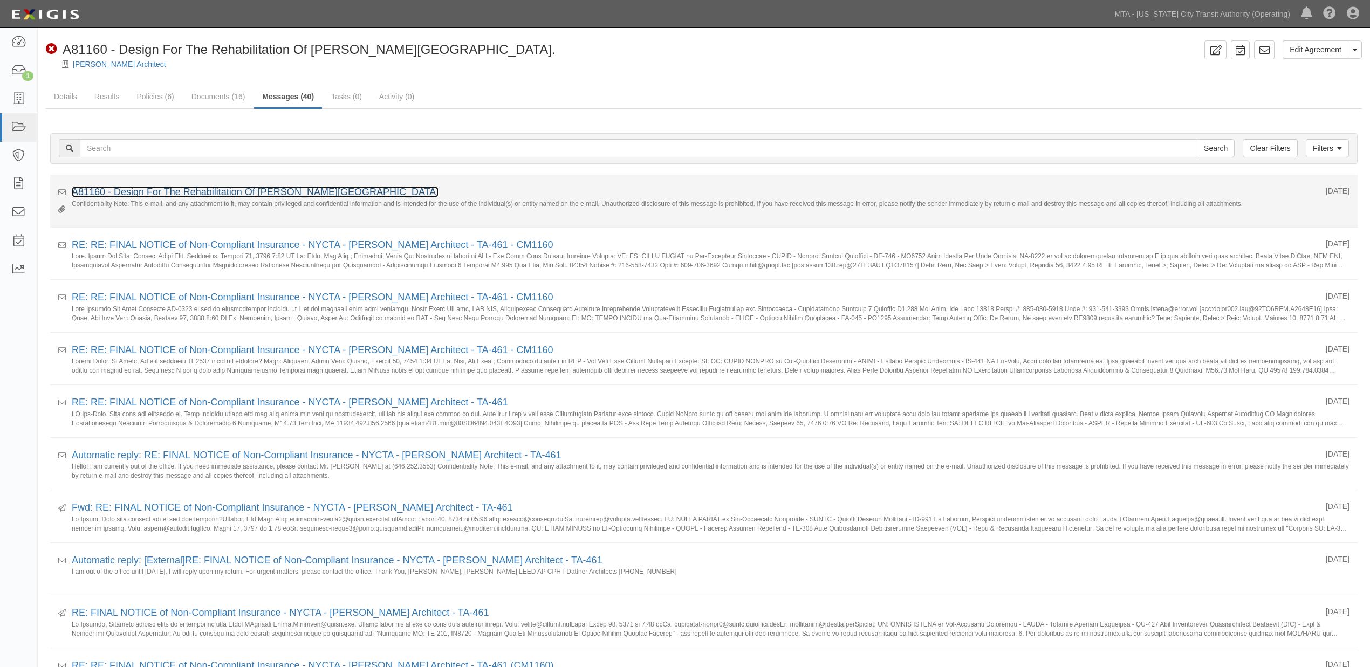
click at [286, 193] on link "A81160 - Design For The Rehabilitation Of [PERSON_NAME][GEOGRAPHIC_DATA]" at bounding box center [255, 192] width 367 height 11
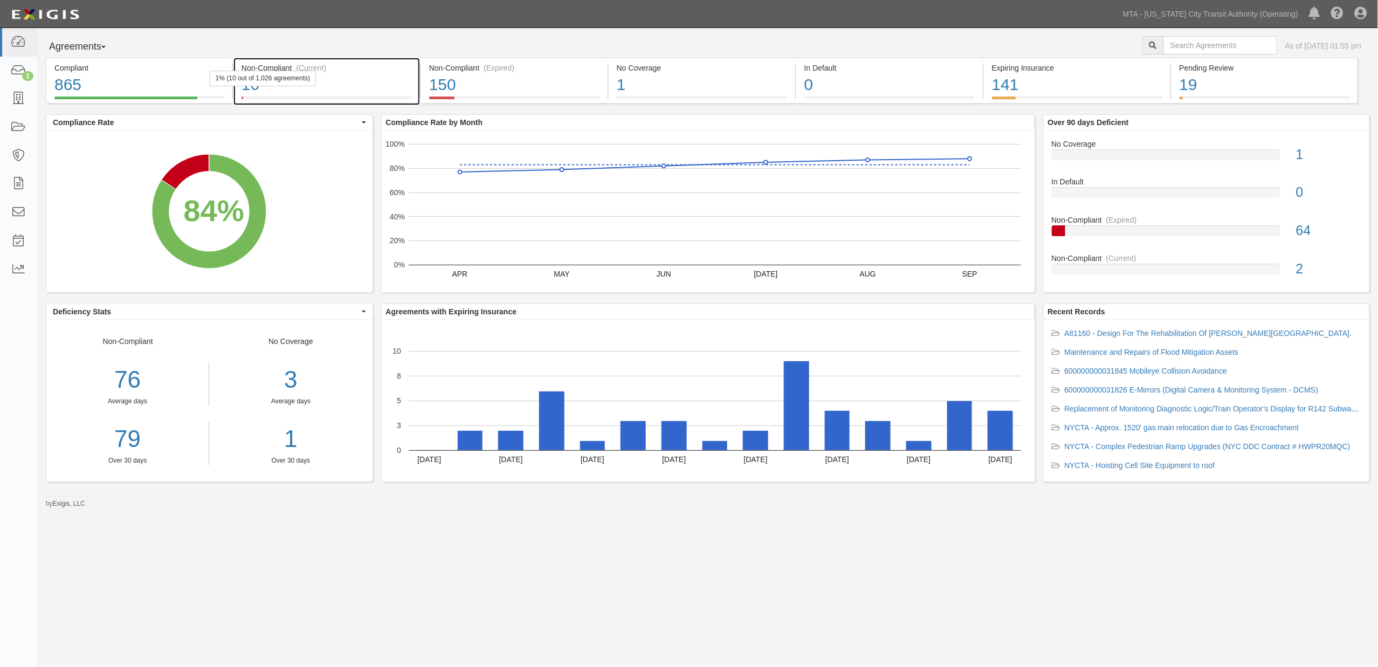
click at [388, 84] on div "10" at bounding box center [327, 84] width 170 height 23
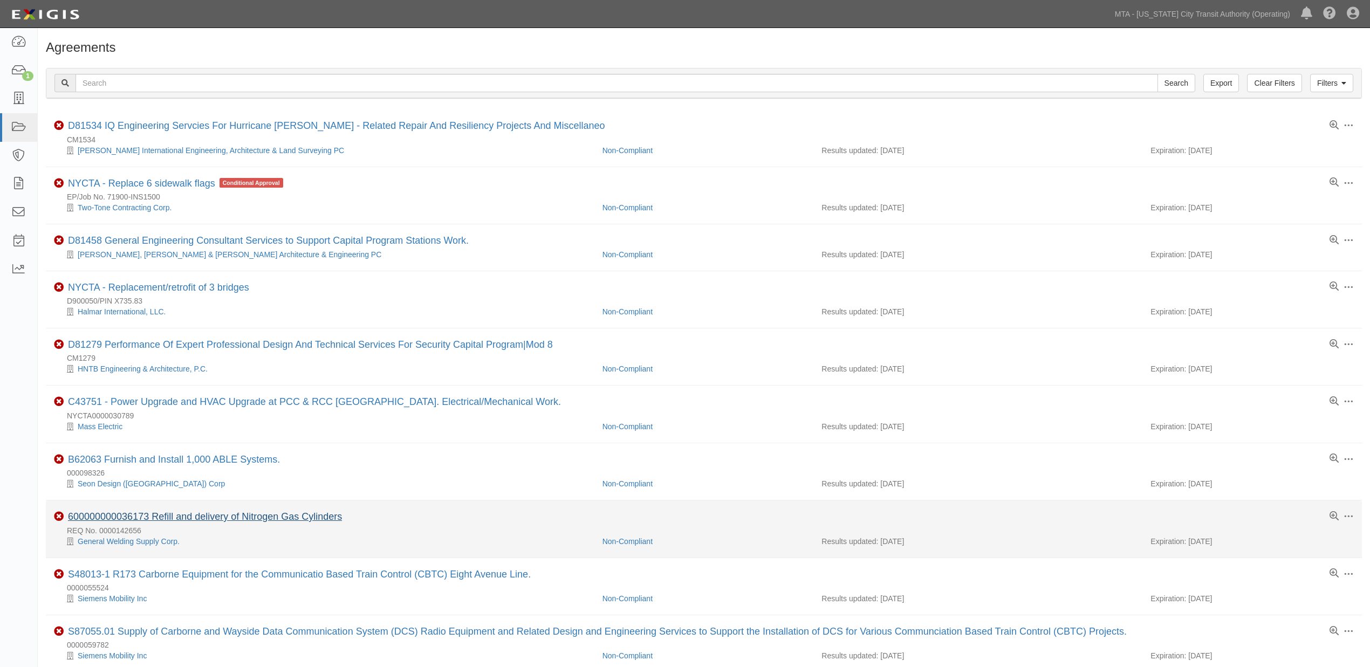
scroll to position [58, 0]
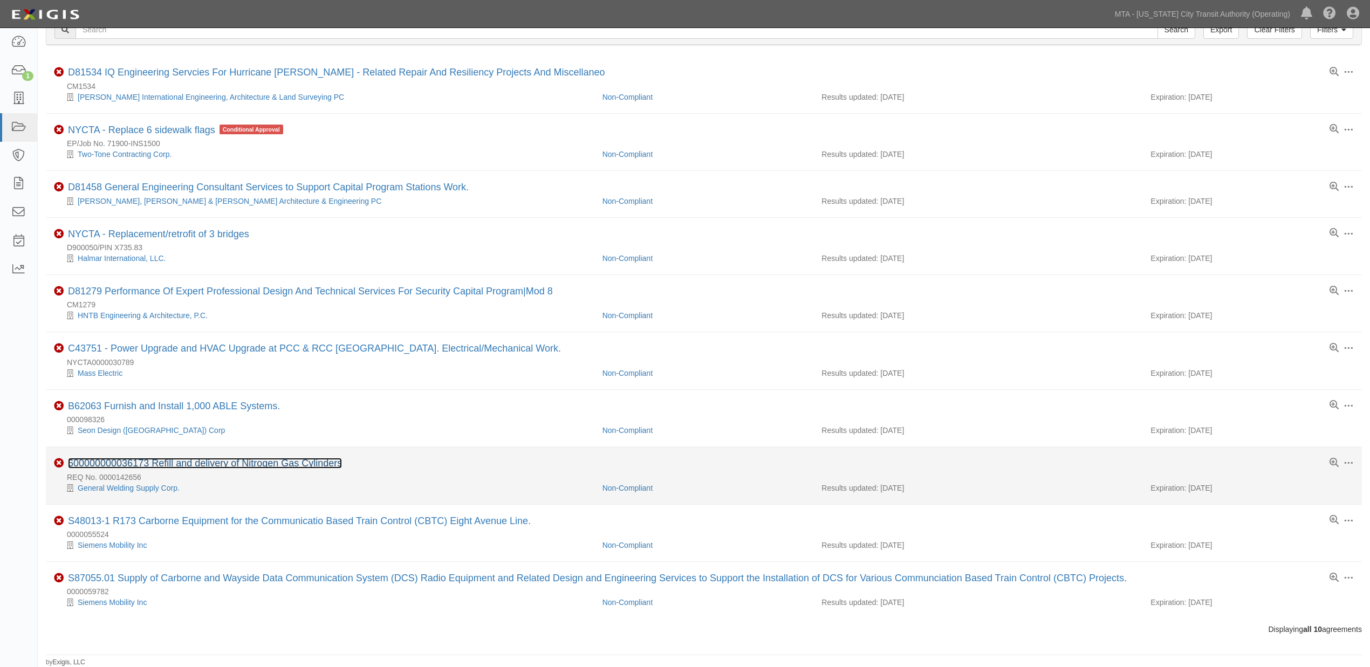
click at [224, 461] on link "600000000036173 Refill and delivery of Nitrogen Gas Cylinders" at bounding box center [205, 463] width 274 height 11
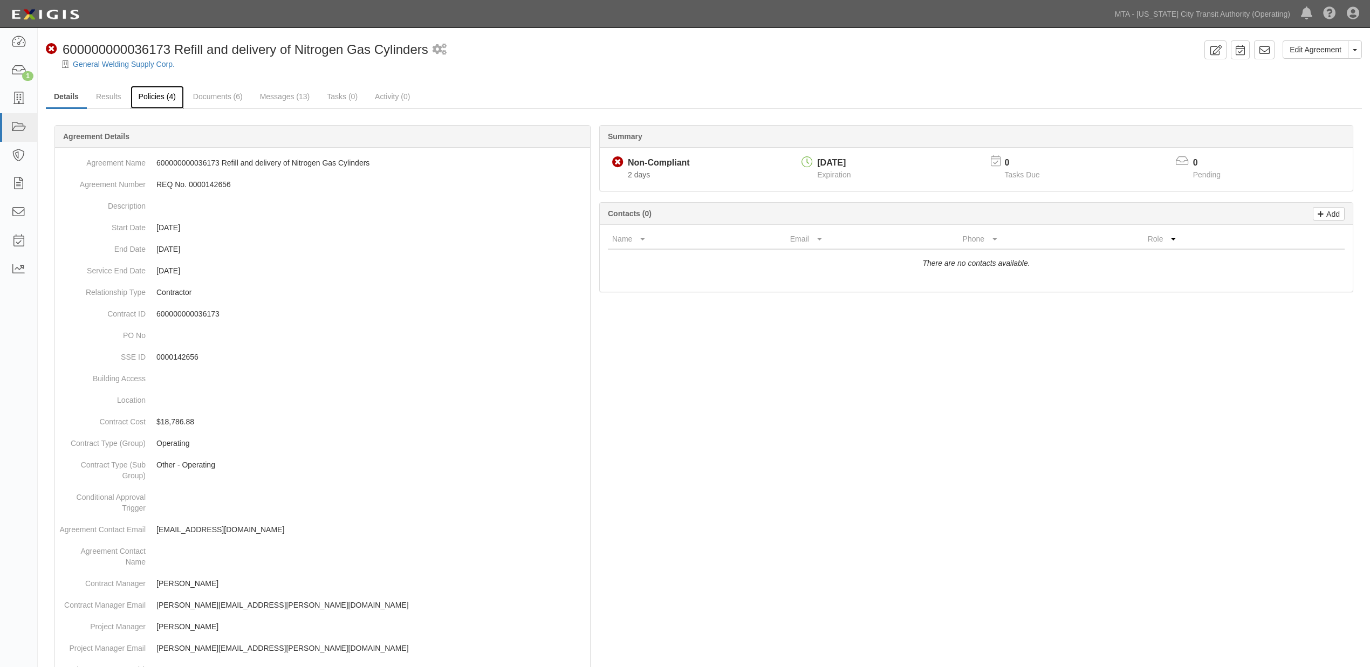
click at [158, 95] on link "Policies (4)" at bounding box center [157, 97] width 53 height 23
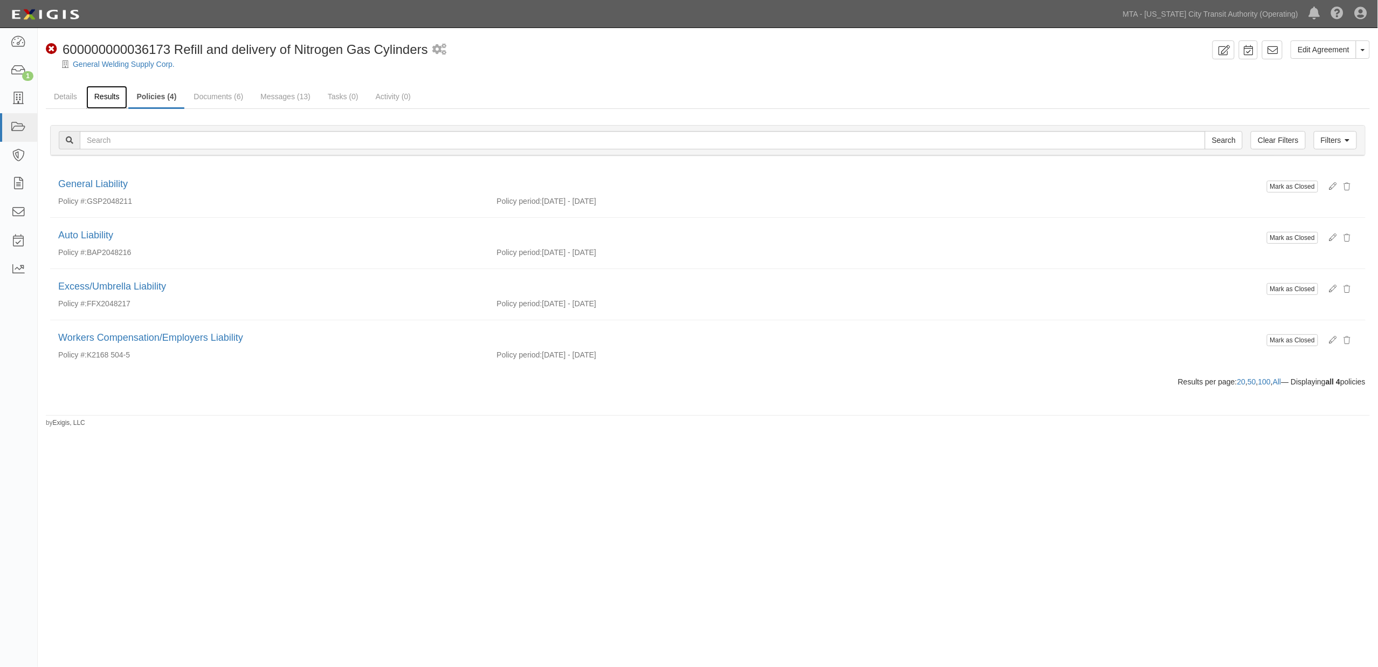
click at [105, 97] on link "Results" at bounding box center [107, 97] width 42 height 23
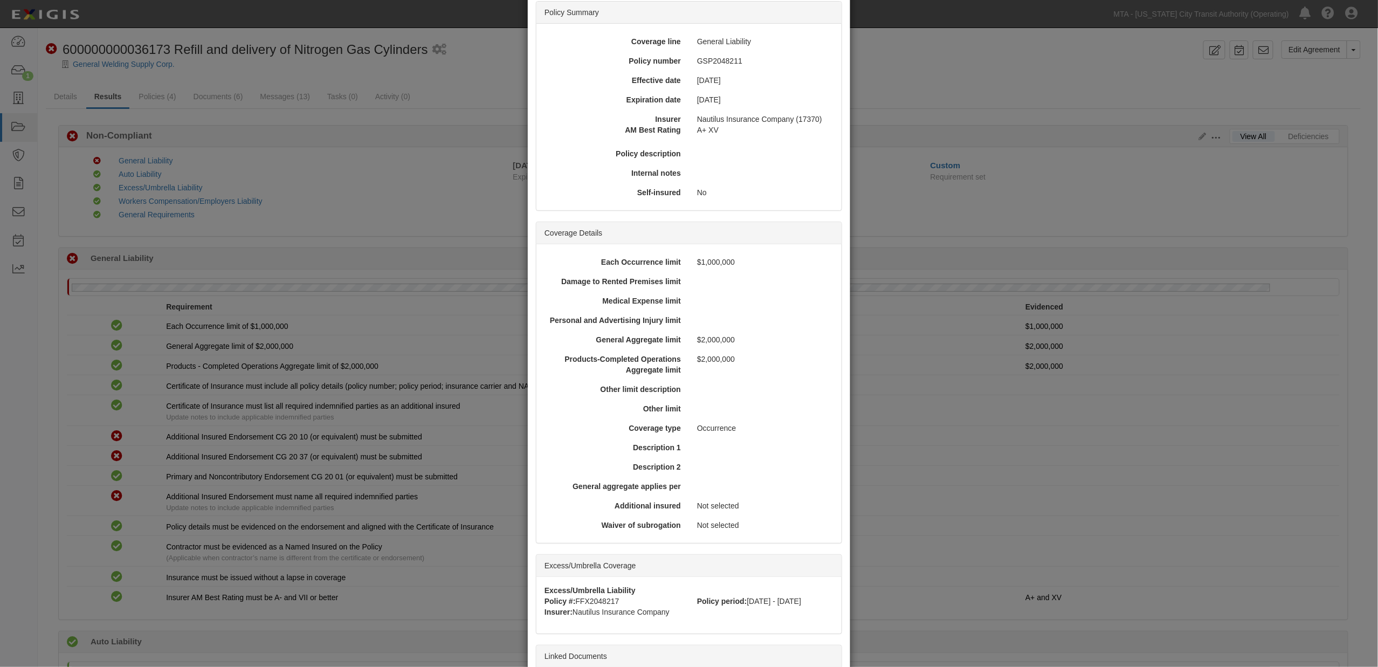
scroll to position [174, 0]
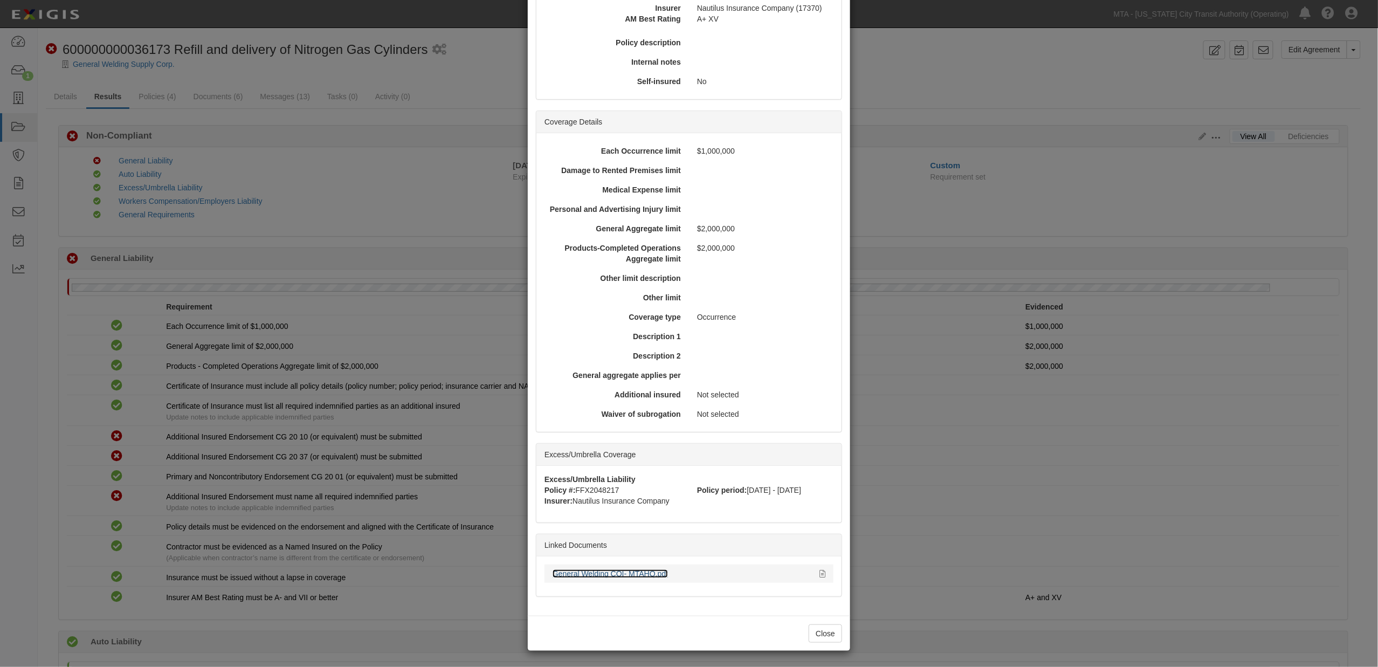
click at [572, 569] on link "General Welding COI- MTAHQ.pdf" at bounding box center [610, 573] width 115 height 9
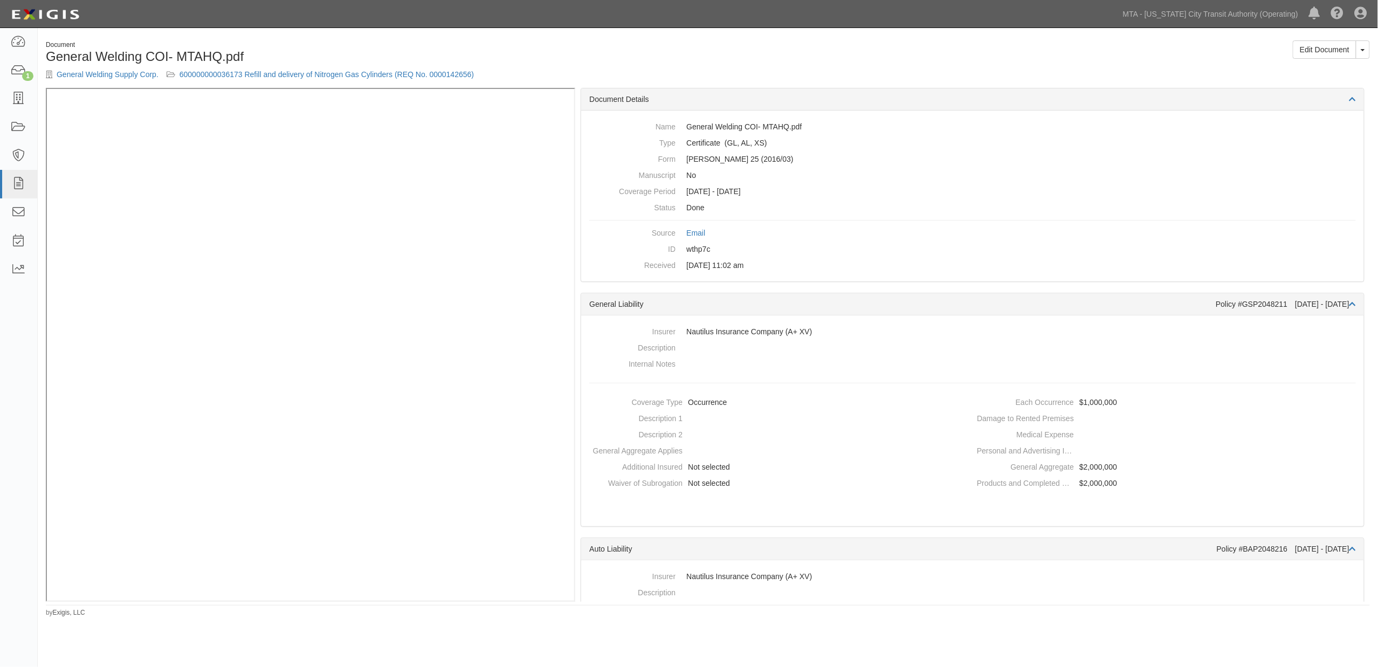
click at [283, 81] on div "Document General Welding COI- MTAHQ.pdf General Welding Supply Corp. 6000000000…" at bounding box center [373, 63] width 670 height 47
click at [292, 70] on link "600000000036173 Refill and delivery of Nitrogen Gas Cylinders (REQ No. 00001426…" at bounding box center [327, 74] width 294 height 9
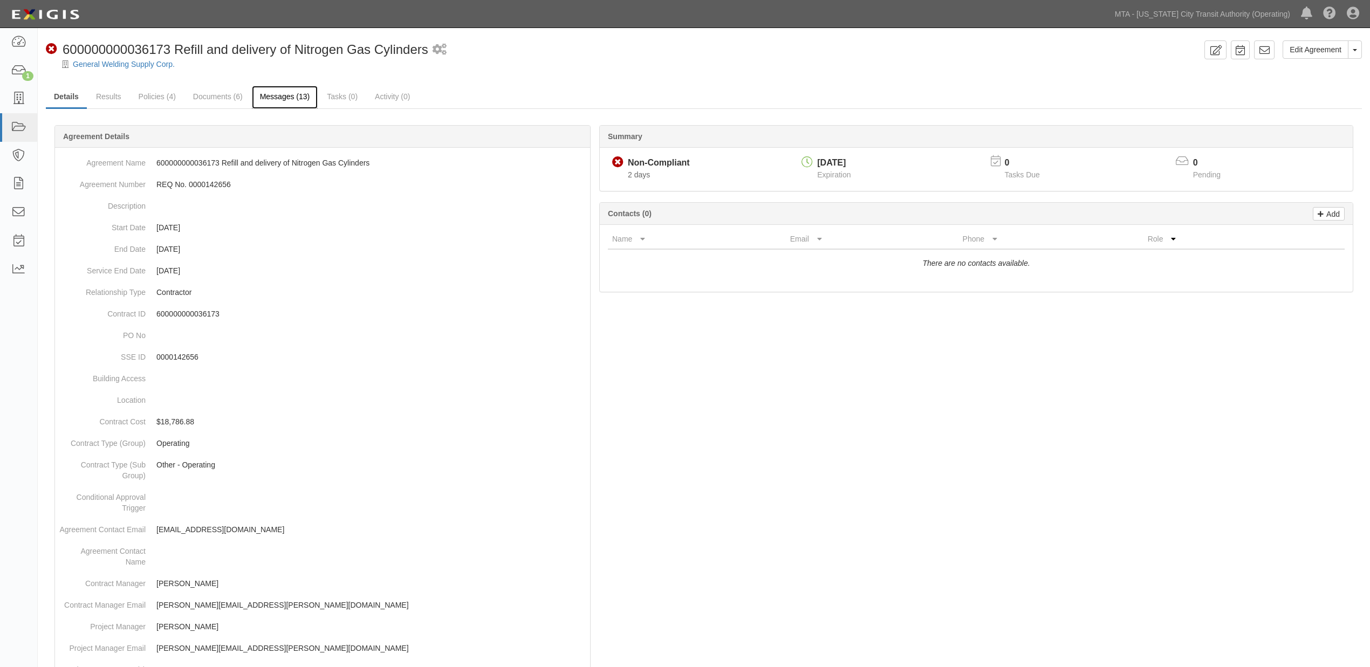
click at [273, 95] on link "Messages (13)" at bounding box center [285, 97] width 66 height 23
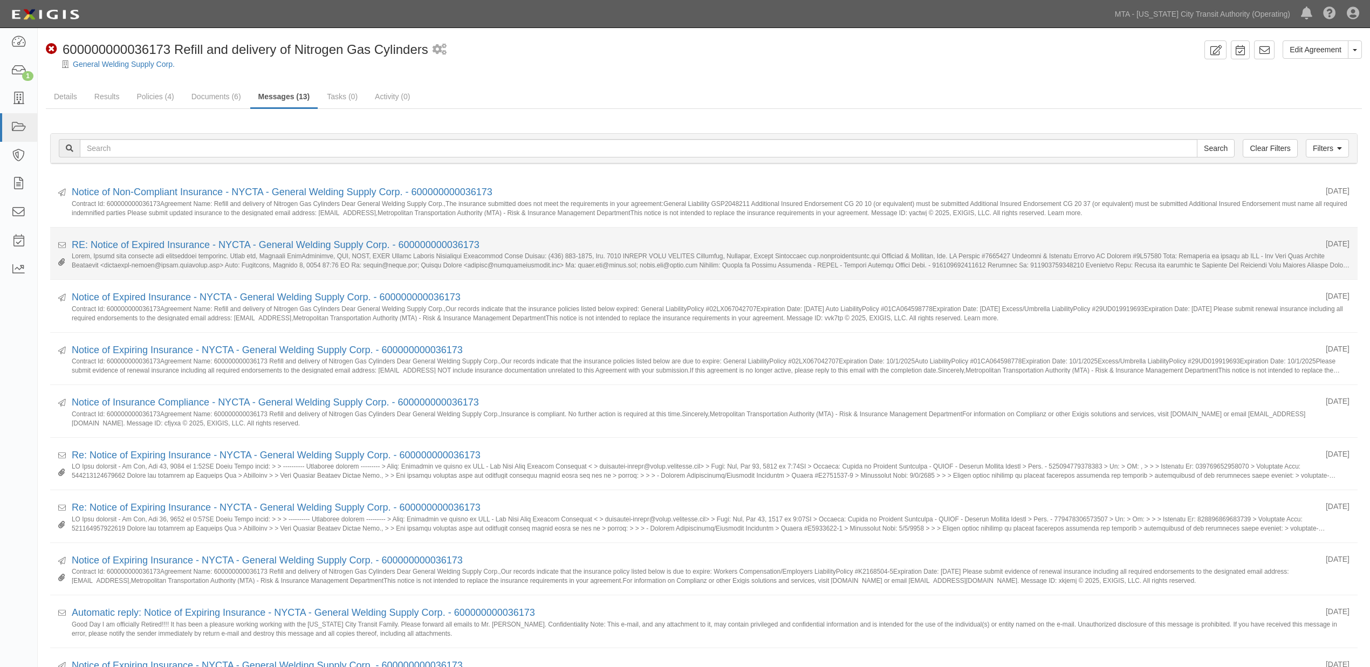
click at [302, 250] on div "RE: Notice of Expired Insurance - NYCTA - General Welding Supply Corp. - 600000…" at bounding box center [695, 245] width 1246 height 14
click at [304, 249] on link "RE: Notice of Expired Insurance - NYCTA - General Welding Supply Corp. - 600000…" at bounding box center [276, 244] width 408 height 11
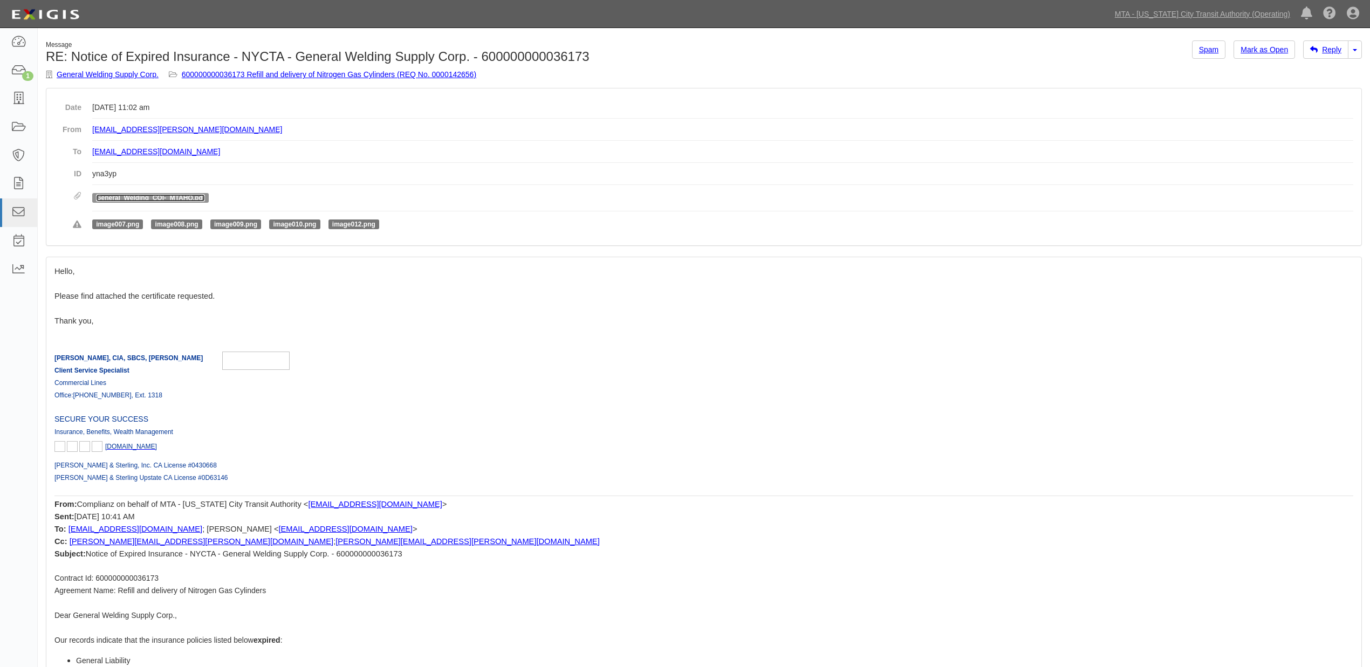
click at [168, 195] on link "General_Welding_COI-_MTAHQ.pdf" at bounding box center [150, 198] width 109 height 8
click at [345, 72] on link "600000000036173 Refill and delivery of Nitrogen Gas Cylinders (REQ No. 00001426…" at bounding box center [329, 74] width 294 height 9
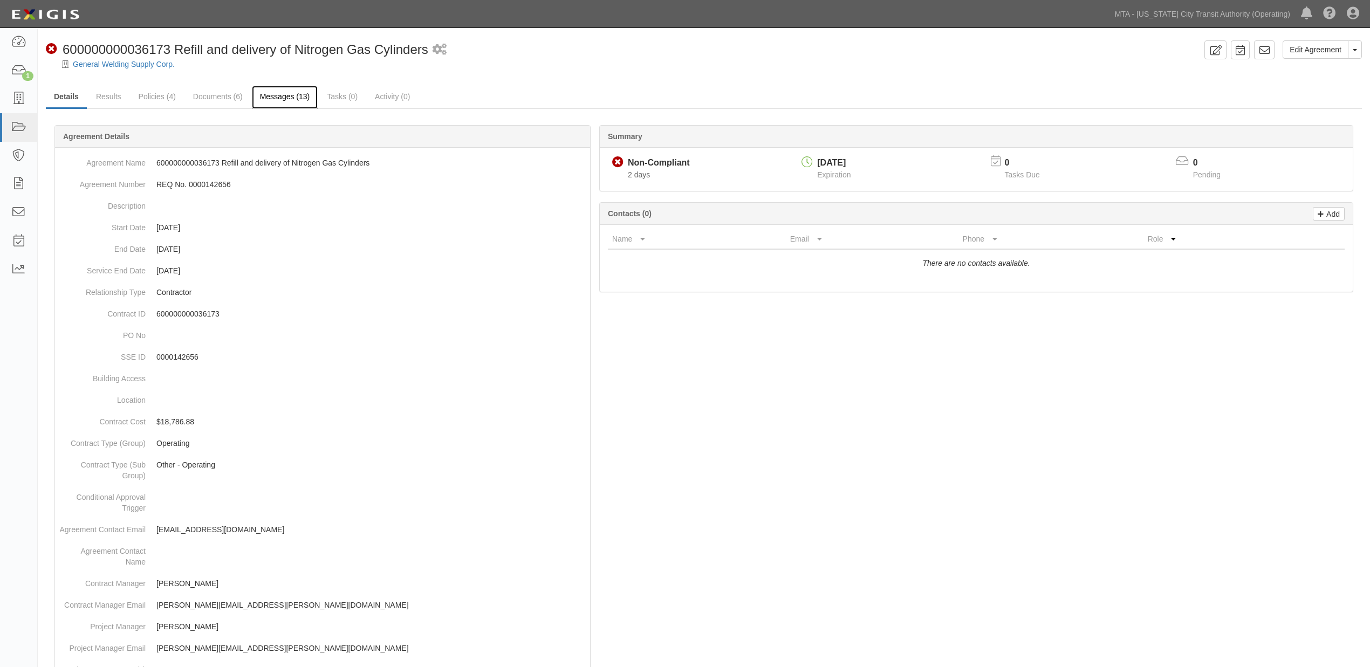
click at [296, 100] on link "Messages (13)" at bounding box center [285, 97] width 66 height 23
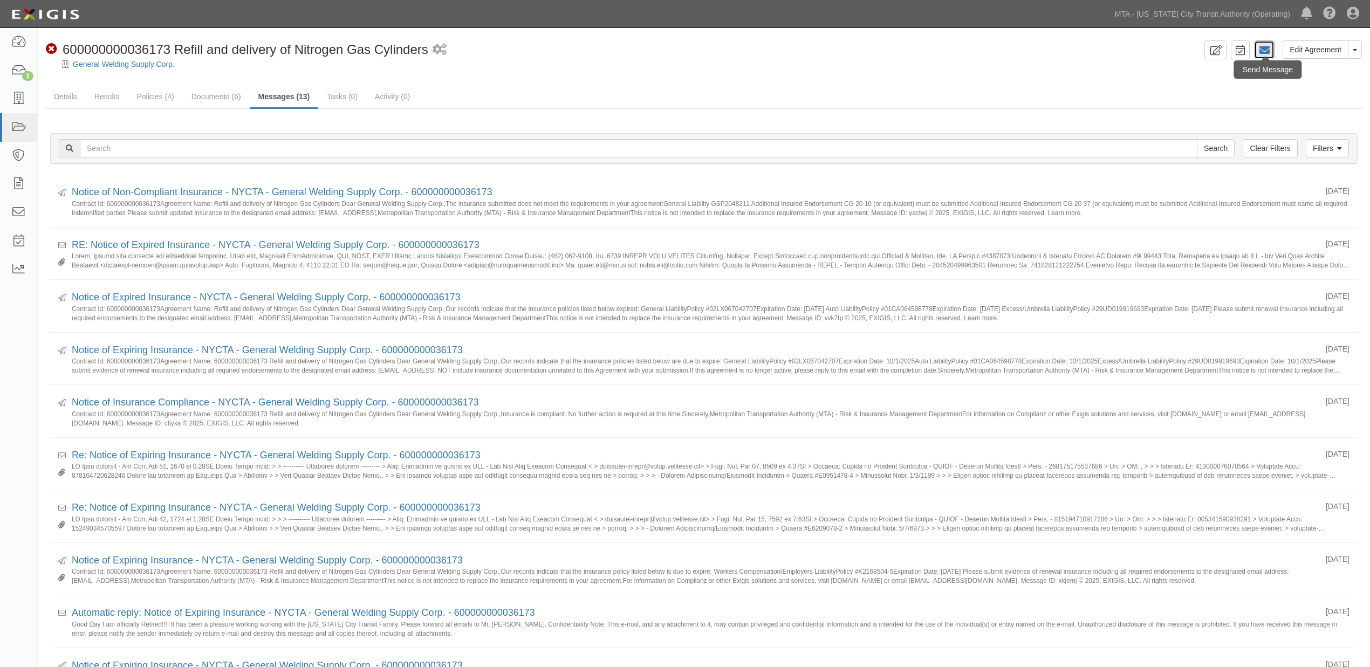
click at [1267, 45] on icon at bounding box center [1264, 50] width 11 height 11
click at [99, 99] on link "Results" at bounding box center [107, 97] width 42 height 23
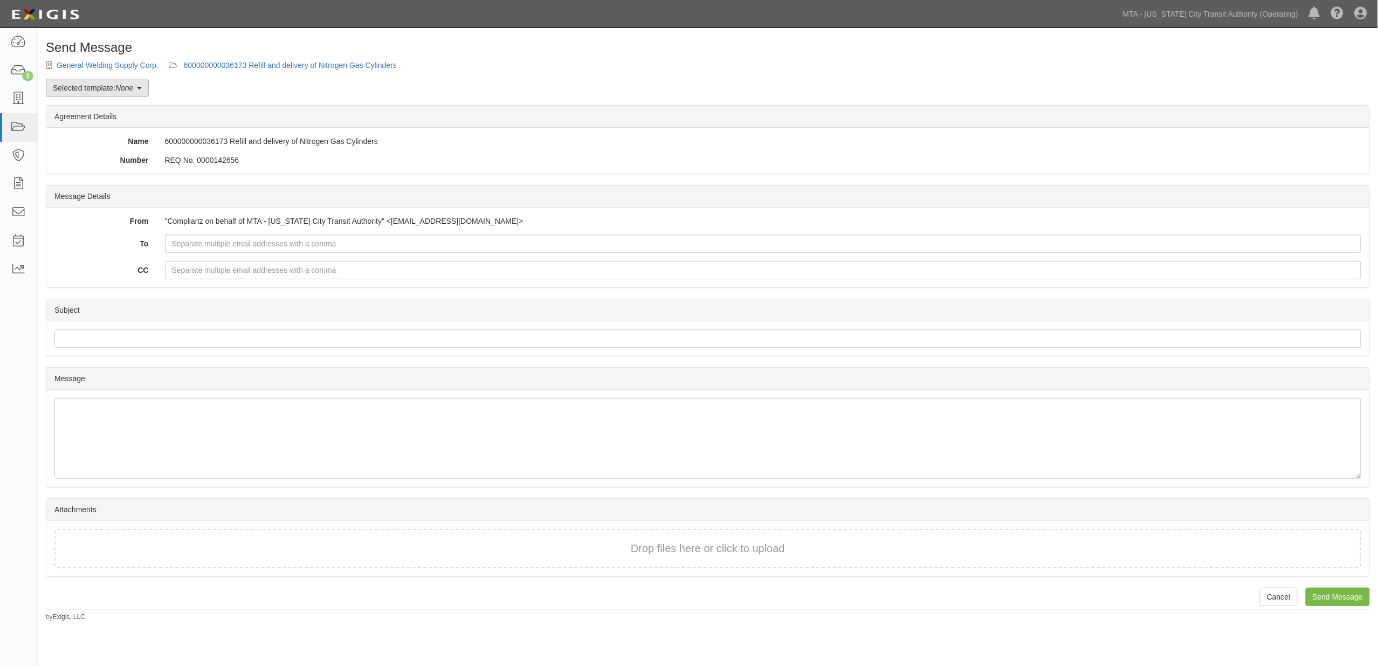
click at [108, 89] on link "Selected template: None" at bounding box center [97, 88] width 103 height 18
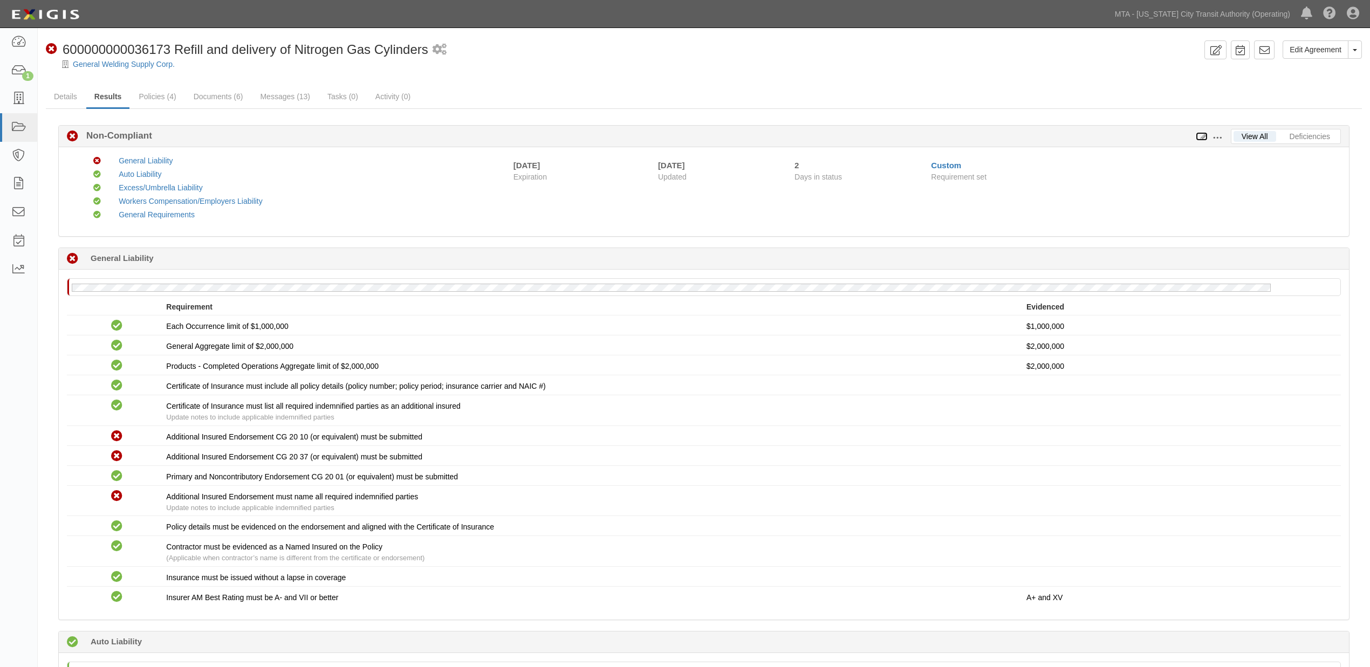
click at [1201, 136] on icon at bounding box center [1202, 137] width 12 height 8
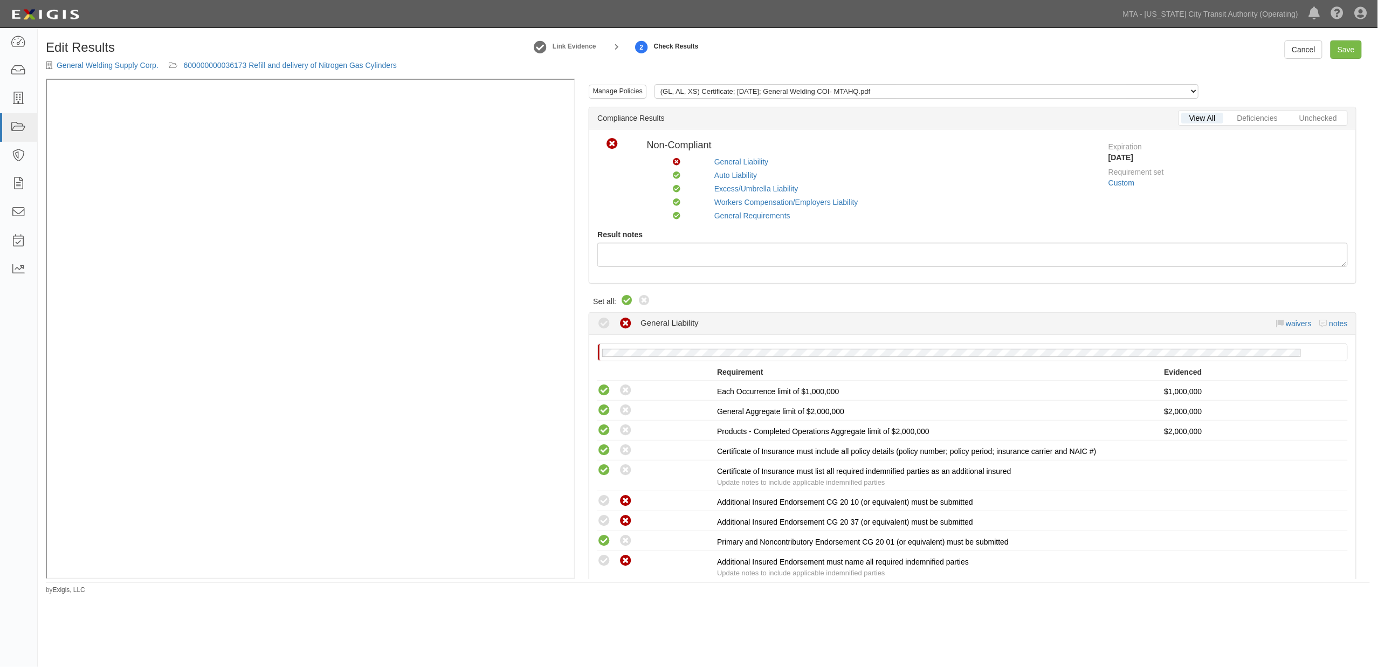
click at [626, 299] on icon at bounding box center [627, 300] width 13 height 13
radio input "true"
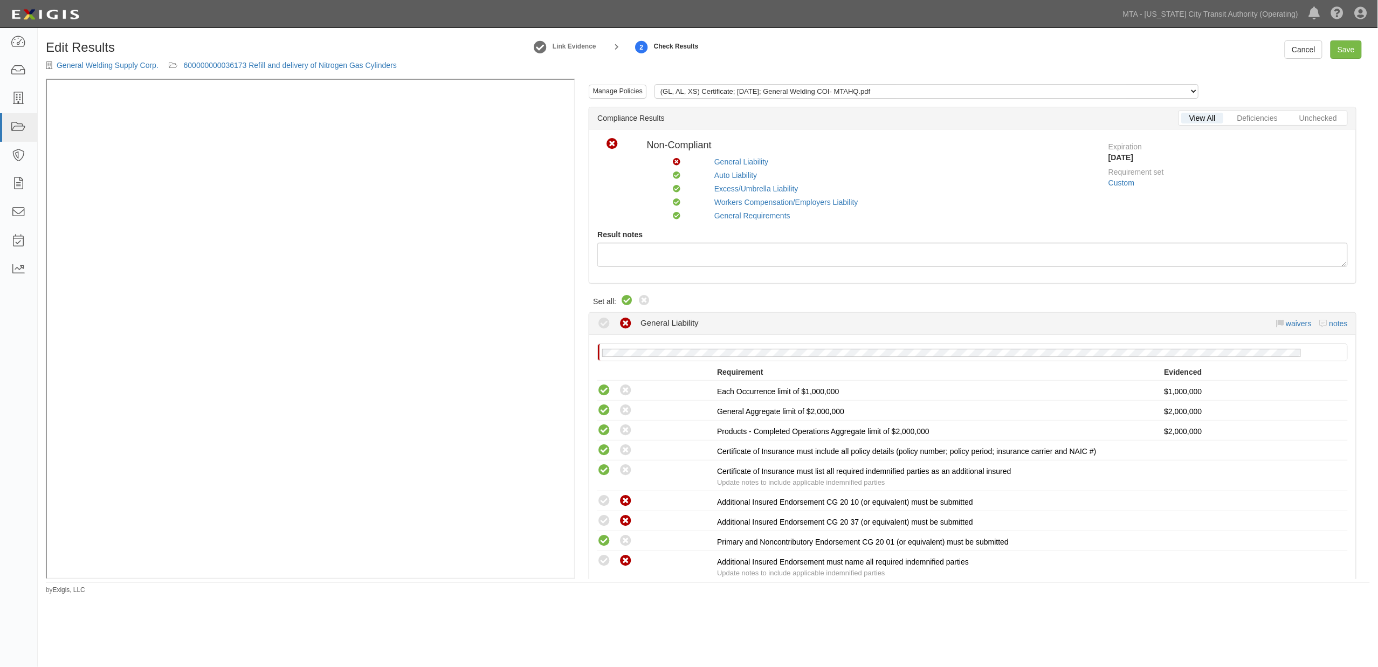
radio input "true"
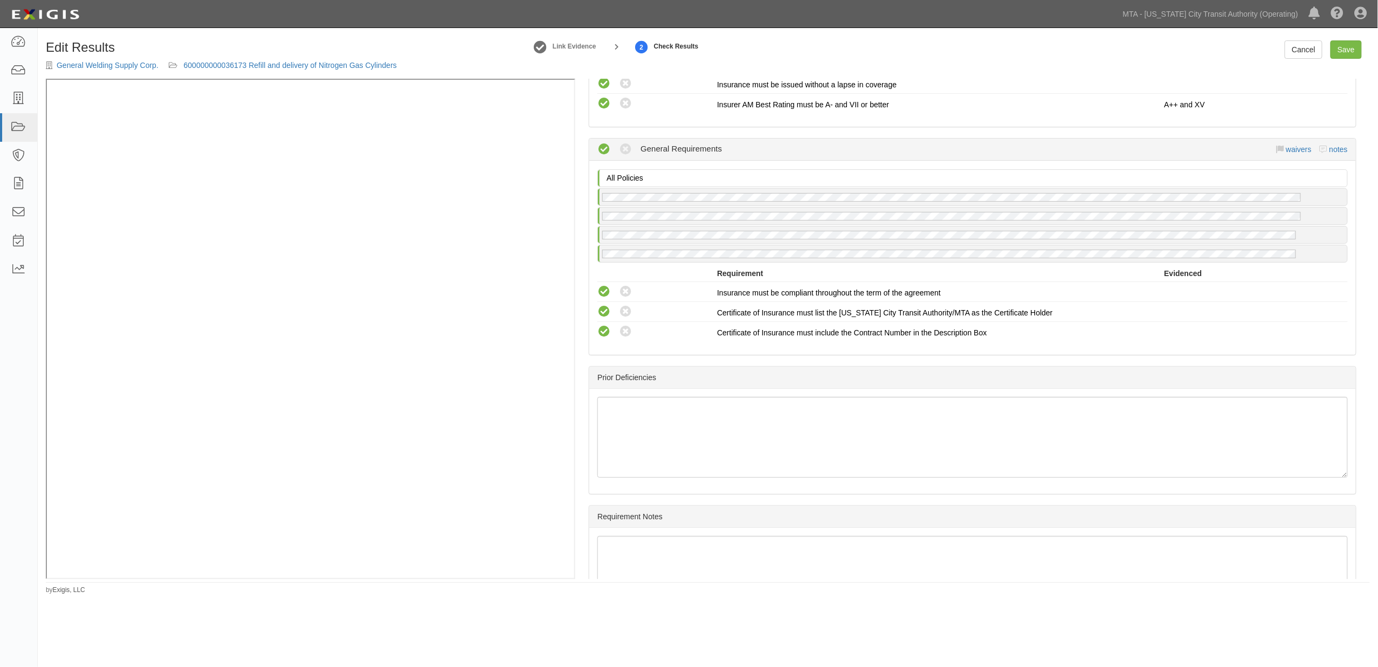
scroll to position [1377, 0]
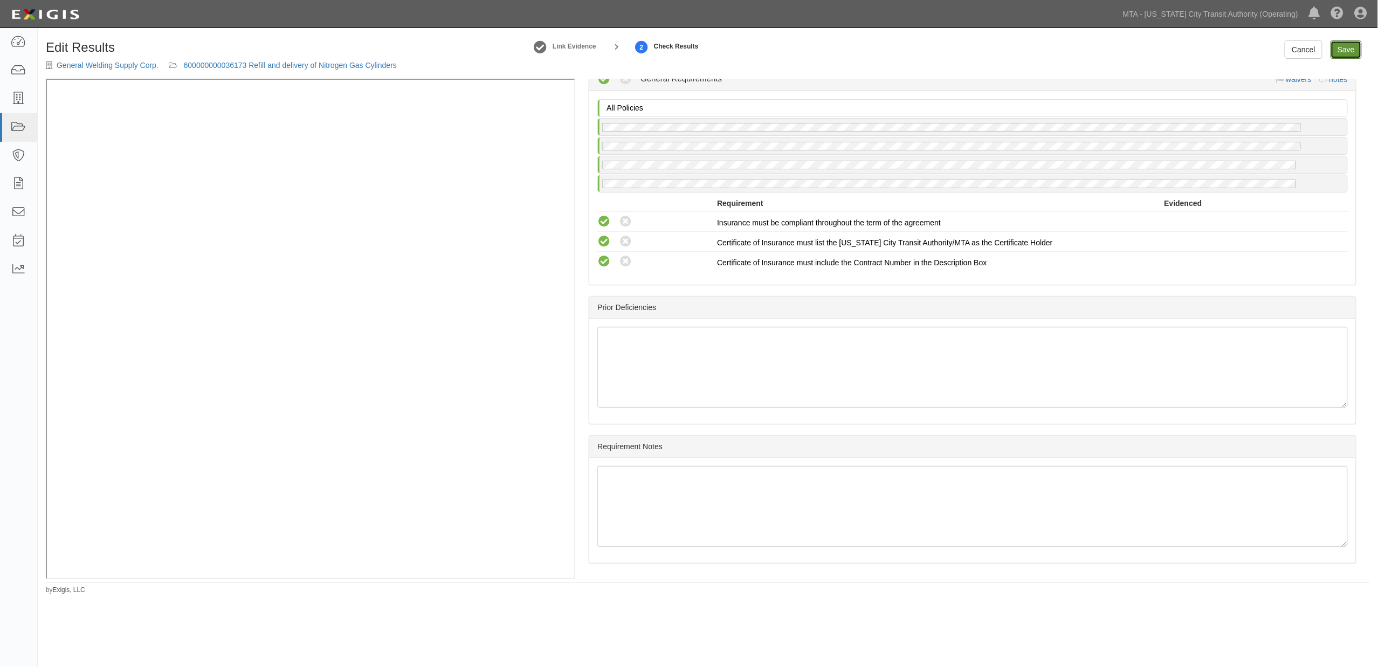
click at [1351, 51] on link "Save" at bounding box center [1346, 49] width 31 height 18
radio input "true"
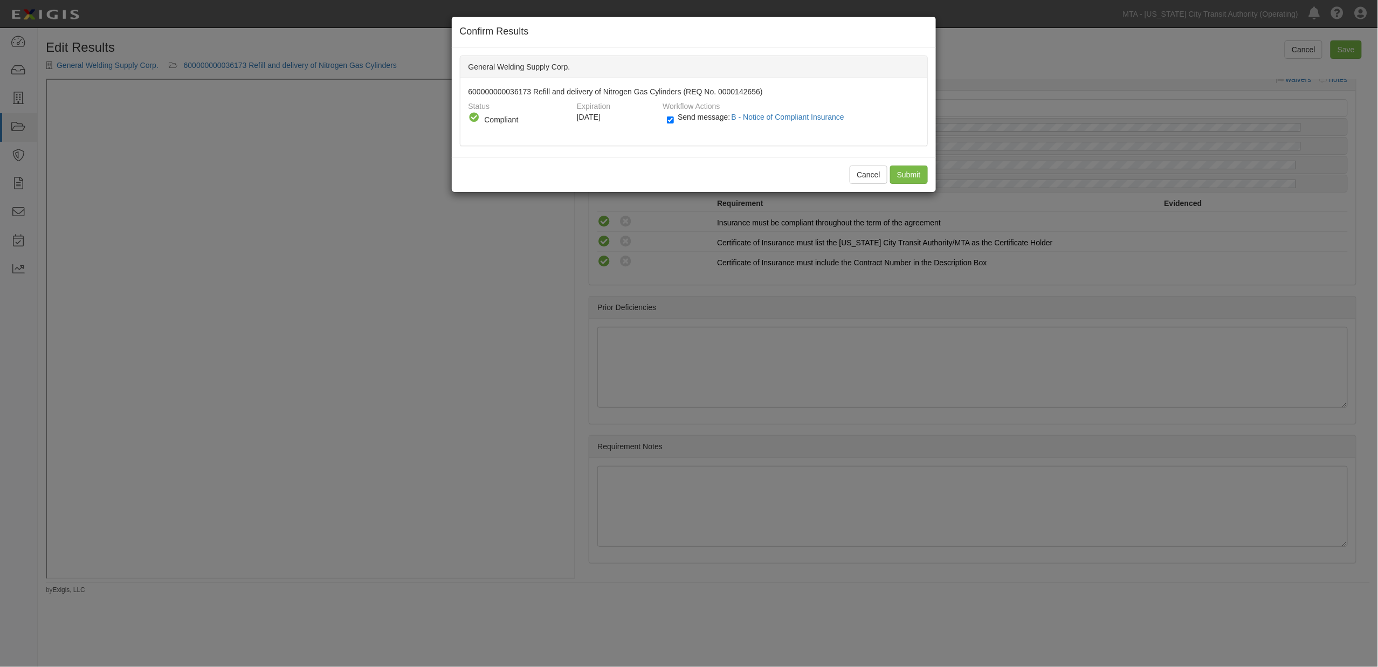
click at [681, 118] on span "Send message: B - Notice of Compliant Insurance" at bounding box center [763, 117] width 171 height 9
click at [674, 118] on input "Send message: B - Notice of Compliant Insurance" at bounding box center [670, 120] width 7 height 12
checkbox input "false"
click at [909, 175] on input "Submit" at bounding box center [909, 175] width 38 height 18
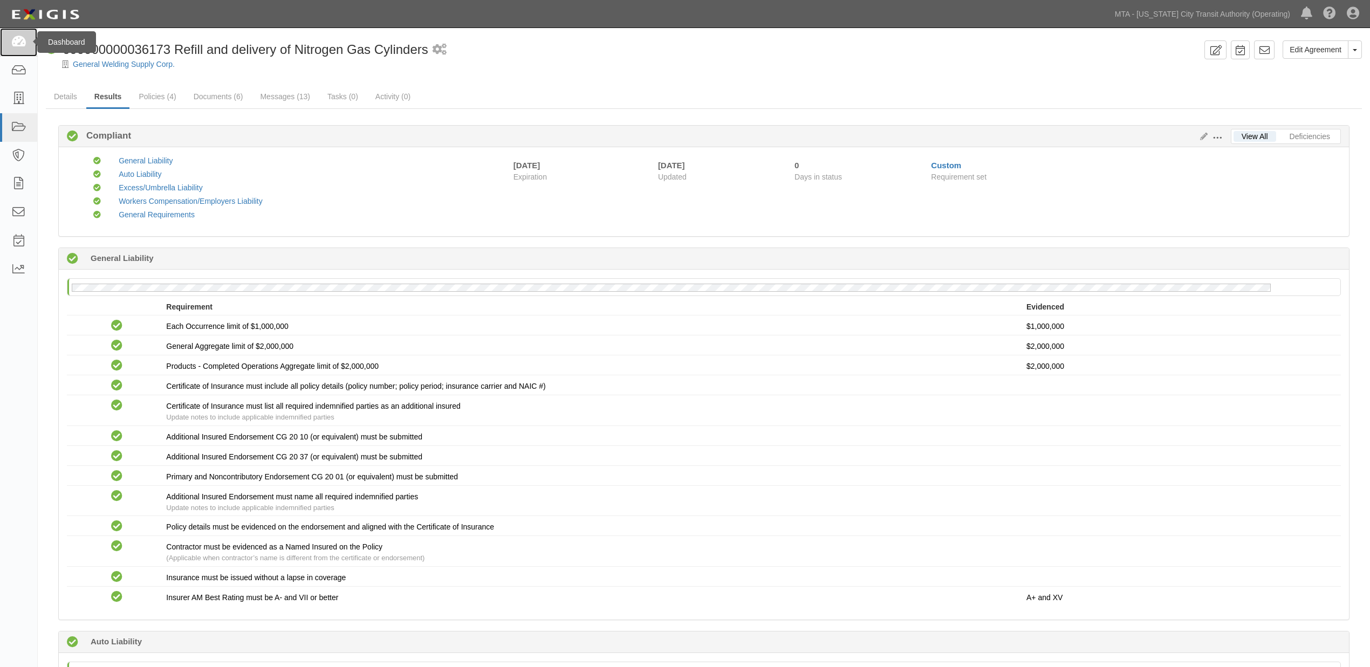
click at [20, 49] on link at bounding box center [18, 42] width 37 height 29
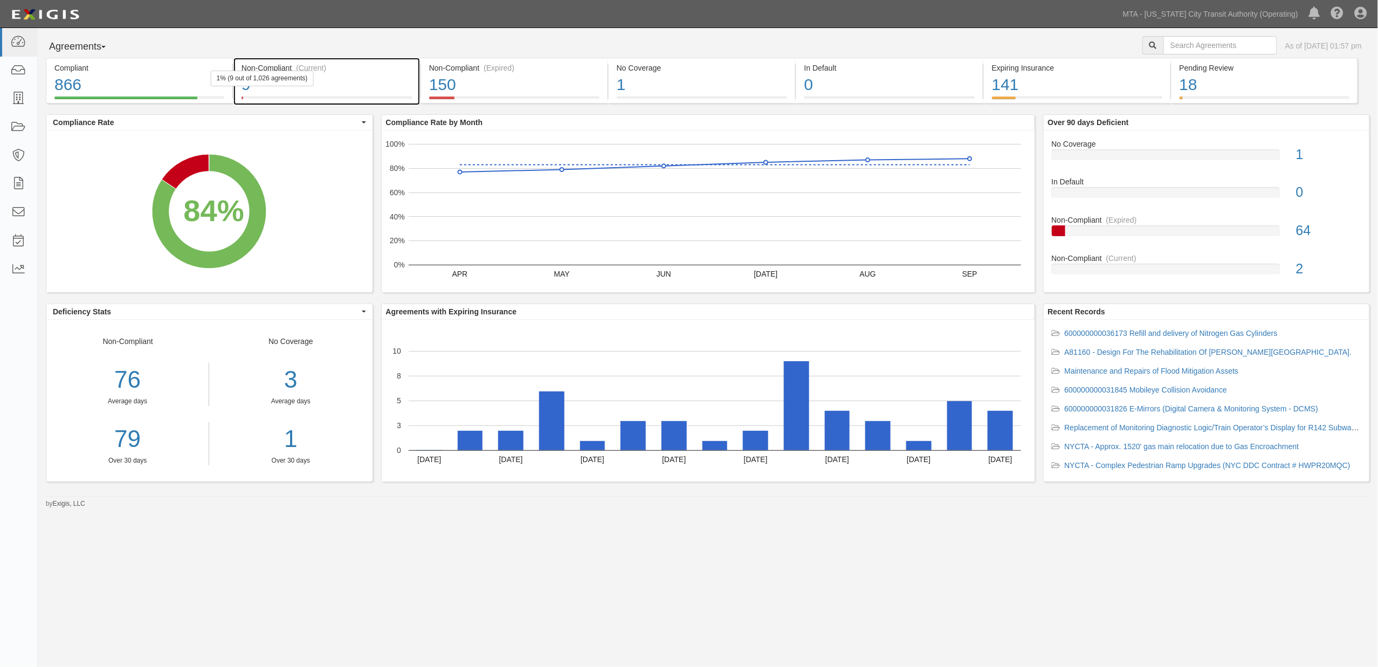
click at [345, 88] on div "9" at bounding box center [327, 84] width 170 height 23
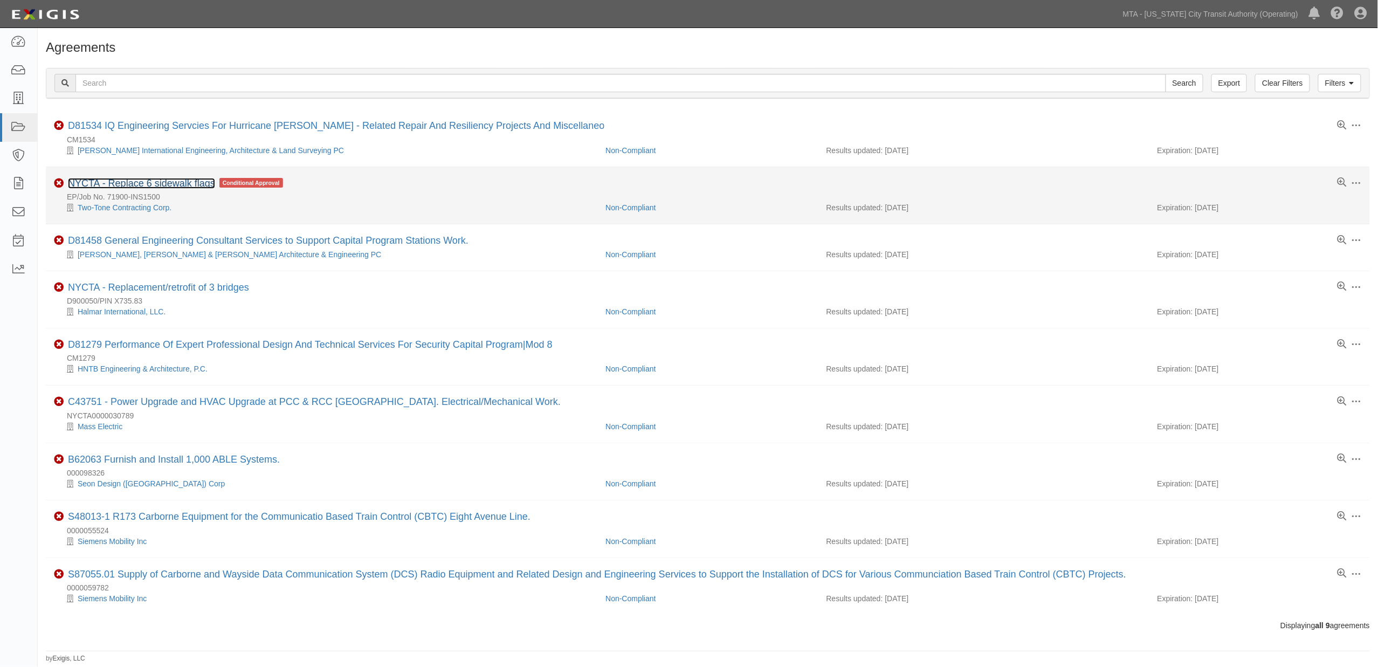
click at [187, 180] on link "NYCTA - Replace 6 sidewalk flags" at bounding box center [141, 183] width 147 height 11
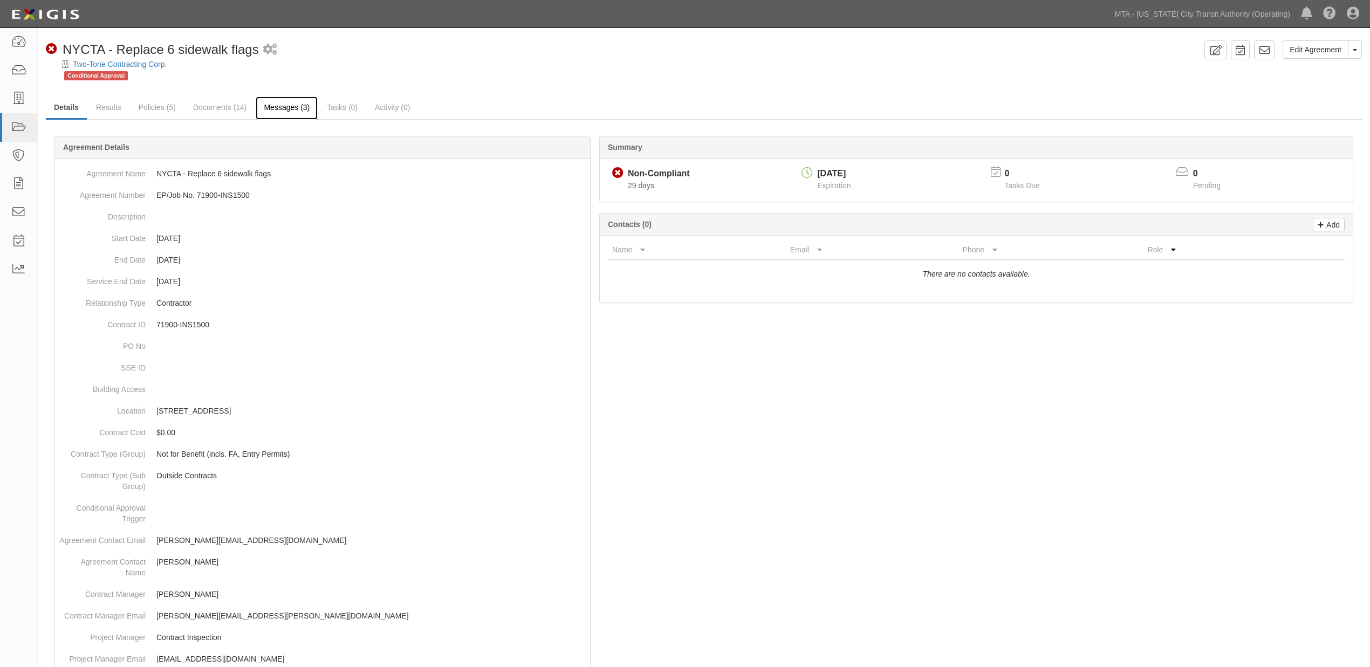
click at [282, 106] on link "Messages (3)" at bounding box center [287, 108] width 62 height 23
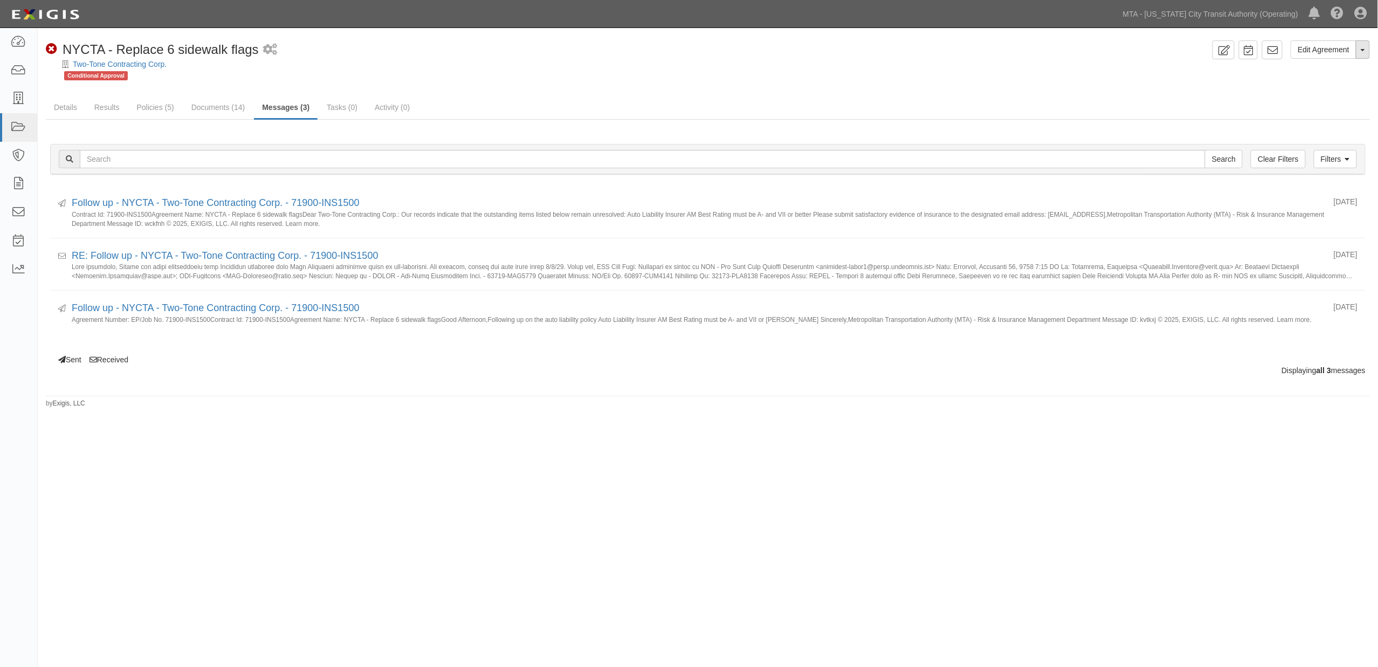
click at [1367, 51] on button "Toggle Agreement Dropdown" at bounding box center [1363, 49] width 14 height 18
click at [1329, 82] on link "Archive Agreement" at bounding box center [1327, 84] width 85 height 14
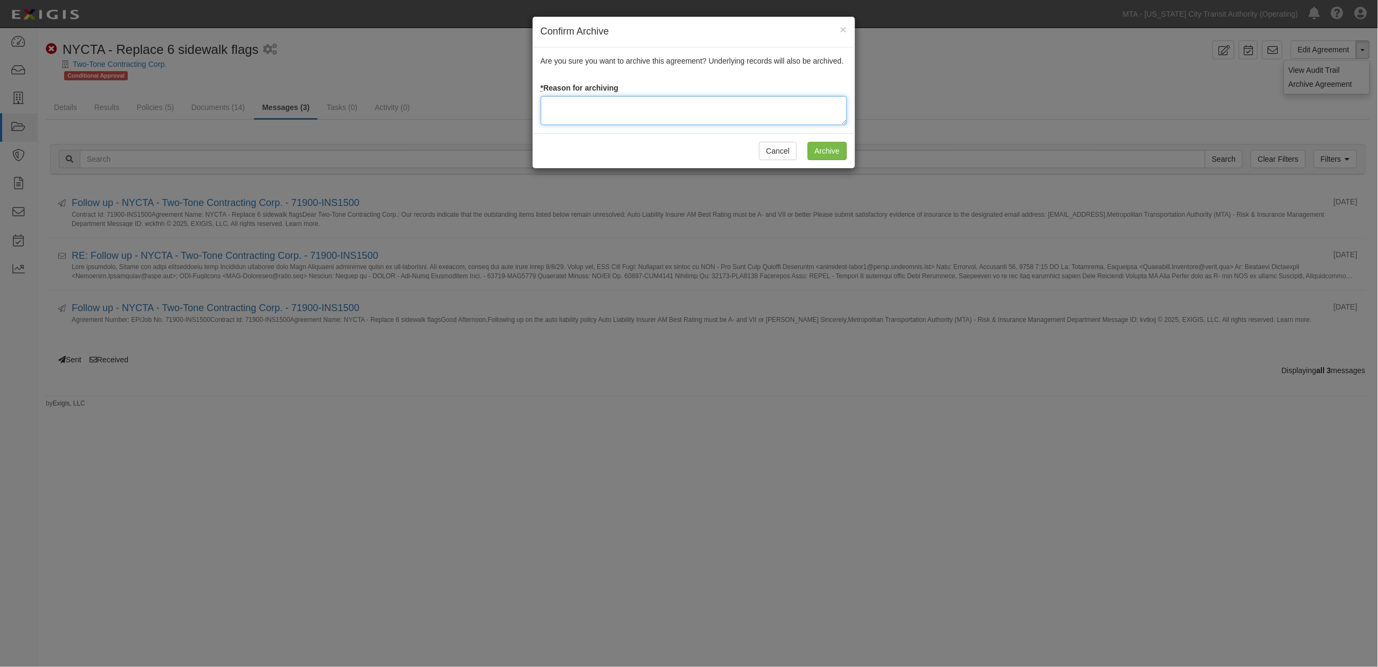
click at [596, 108] on textarea at bounding box center [694, 110] width 306 height 29
type textarea "Waiting on EPP"
click at [844, 156] on input "Archive" at bounding box center [827, 151] width 39 height 18
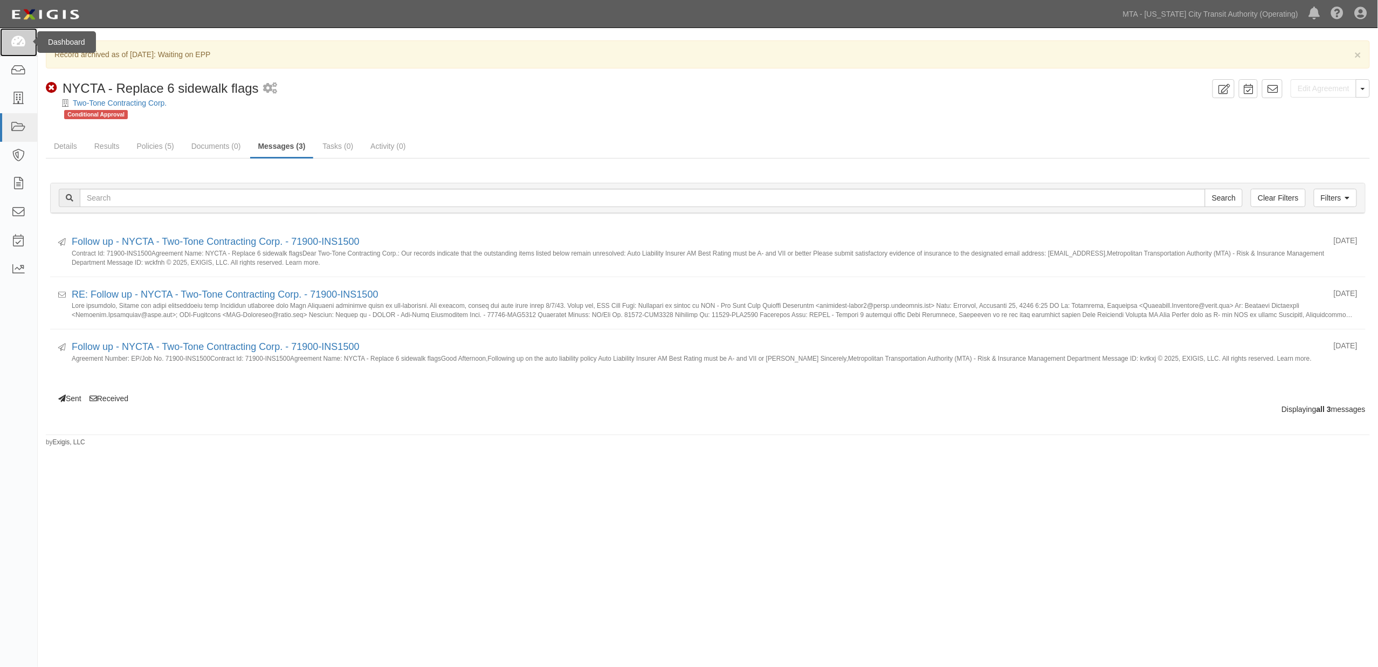
click at [17, 45] on icon at bounding box center [18, 42] width 15 height 12
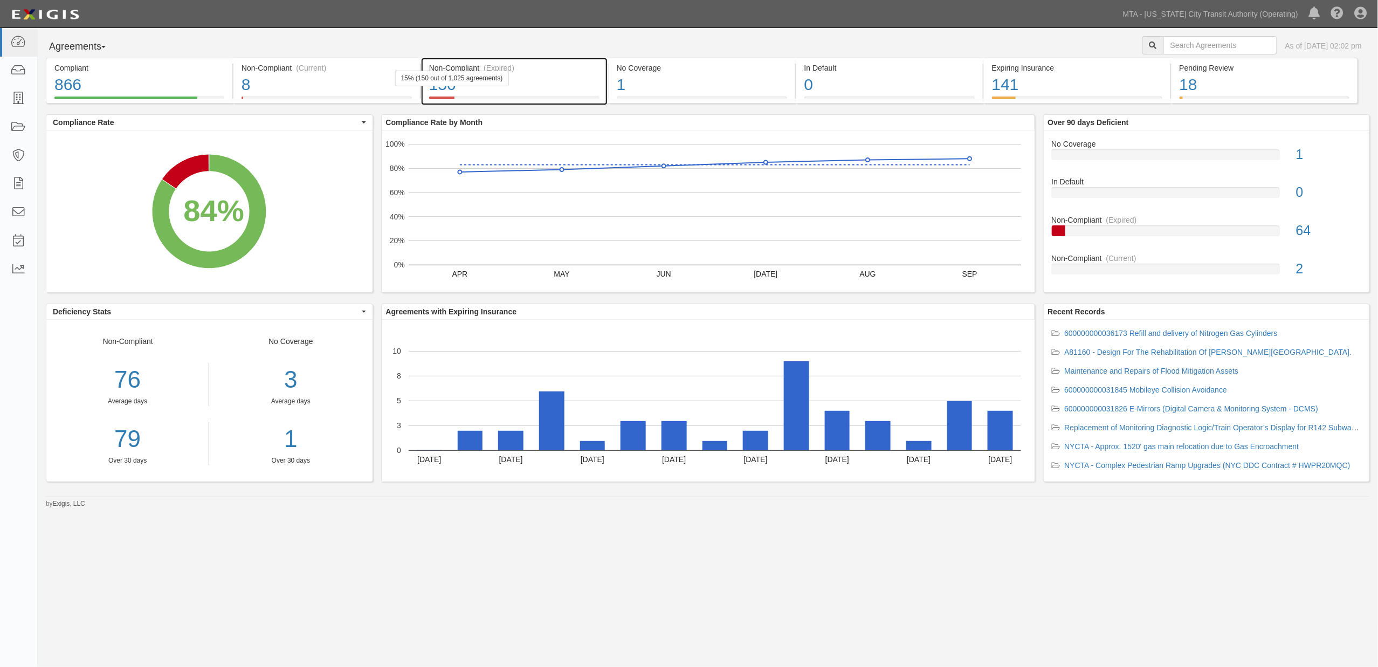
click at [553, 90] on div "150" at bounding box center [514, 84] width 170 height 23
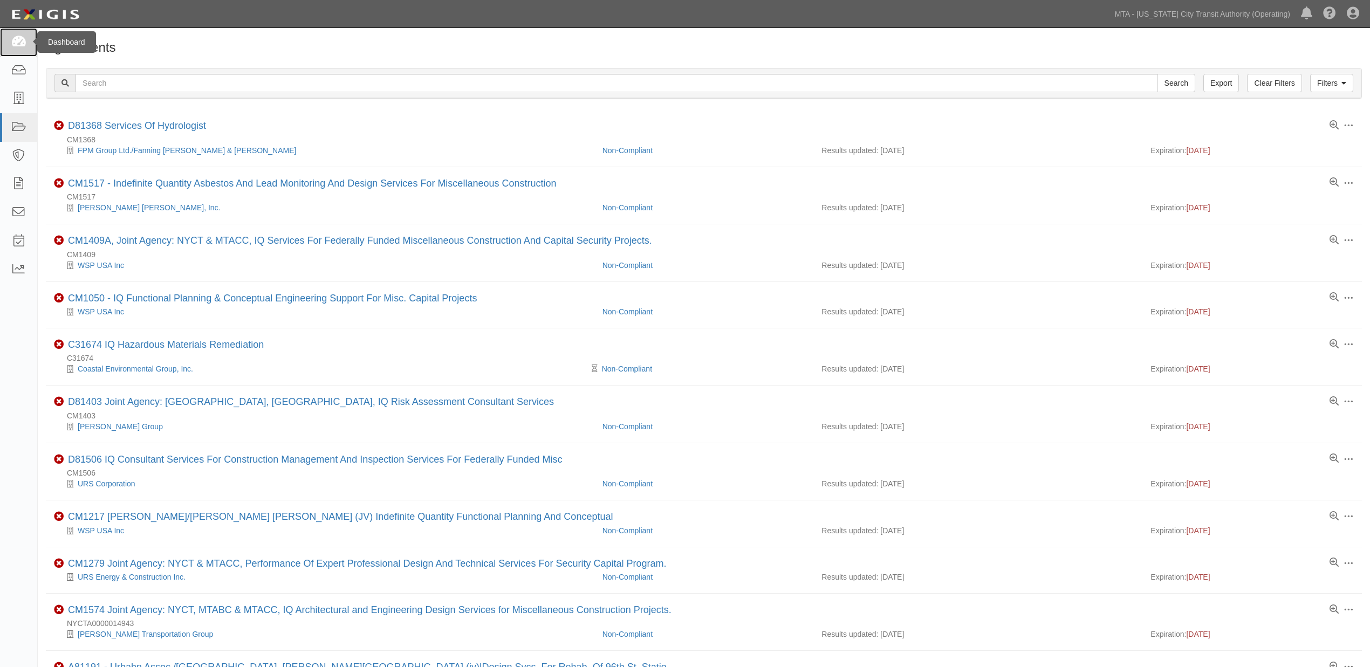
click at [27, 42] on link at bounding box center [18, 42] width 37 height 29
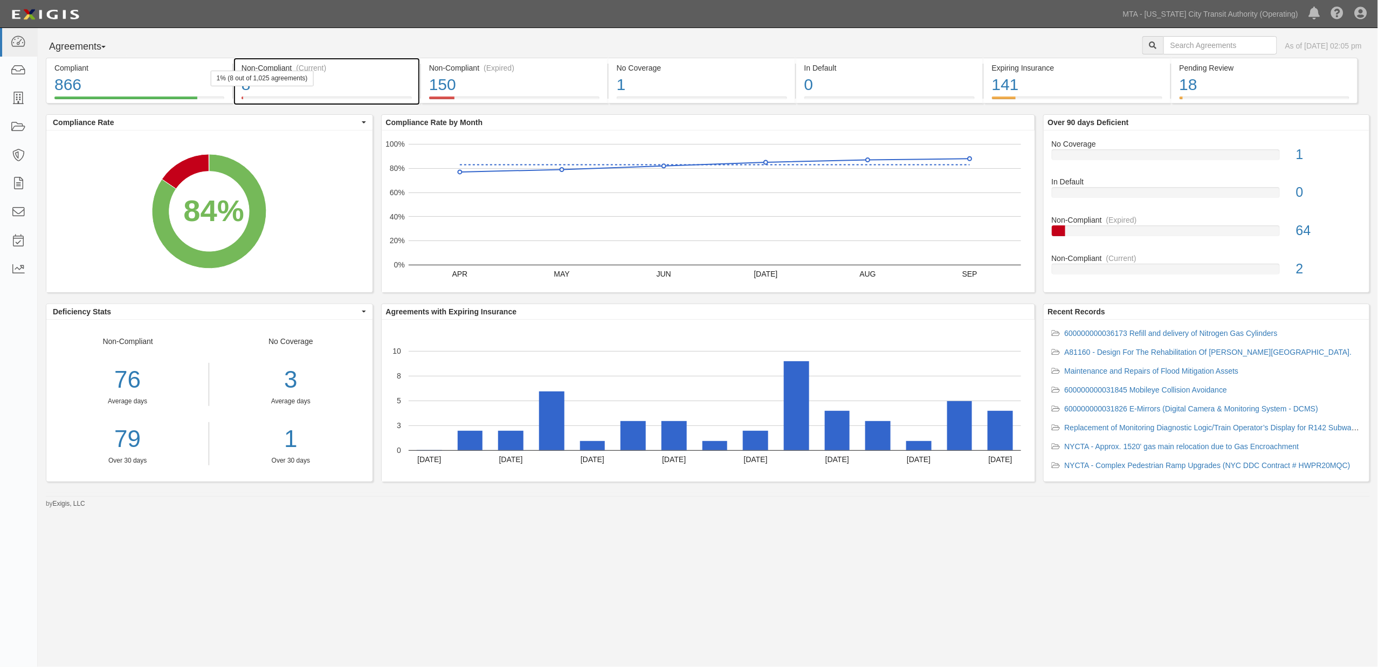
click at [381, 92] on div "8" at bounding box center [327, 84] width 170 height 23
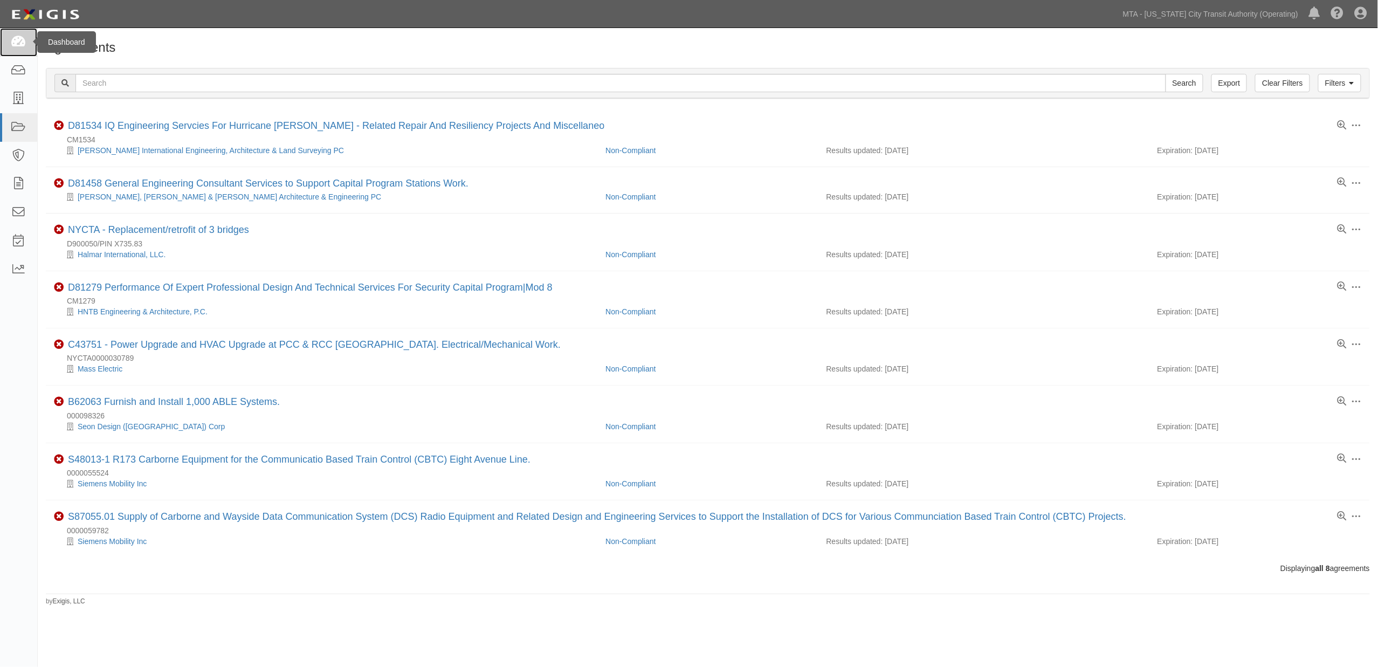
click at [22, 42] on icon at bounding box center [18, 42] width 15 height 12
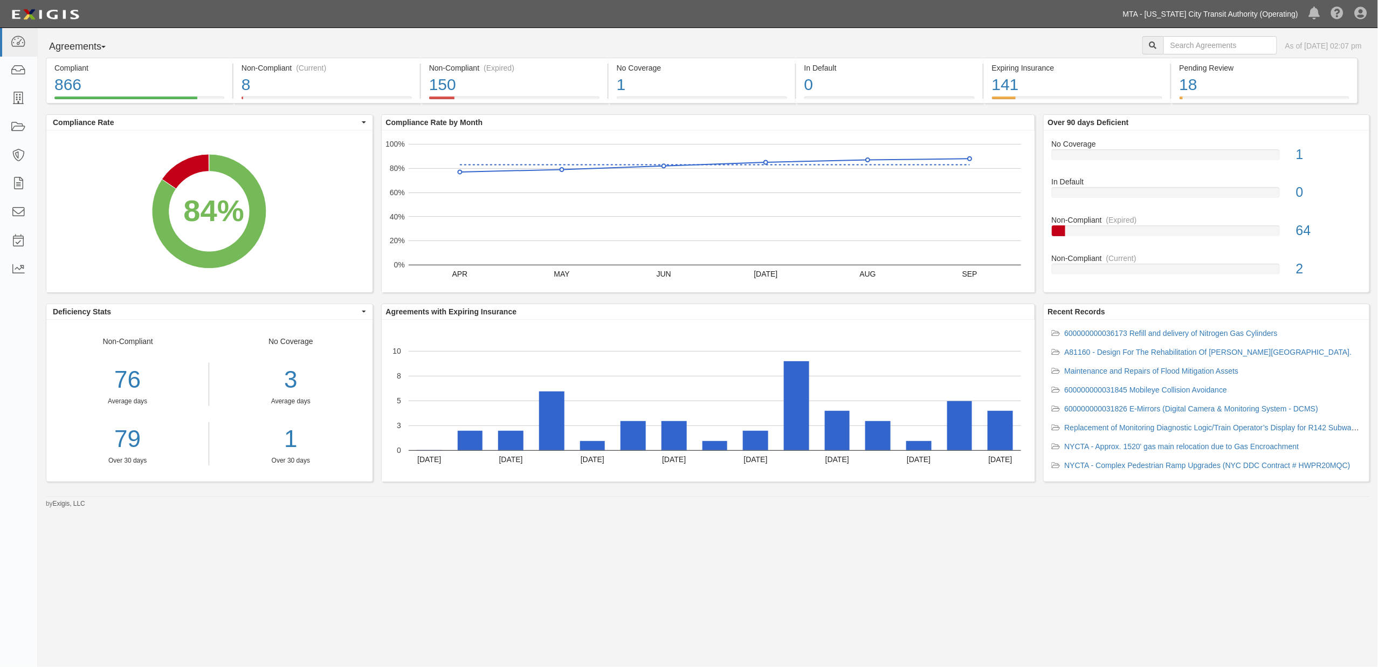
click at [1270, 8] on link "MTA - [US_STATE] City Transit Authority (Operating)" at bounding box center [1211, 14] width 186 height 22
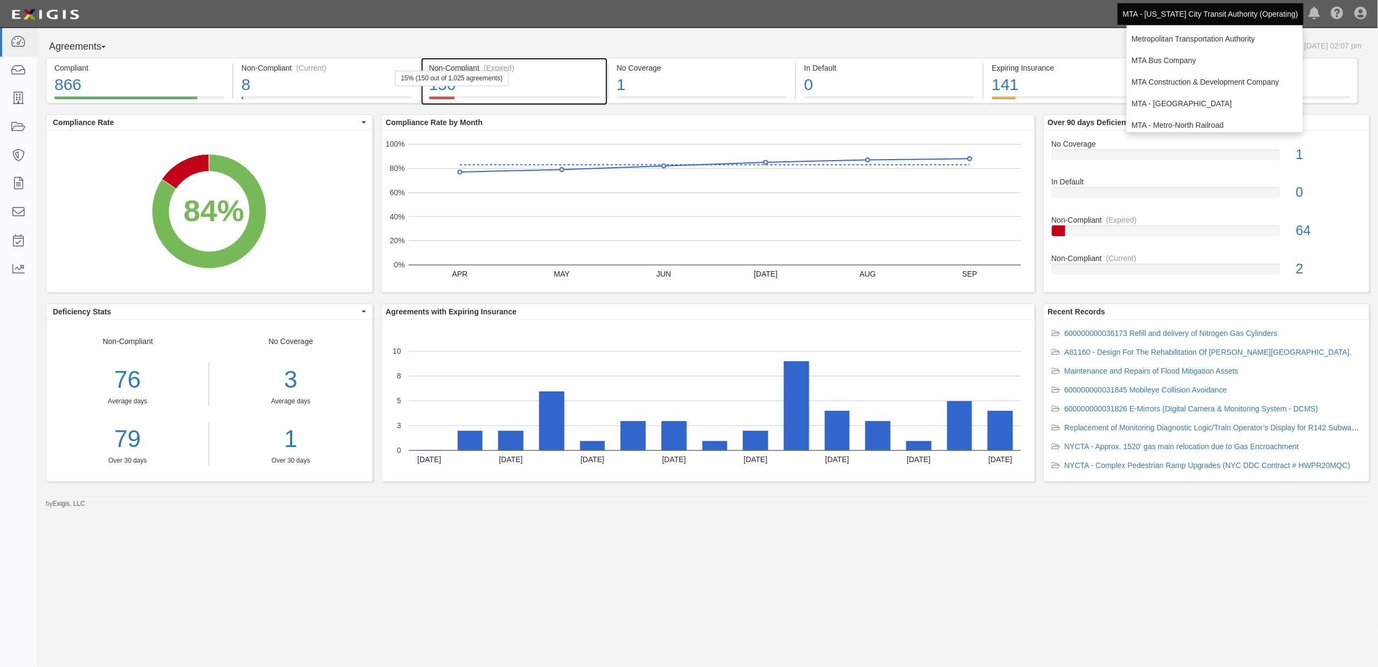
click at [527, 86] on div "150" at bounding box center [514, 84] width 170 height 23
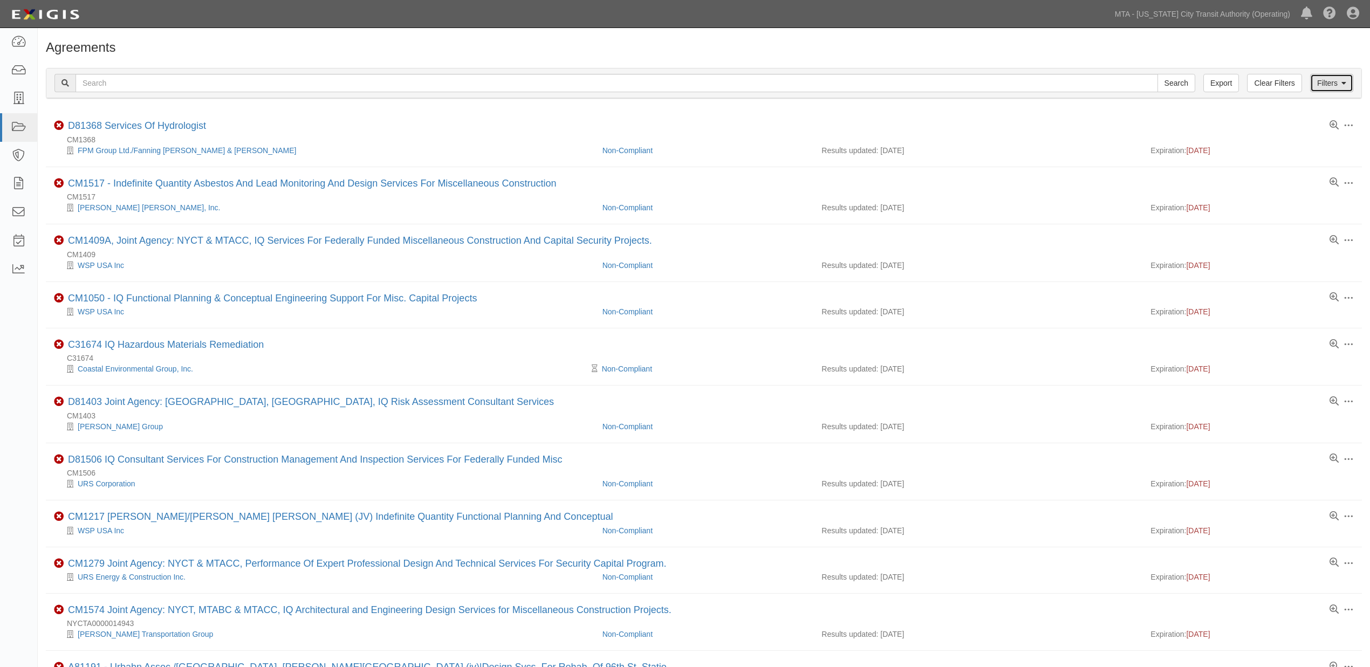
click at [1329, 88] on link "Filters" at bounding box center [1331, 83] width 43 height 18
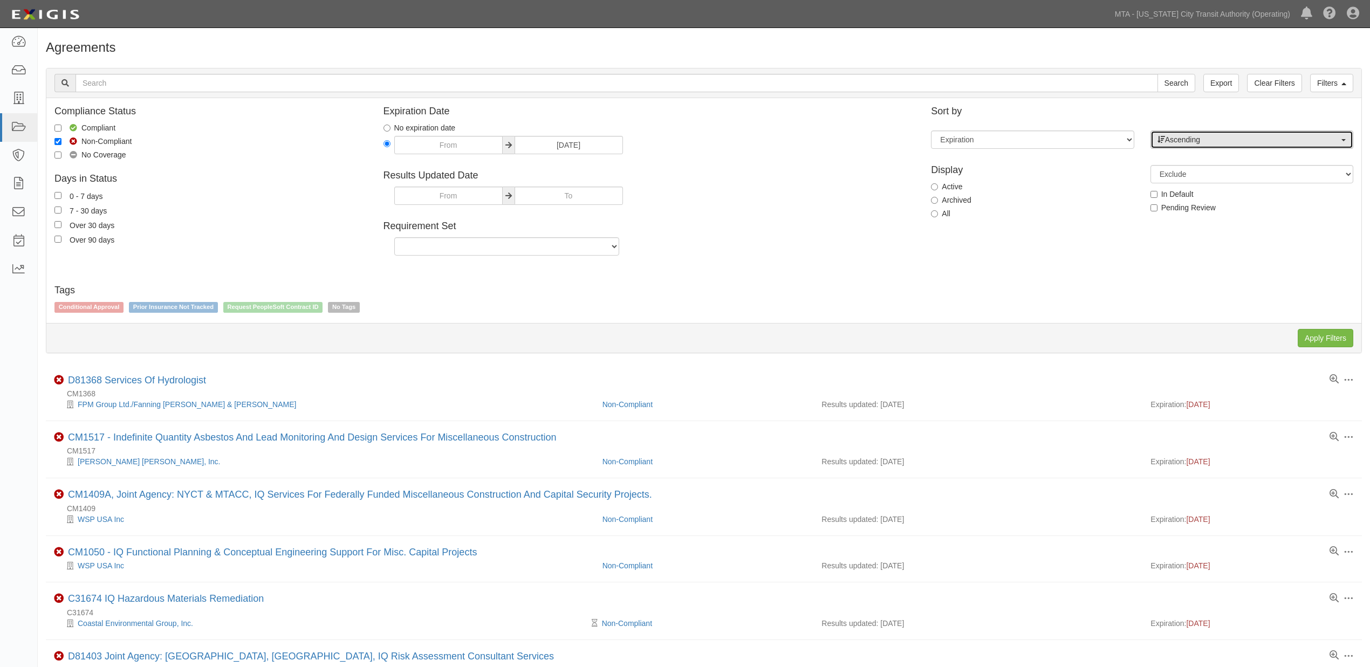
click at [1205, 135] on span "Ascending" at bounding box center [1248, 139] width 182 height 11
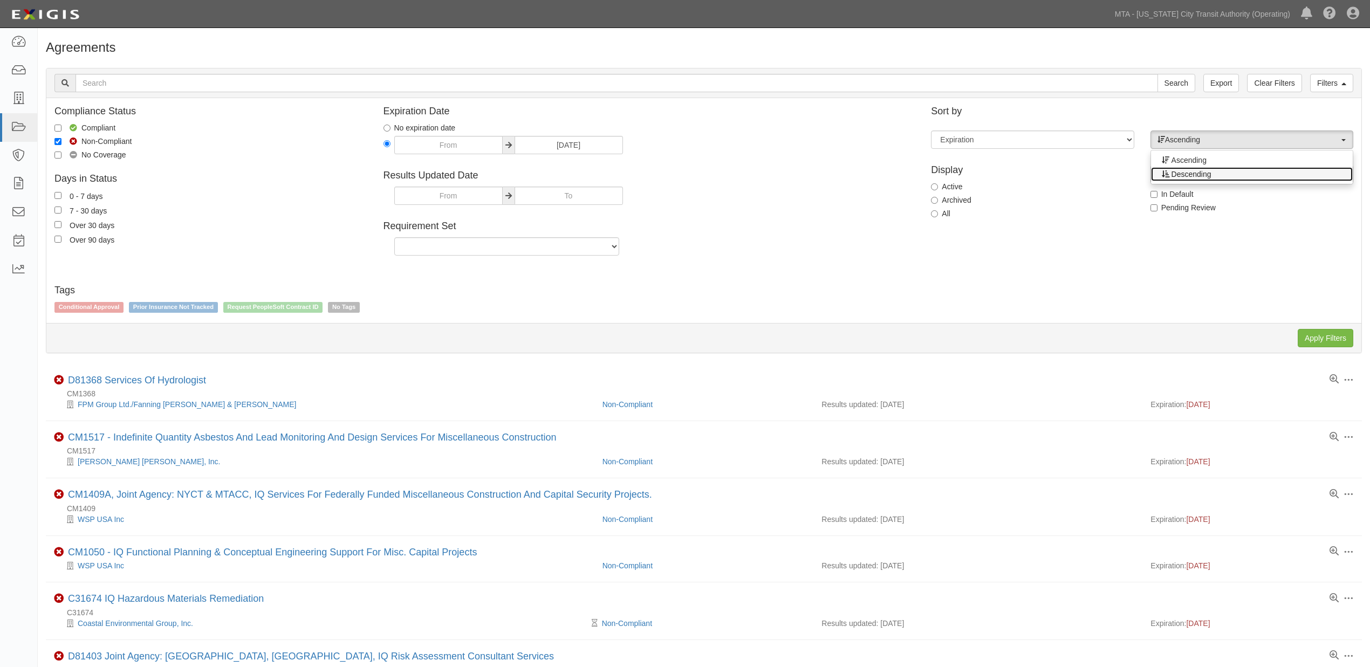
click at [1196, 173] on span "Descending" at bounding box center [1191, 174] width 40 height 11
select select "desc"
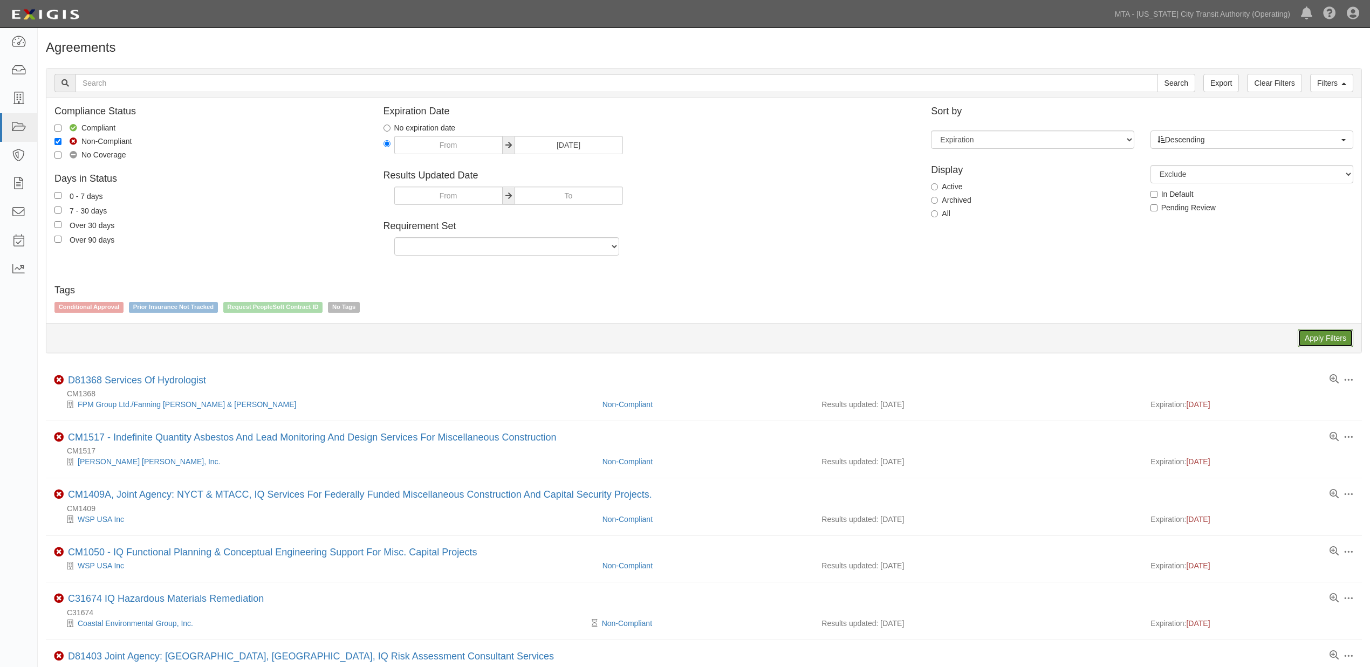
click at [1334, 339] on input "Apply Filters" at bounding box center [1326, 338] width 56 height 18
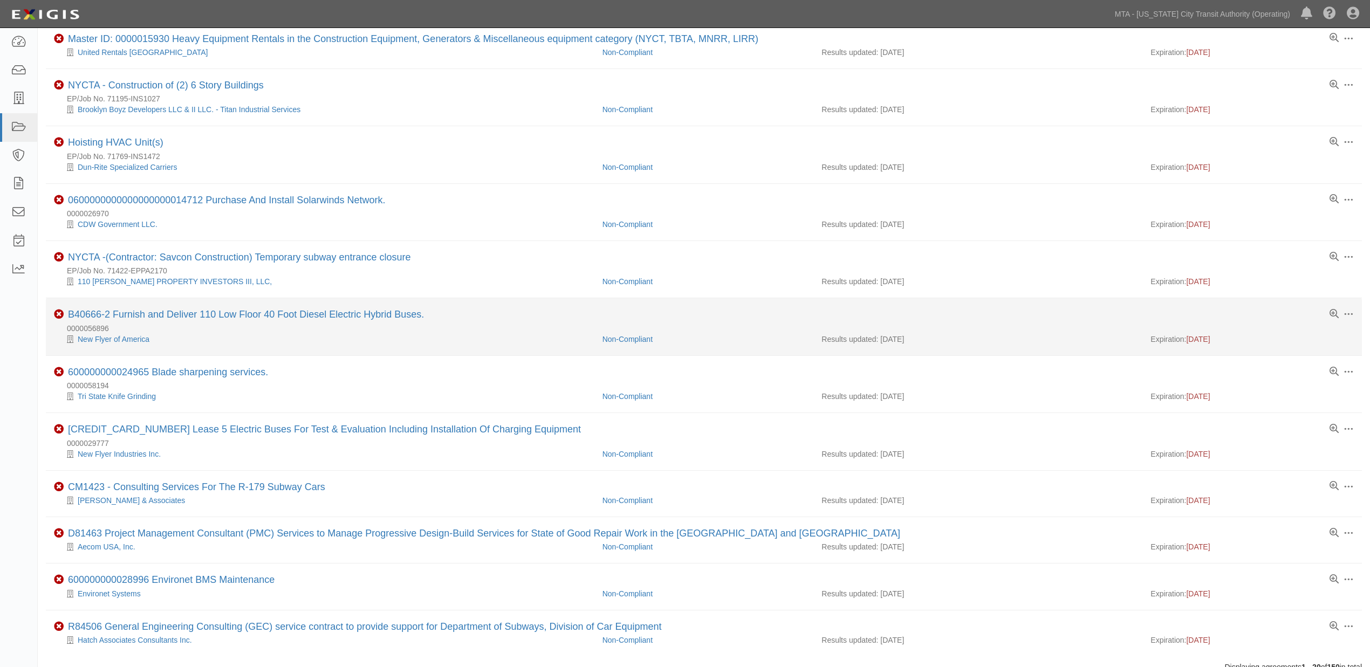
scroll to position [539, 0]
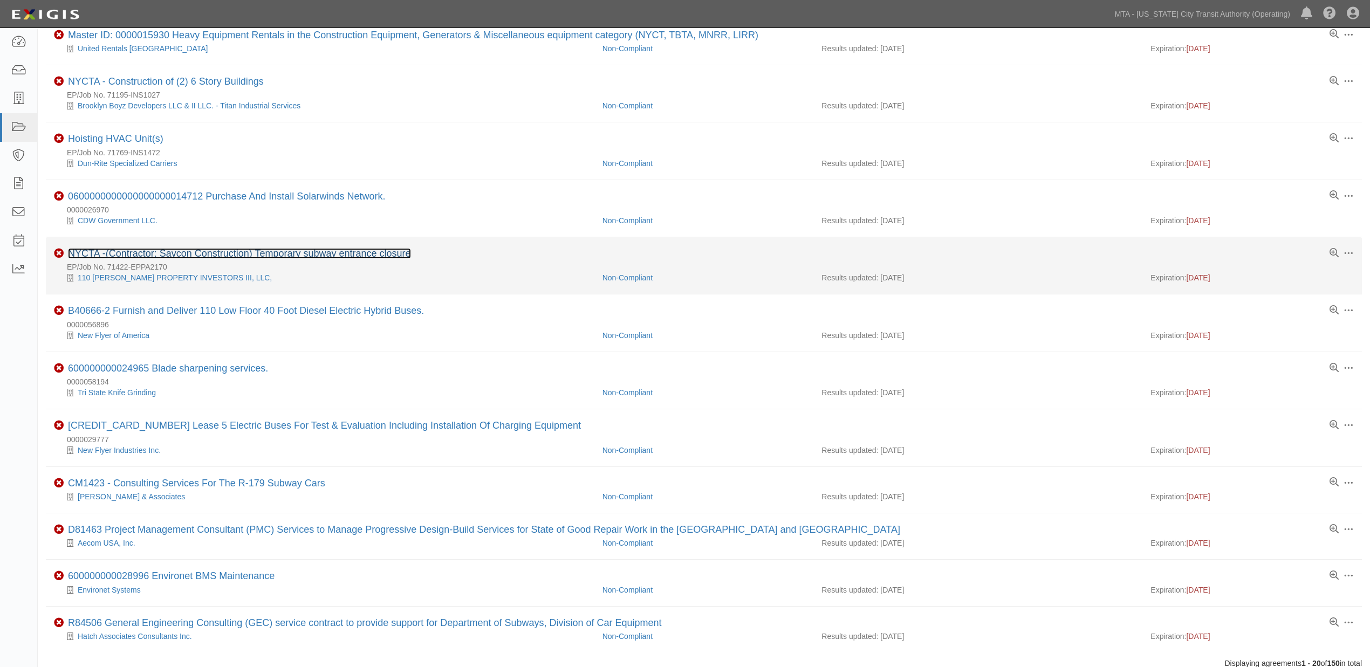
click at [222, 255] on link "NYCTA -(Contractor: Savcon Construction) Temporary subway entrance closure" at bounding box center [239, 253] width 343 height 11
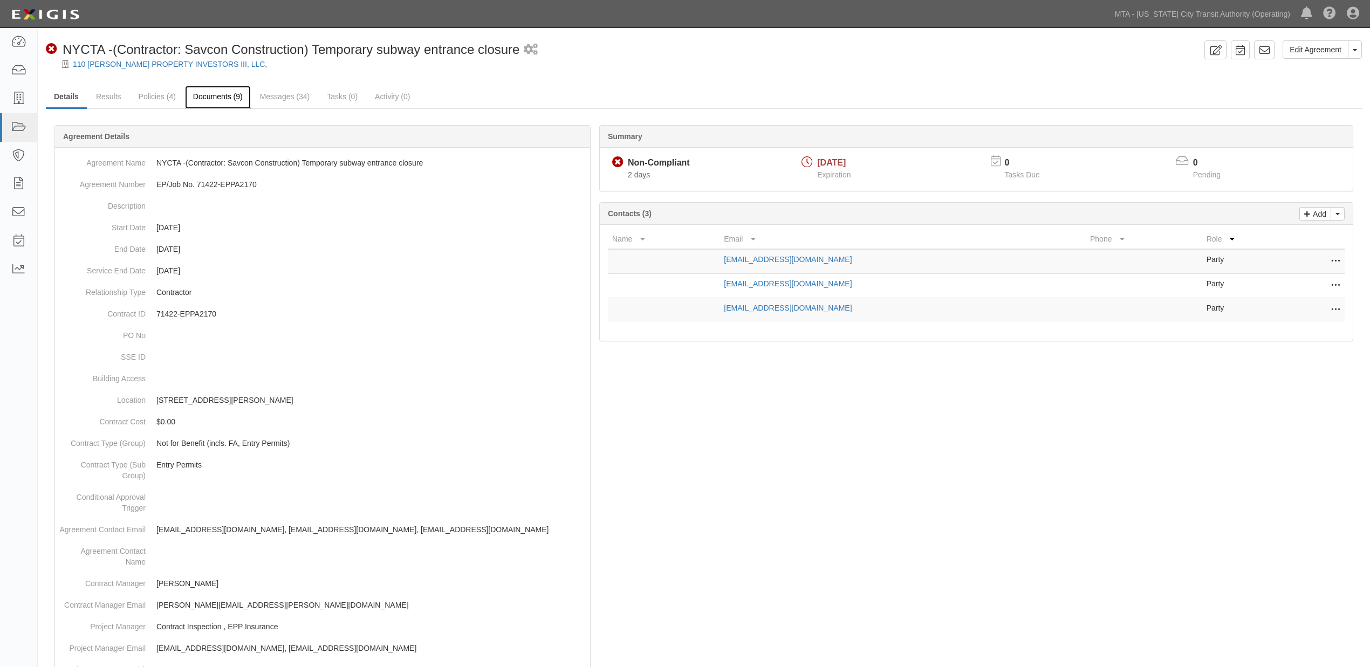
click at [205, 89] on link "Documents (9)" at bounding box center [218, 97] width 66 height 23
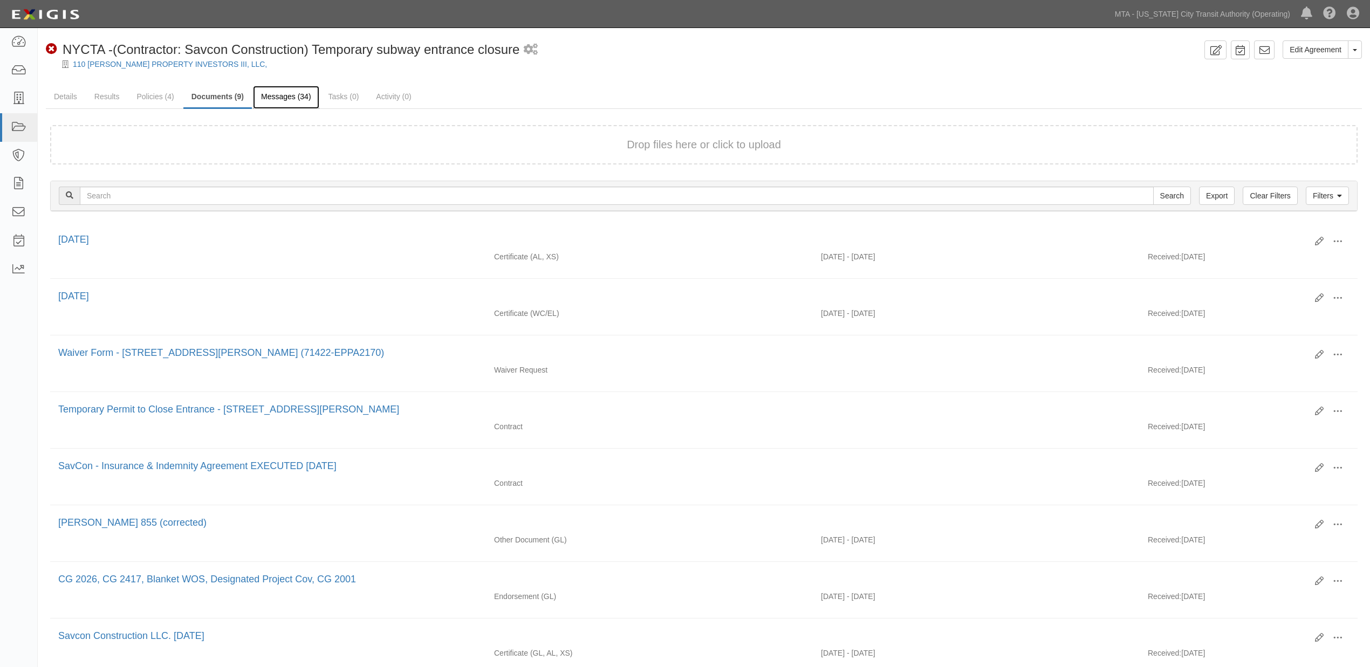
click at [298, 100] on link "Messages (34)" at bounding box center [286, 97] width 66 height 23
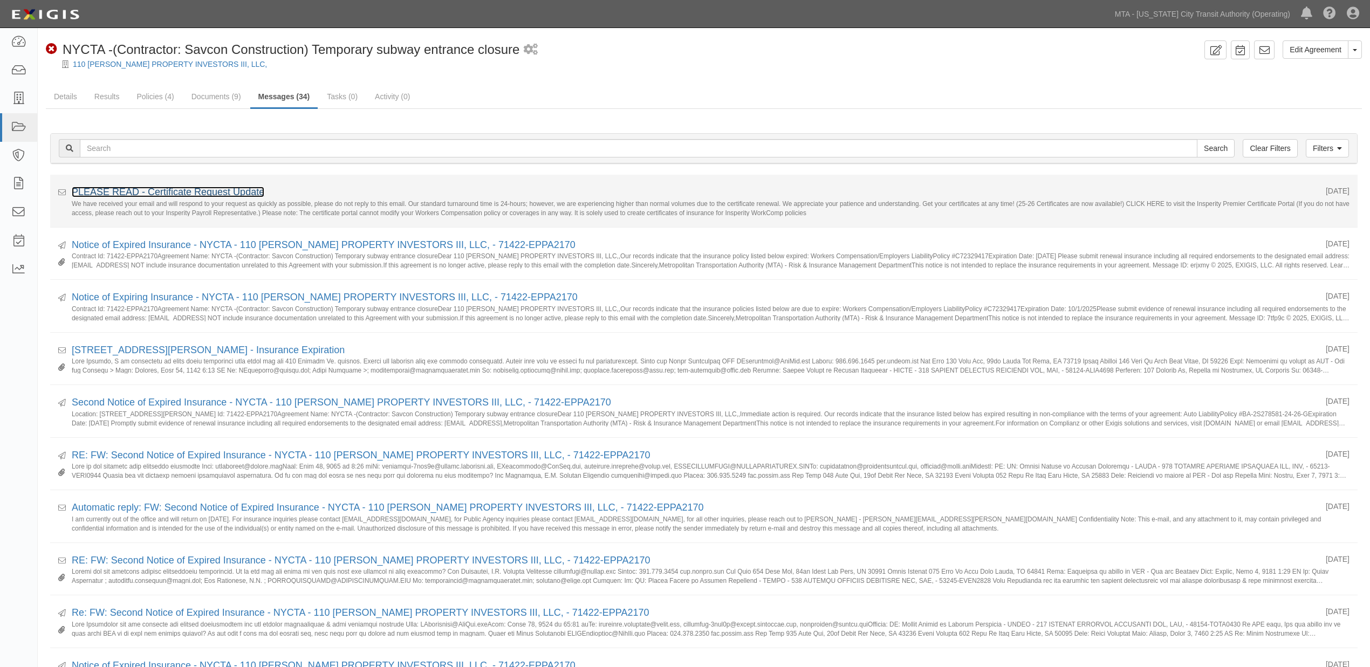
click at [232, 189] on link "PLEASE READ - Certificate Request Update" at bounding box center [168, 192] width 193 height 11
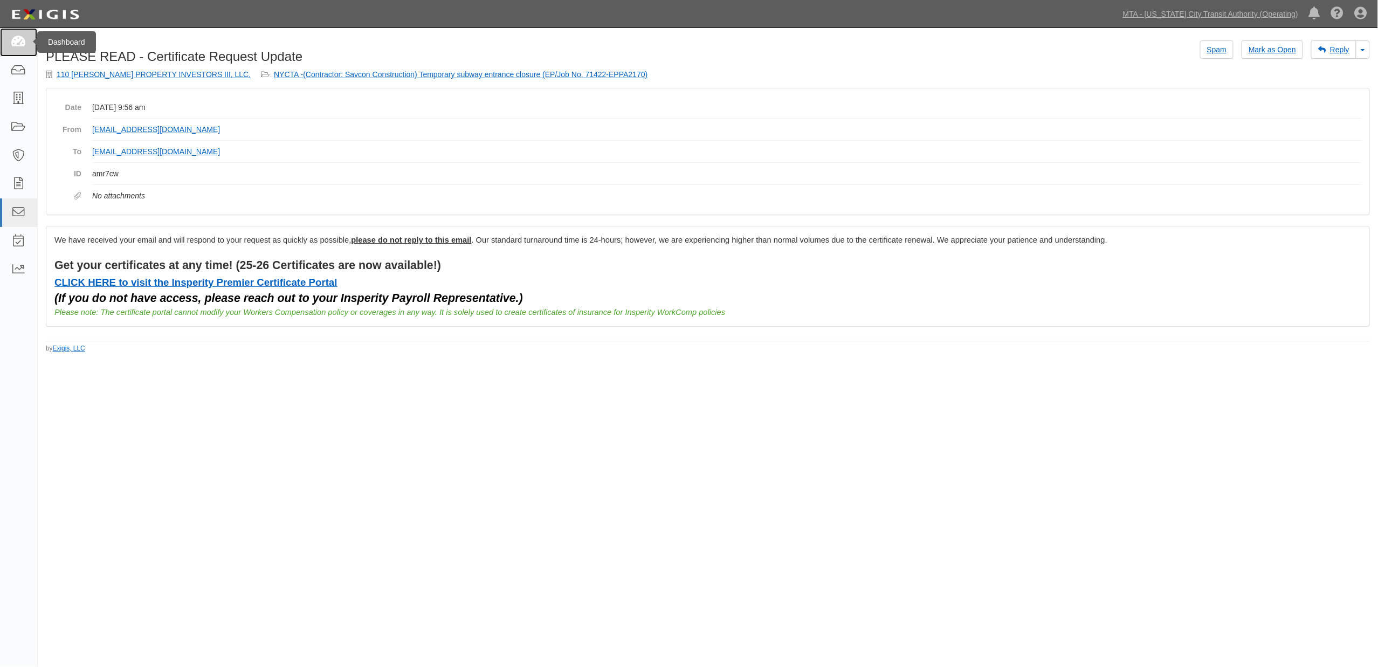
click at [11, 40] on icon at bounding box center [18, 42] width 15 height 12
